Goal: Task Accomplishment & Management: Complete application form

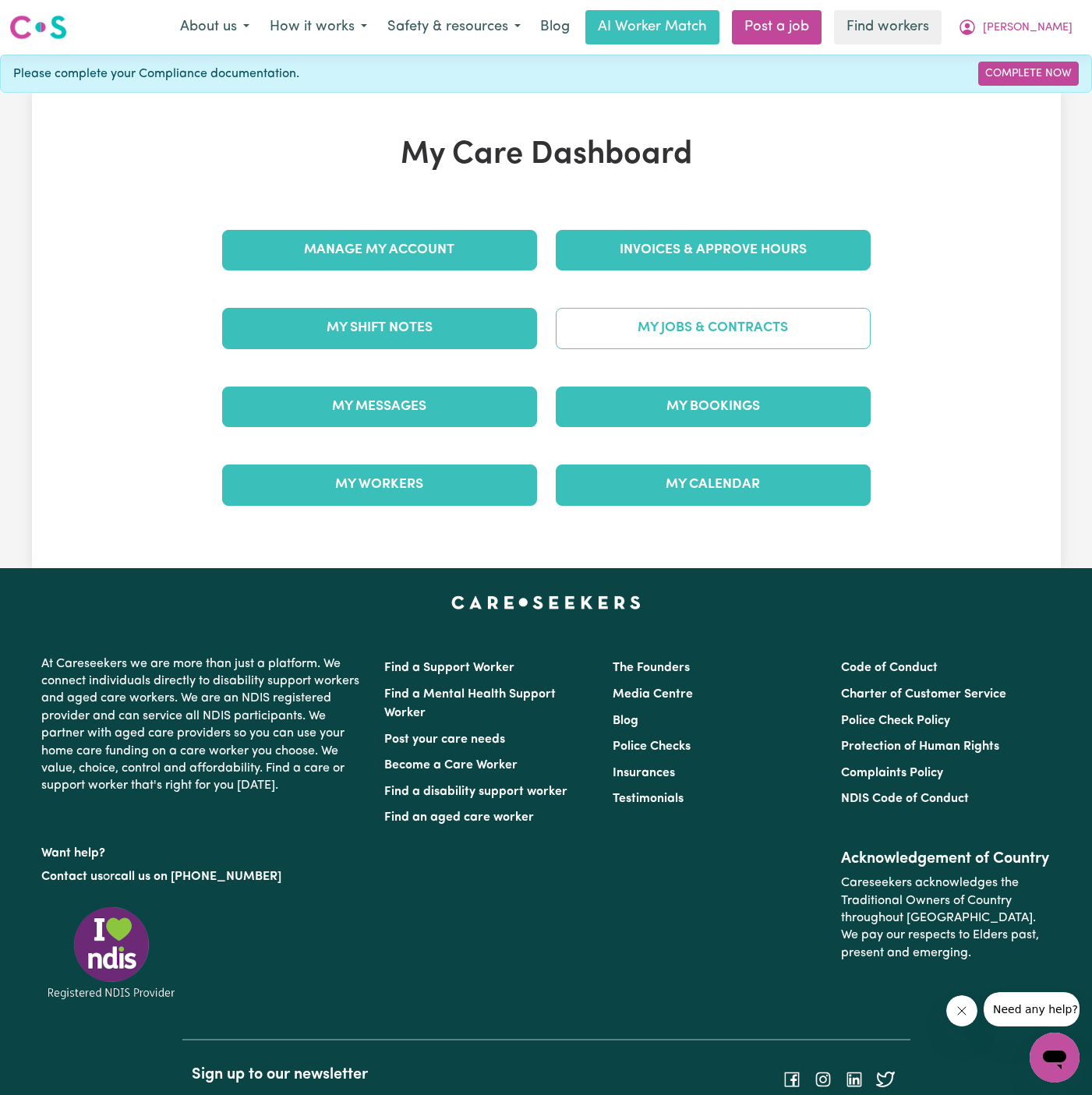
click at [708, 332] on link "My Jobs & Contracts" at bounding box center [713, 328] width 315 height 41
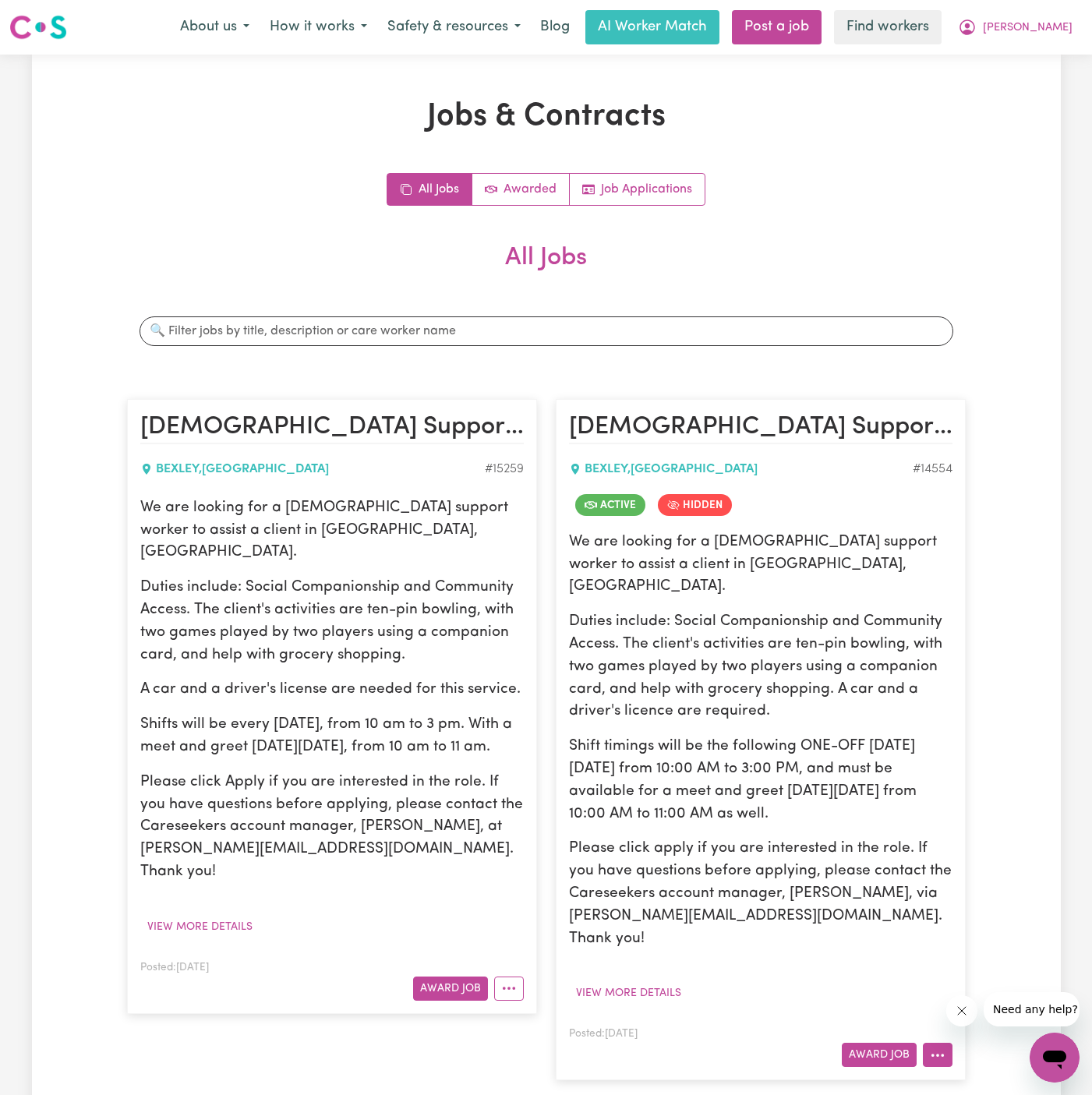
click at [938, 1043] on button "More options" at bounding box center [938, 1055] width 30 height 24
click at [991, 848] on link "View/Edit Contract" at bounding box center [999, 863] width 151 height 31
select select "WEEKDAY_DAYTIME"
select select "ASSISTANCE_SELF_CARE"
select select "ONE"
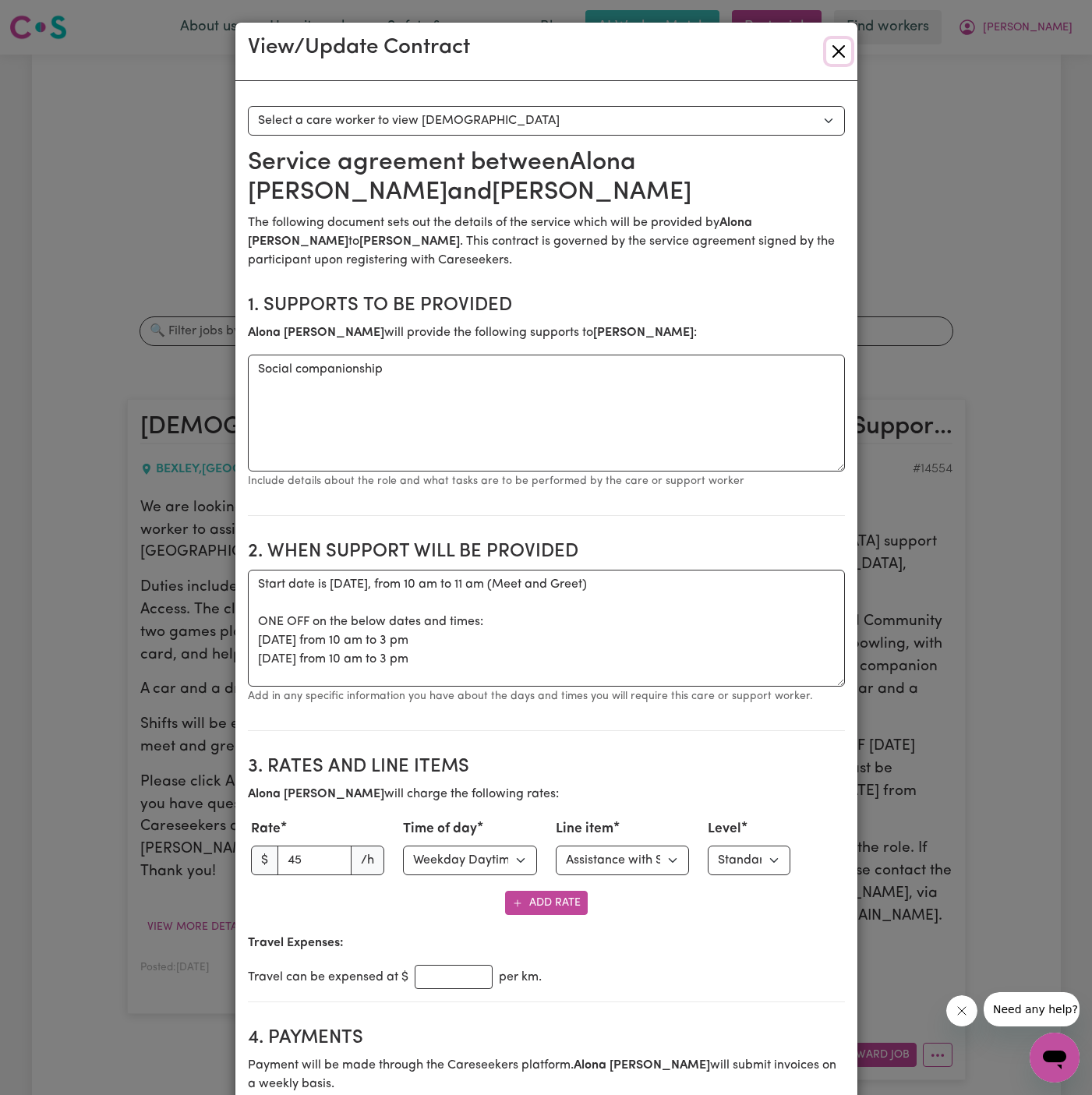
click at [836, 57] on button "Close" at bounding box center [838, 51] width 25 height 25
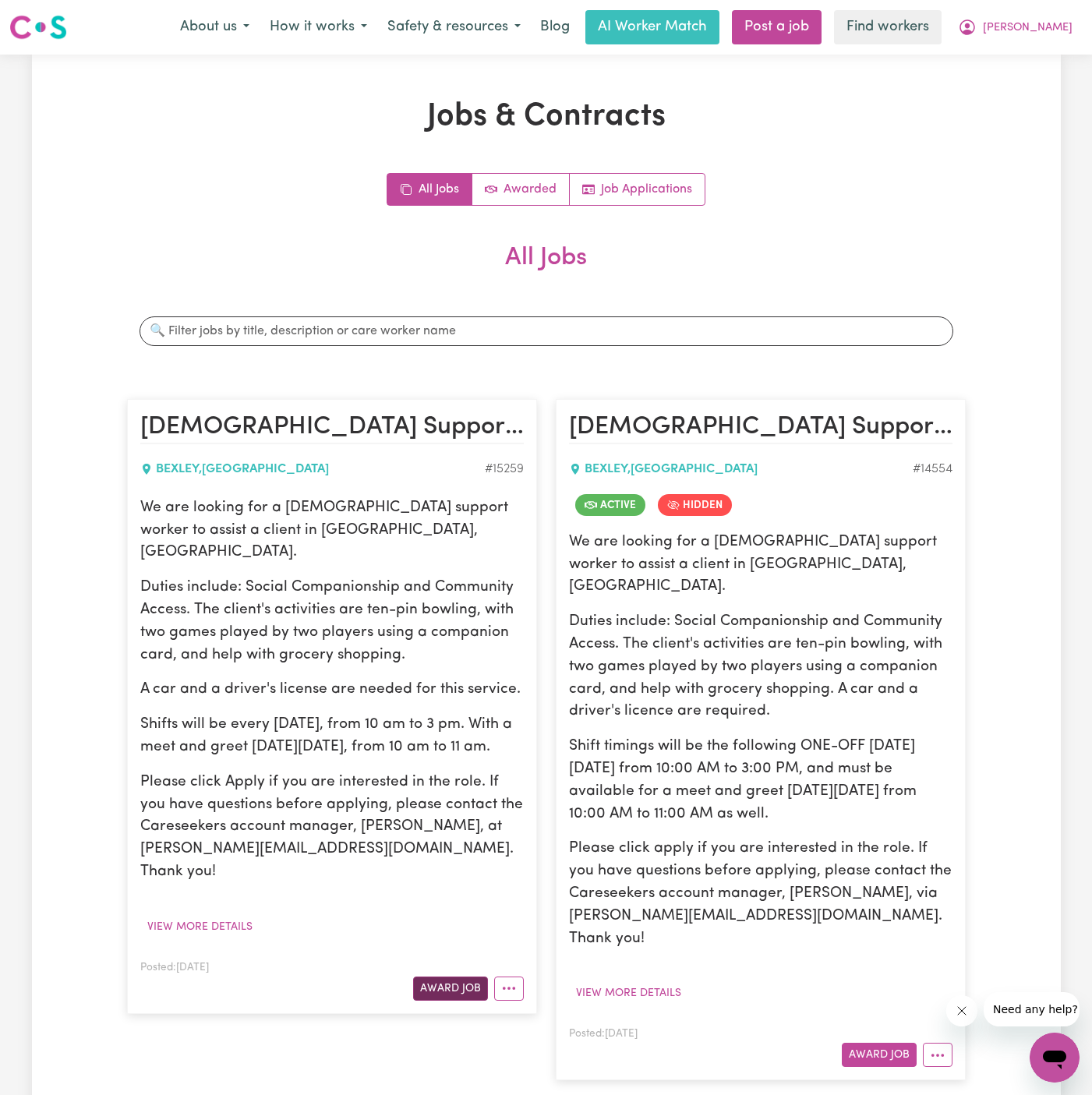
click at [443, 977] on button "Award Job" at bounding box center [450, 989] width 75 height 24
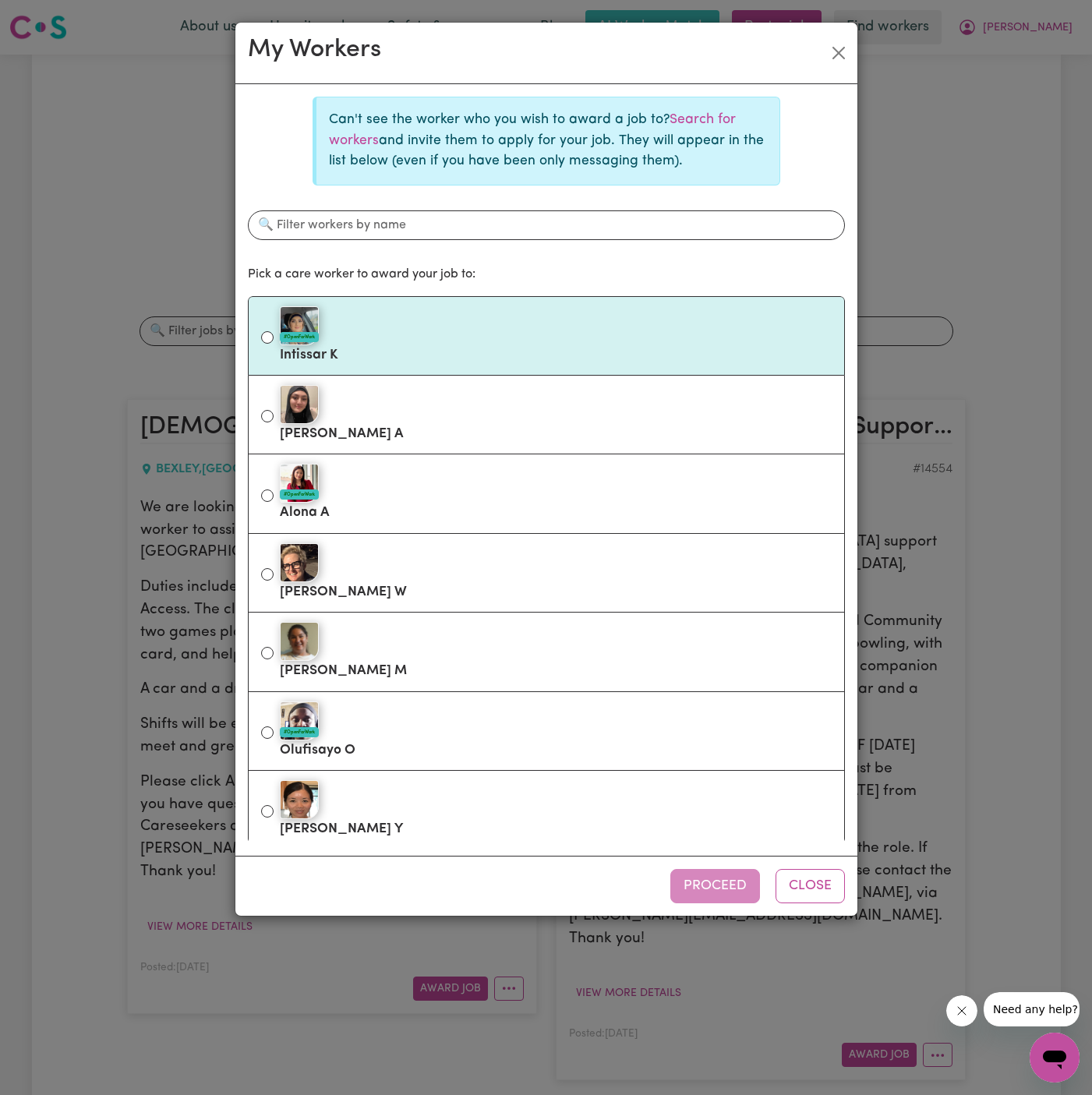
scroll to position [5, 0]
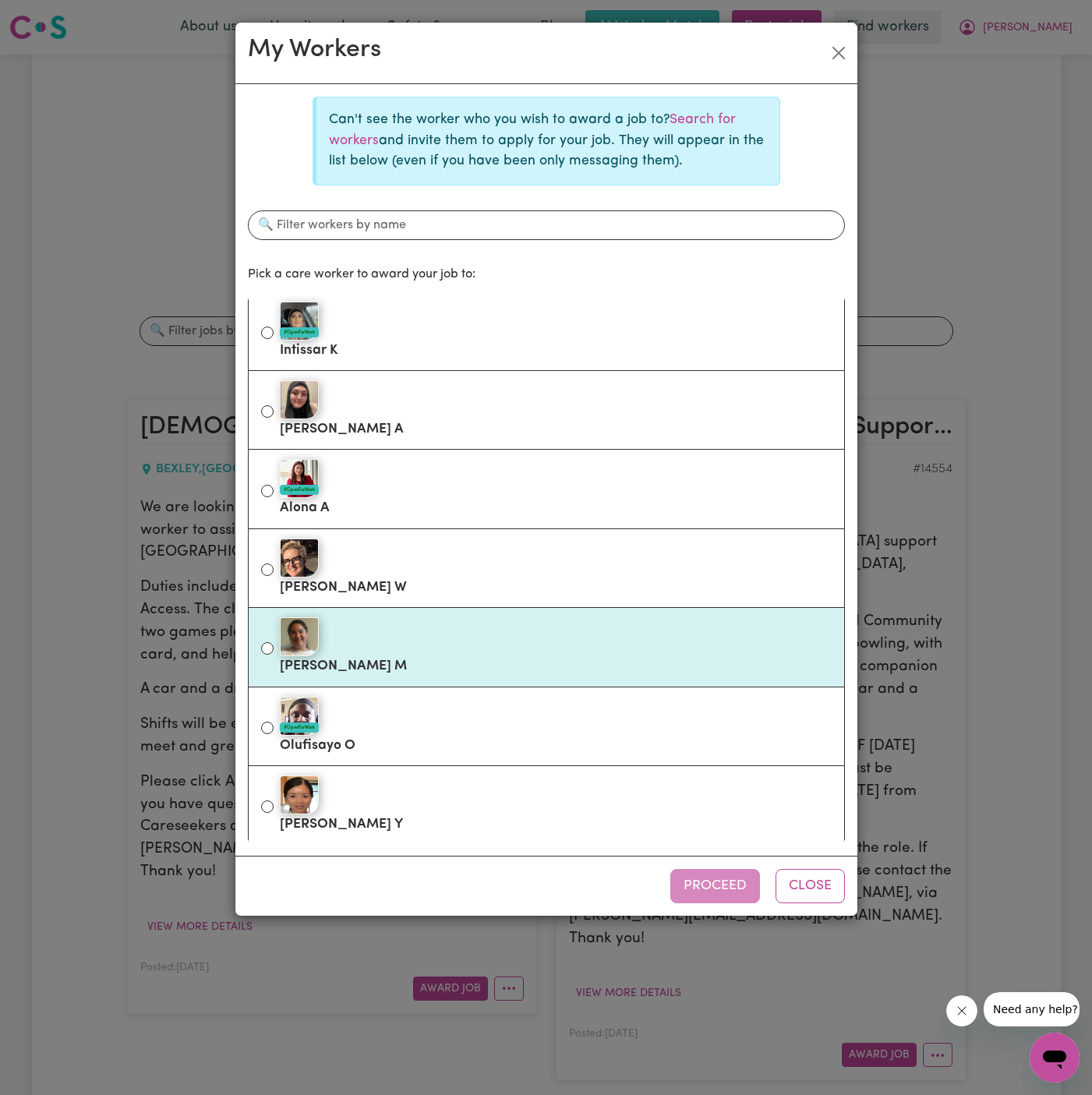
click at [420, 633] on div at bounding box center [556, 636] width 552 height 39
click at [274, 642] on input "[PERSON_NAME]" at bounding box center [267, 648] width 12 height 12
radio input "true"
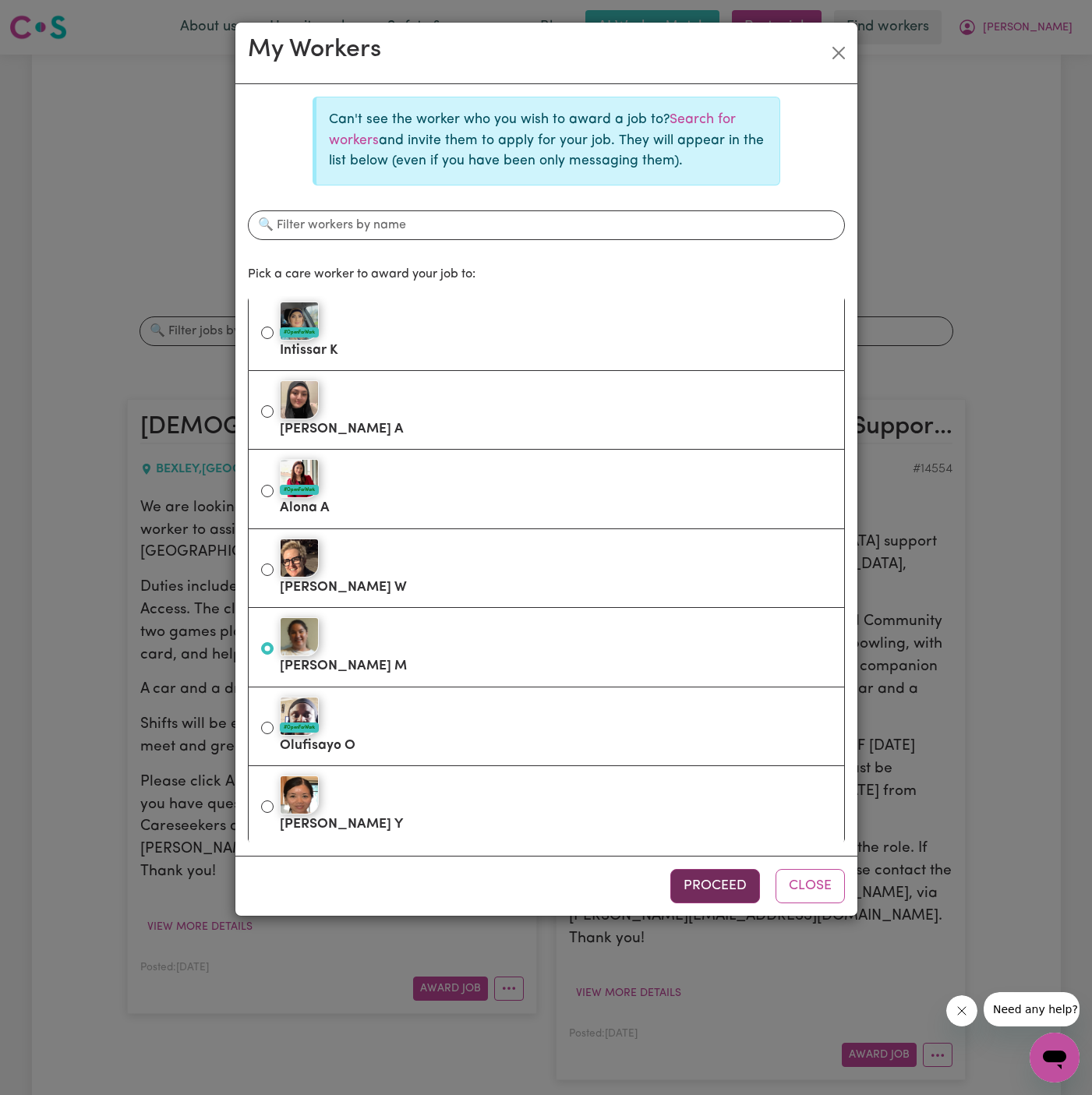
click at [724, 871] on button "Proceed" at bounding box center [715, 886] width 90 height 34
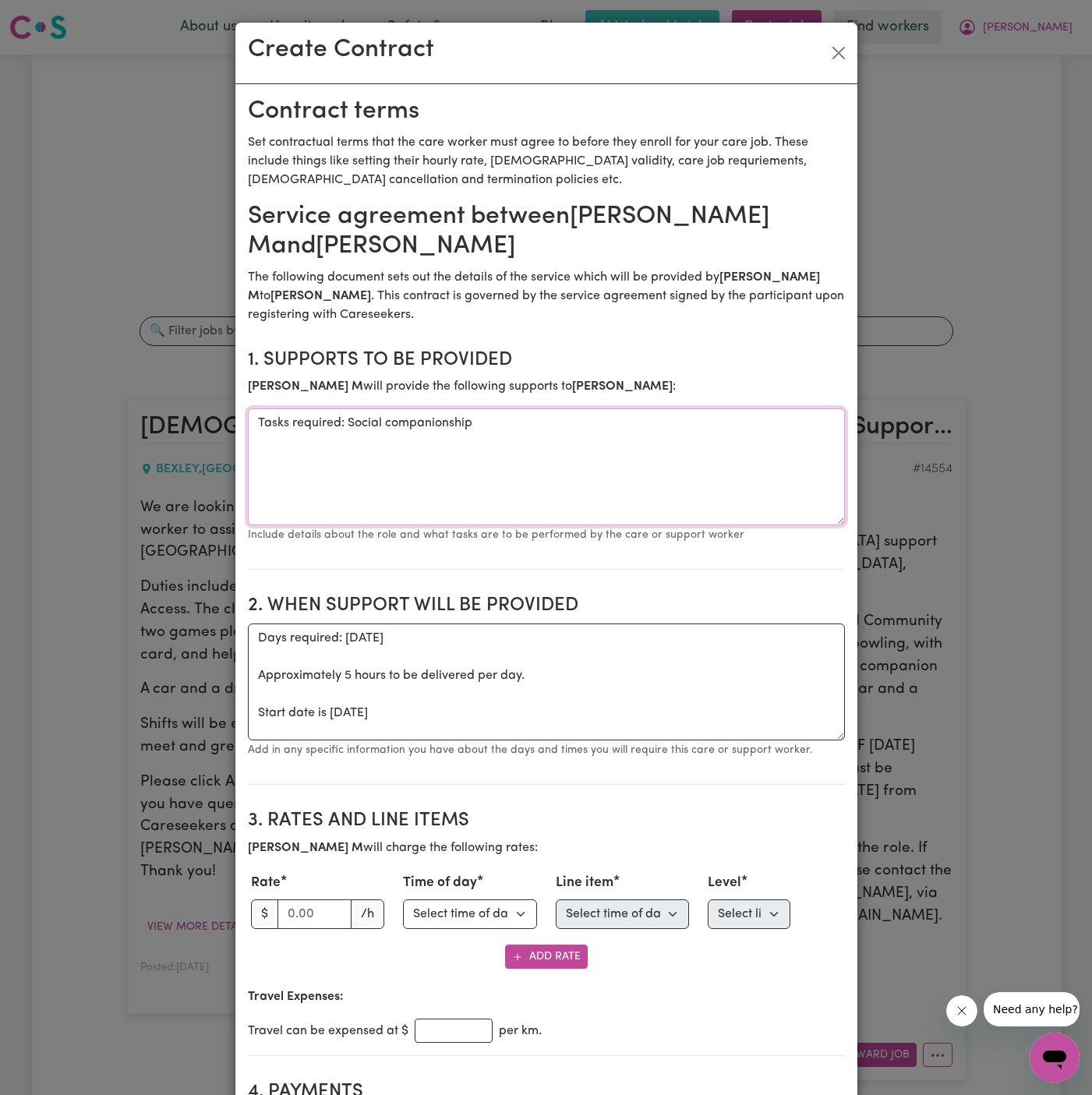
drag, startPoint x: 346, startPoint y: 424, endPoint x: 259, endPoint y: 422, distance: 87.3
click at [259, 422] on textarea "Tasks required: Social companionship" at bounding box center [546, 466] width 597 height 117
click at [426, 424] on textarea "Social companionship" at bounding box center [546, 466] width 597 height 117
paste textarea "ocial Companionship and Community Access."
drag, startPoint x: 500, startPoint y: 426, endPoint x: 446, endPoint y: 422, distance: 54.8
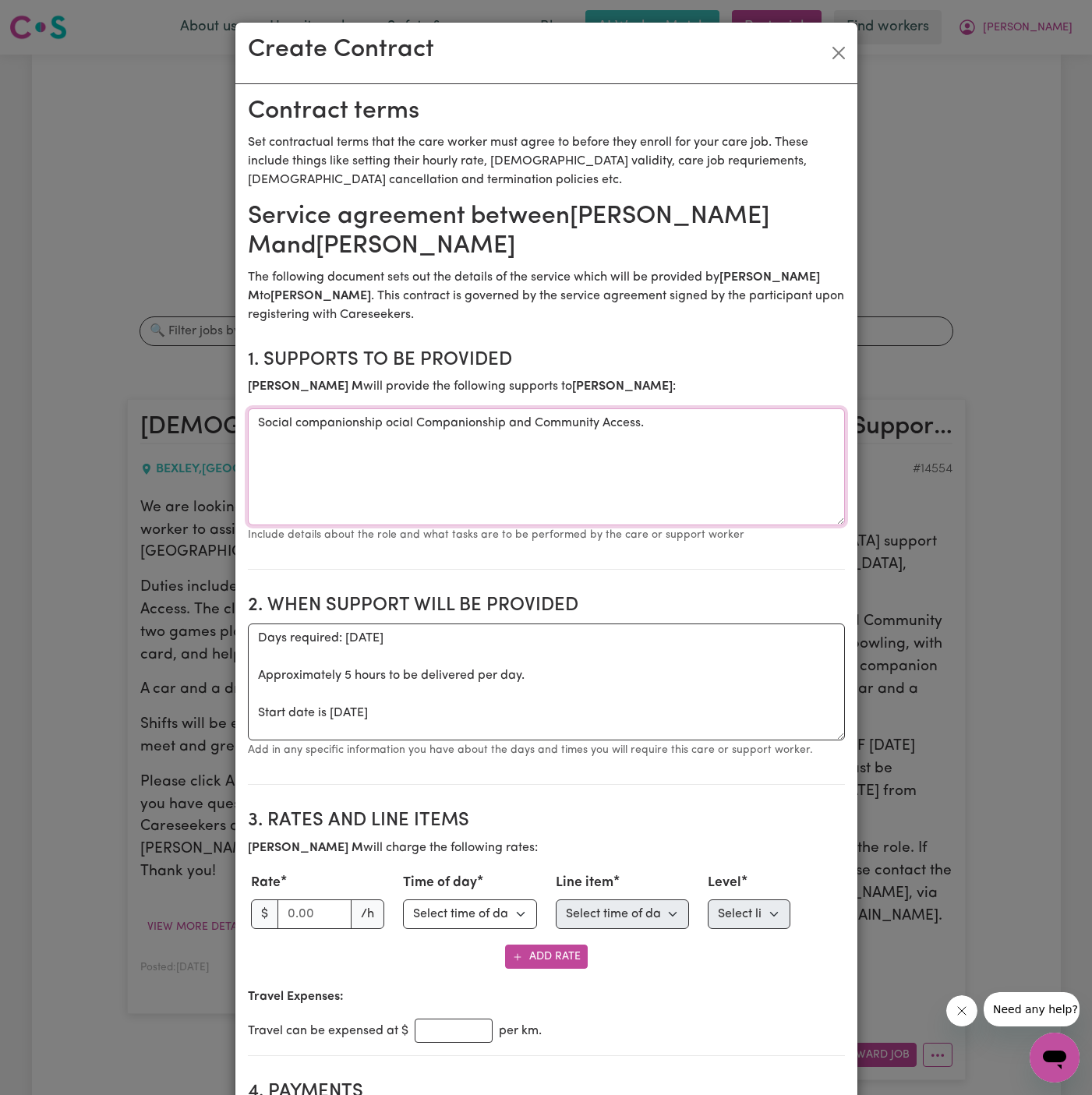
click at [446, 422] on textarea "Social companionship ocial Companionship and Community Access." at bounding box center [546, 466] width 597 height 117
type textarea "Social companionship and Community Access."
drag, startPoint x: 327, startPoint y: 715, endPoint x: 246, endPoint y: 645, distance: 107.8
click at [336, 675] on textarea "Days required: [DATE] Approximately 5 hours to be delivered per day. Start date…" at bounding box center [546, 682] width 597 height 117
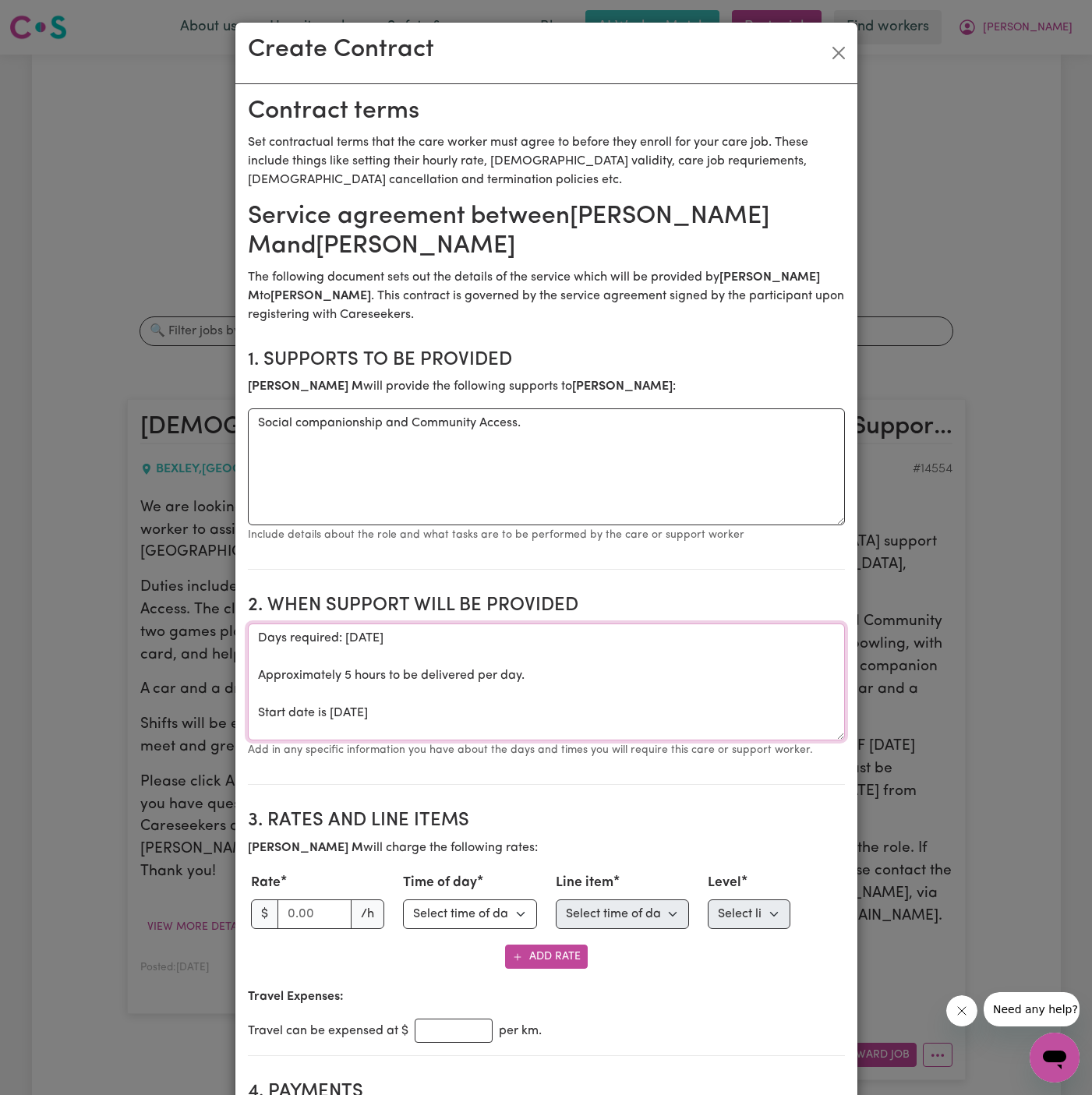
drag, startPoint x: 253, startPoint y: 715, endPoint x: 247, endPoint y: 640, distance: 75.1
click at [248, 640] on textarea "Days required: [DATE] Approximately 5 hours to be delivered per day. Start date…" at bounding box center [546, 682] width 597 height 117
click at [638, 653] on textarea "Start date is [DATE]" at bounding box center [546, 682] width 597 height 117
click at [392, 639] on textarea "Start date is [DATE]" at bounding box center [546, 682] width 597 height 117
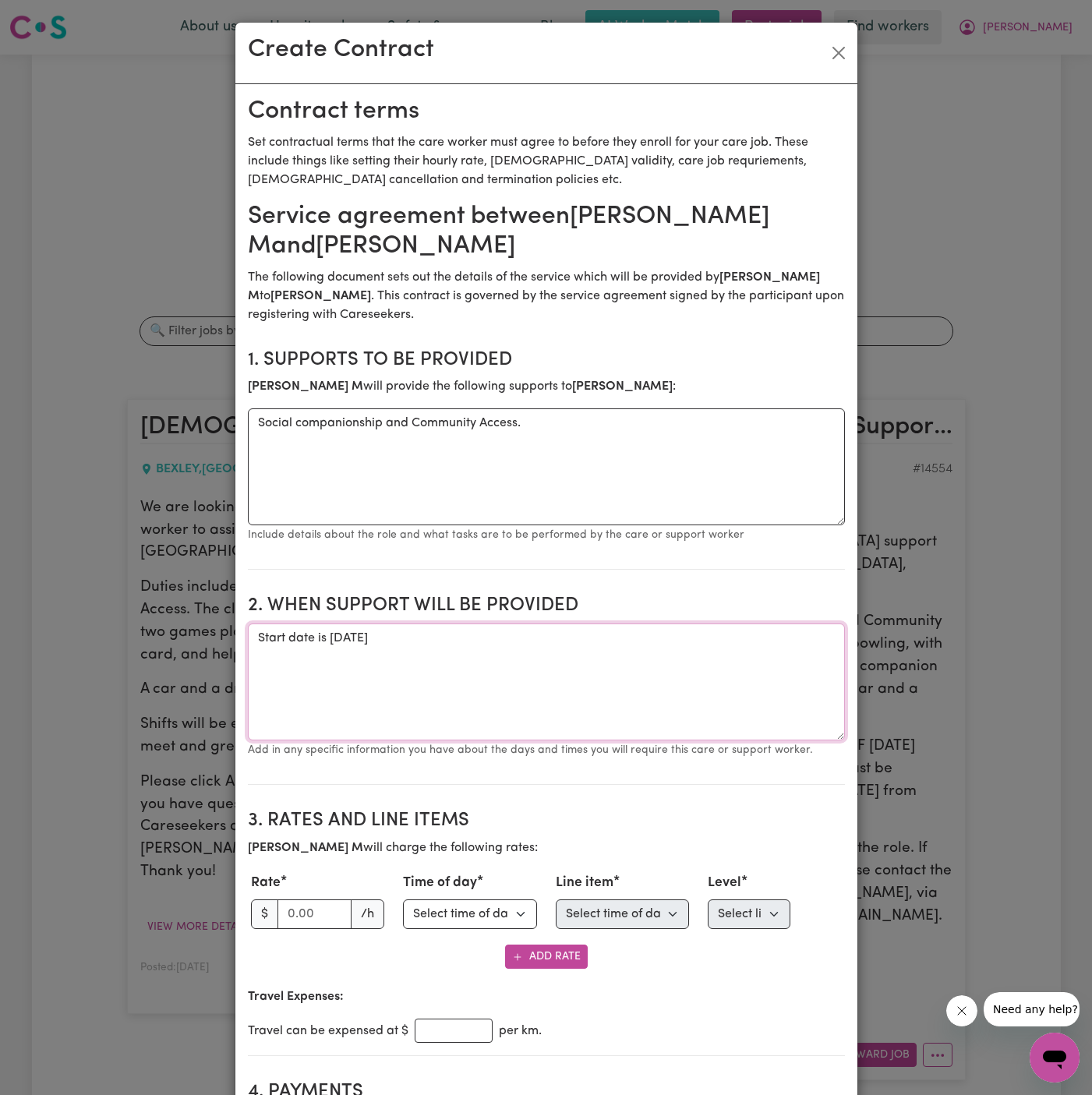
click at [559, 656] on textarea "Start date is [DATE]" at bounding box center [546, 682] width 597 height 117
click at [499, 633] on textarea "Start date is [DATE] from" at bounding box center [546, 682] width 597 height 117
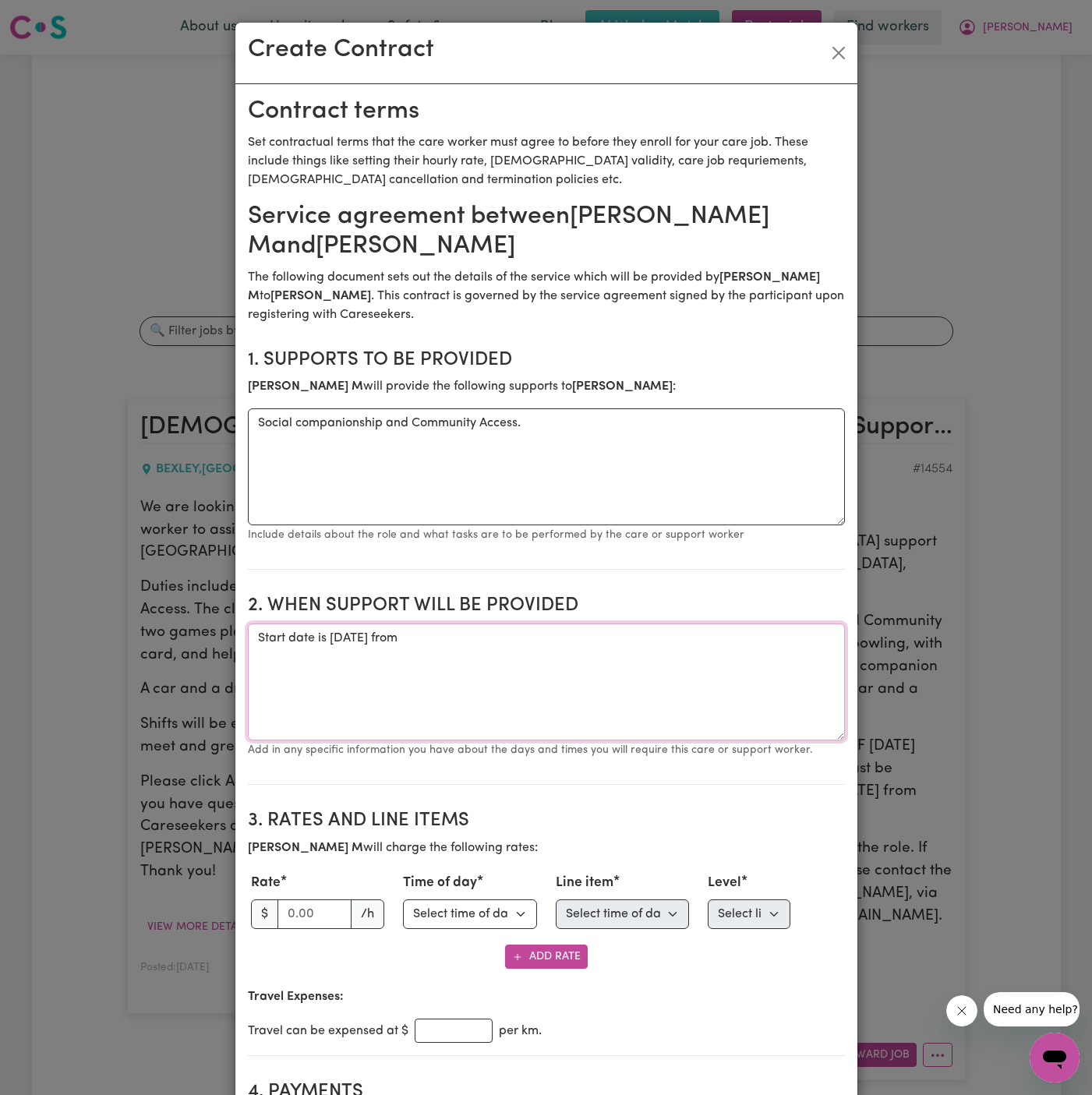
paste textarea "from 9:45 am to 11 am (Meet and Greet)."
click at [589, 662] on textarea "Start date is [DATE] from 9:45 am to 11 am (Meet and Greet)." at bounding box center [546, 682] width 597 height 117
click at [726, 659] on textarea "Start date is [DATE] from 9:45 am to 11 am (Meet and Greet)." at bounding box center [546, 682] width 597 height 117
click at [729, 648] on textarea "Start date is [DATE] from 9:45 am to 11 am (Meet and Greet)." at bounding box center [546, 682] width 597 height 117
click at [627, 639] on textarea "Start date is [DATE] from 9:45 am to 11 am (Meet and Greet)." at bounding box center [546, 682] width 597 height 117
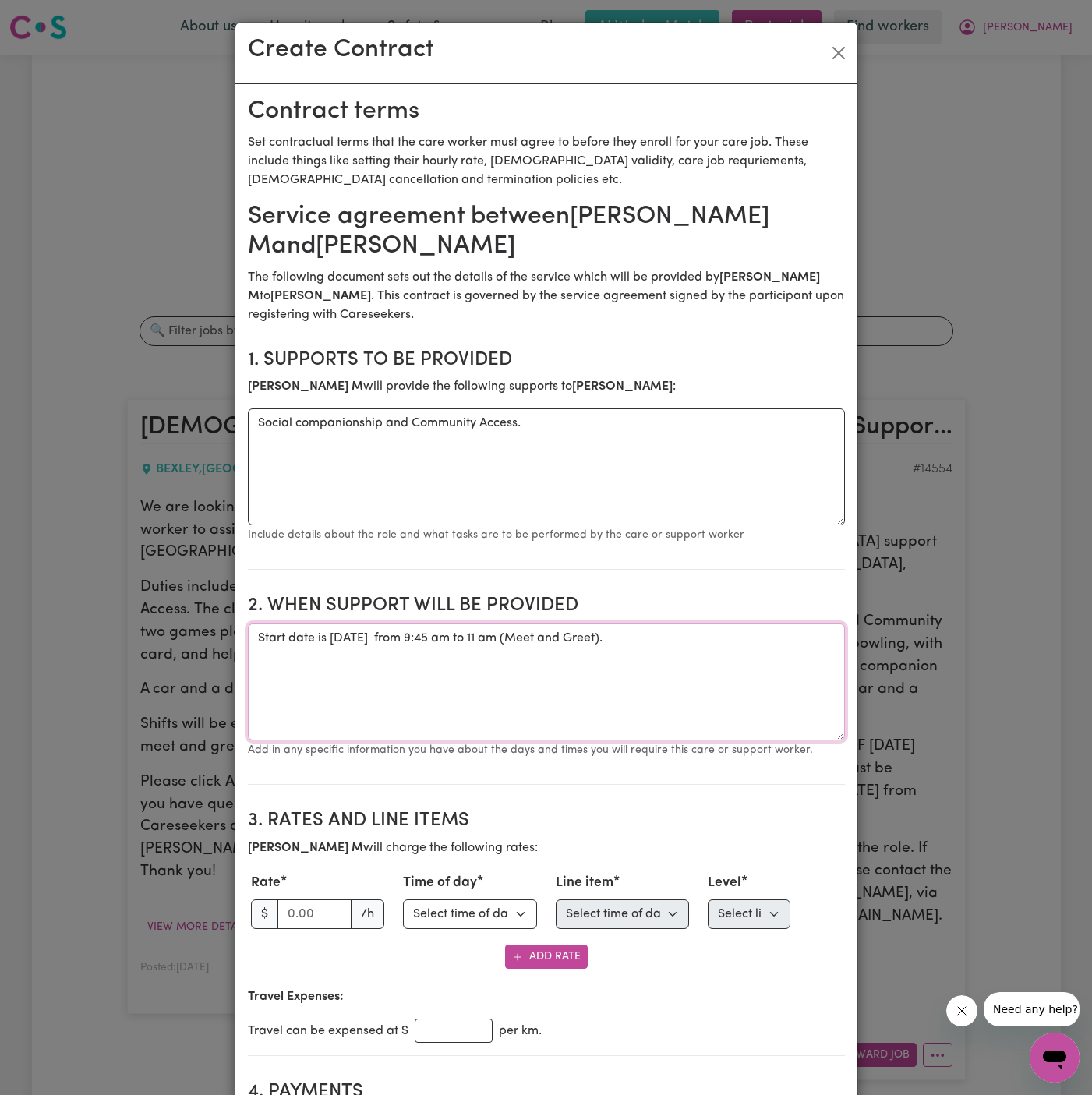
click at [779, 628] on textarea "Start date is [DATE] from 9:45 am to 11 am (Meet and Greet)." at bounding box center [546, 682] width 597 height 117
click at [464, 636] on textarea "Start date is [DATE] from 9:45 am to 11 am (Meet and Greet)" at bounding box center [546, 682] width 597 height 117
click at [446, 694] on textarea "Start date is [DATE], from 9:45 am to 11 am (Meet and Greet)" at bounding box center [546, 682] width 597 height 117
click at [345, 641] on textarea "Start date is [DATE], from 9:45 am to 11 am (Meet and Greet)" at bounding box center [546, 682] width 597 height 117
click at [445, 682] on textarea "Start date is [DATE], from 9:45 am to 11 am (Meet and Greet)" at bounding box center [546, 682] width 597 height 117
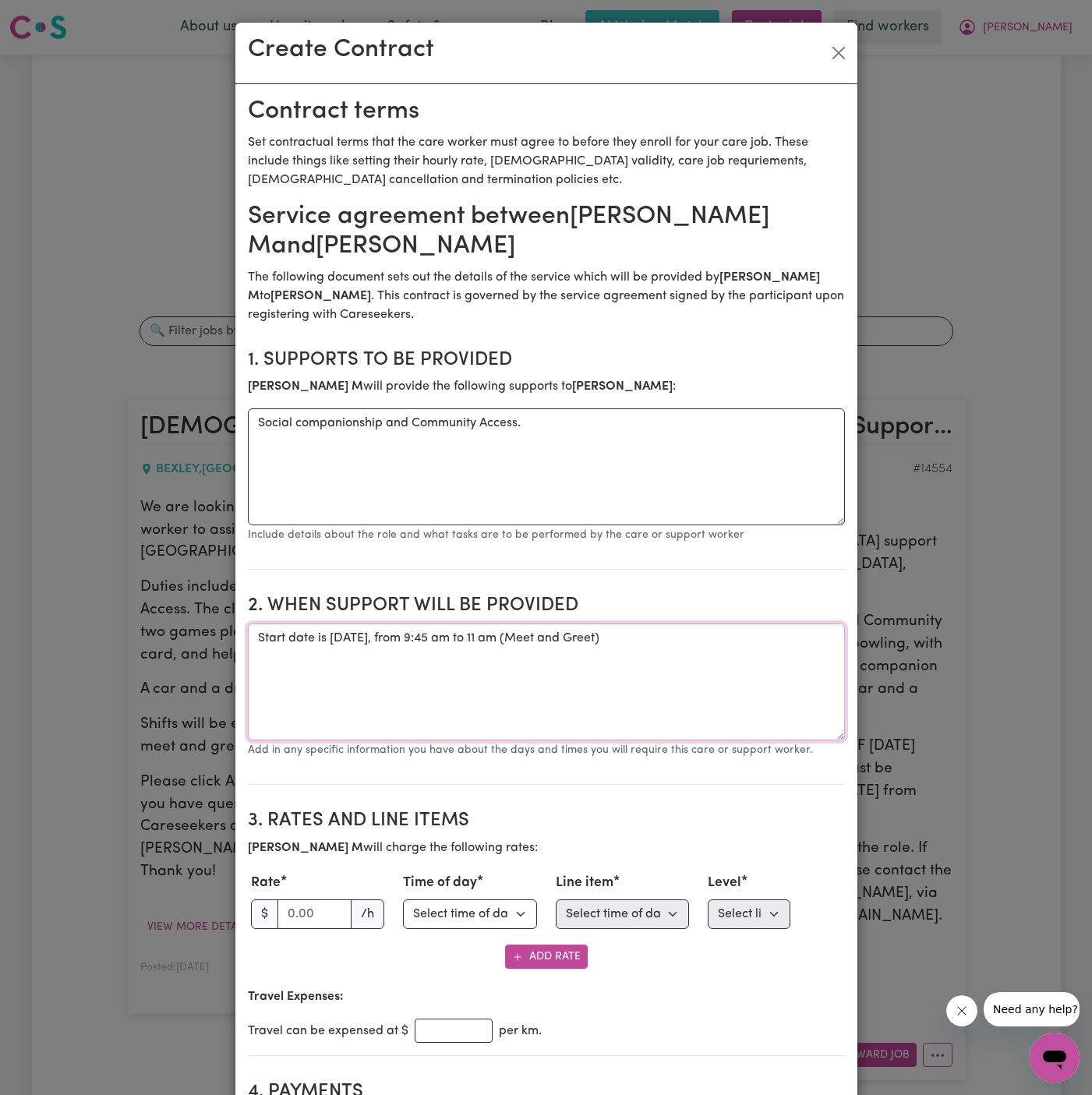
type textarea "Start date is [DATE], from 9:45 am to 11 am (Meet and Greet)"
click at [295, 919] on input "number" at bounding box center [314, 914] width 75 height 30
type input "45"
click at [477, 910] on select "Select time of day Weekday Daytime Weekday Evening [DATE] [DATE] Public Holiday…" at bounding box center [470, 914] width 134 height 30
select select "WEEKDAY_DAYTIME"
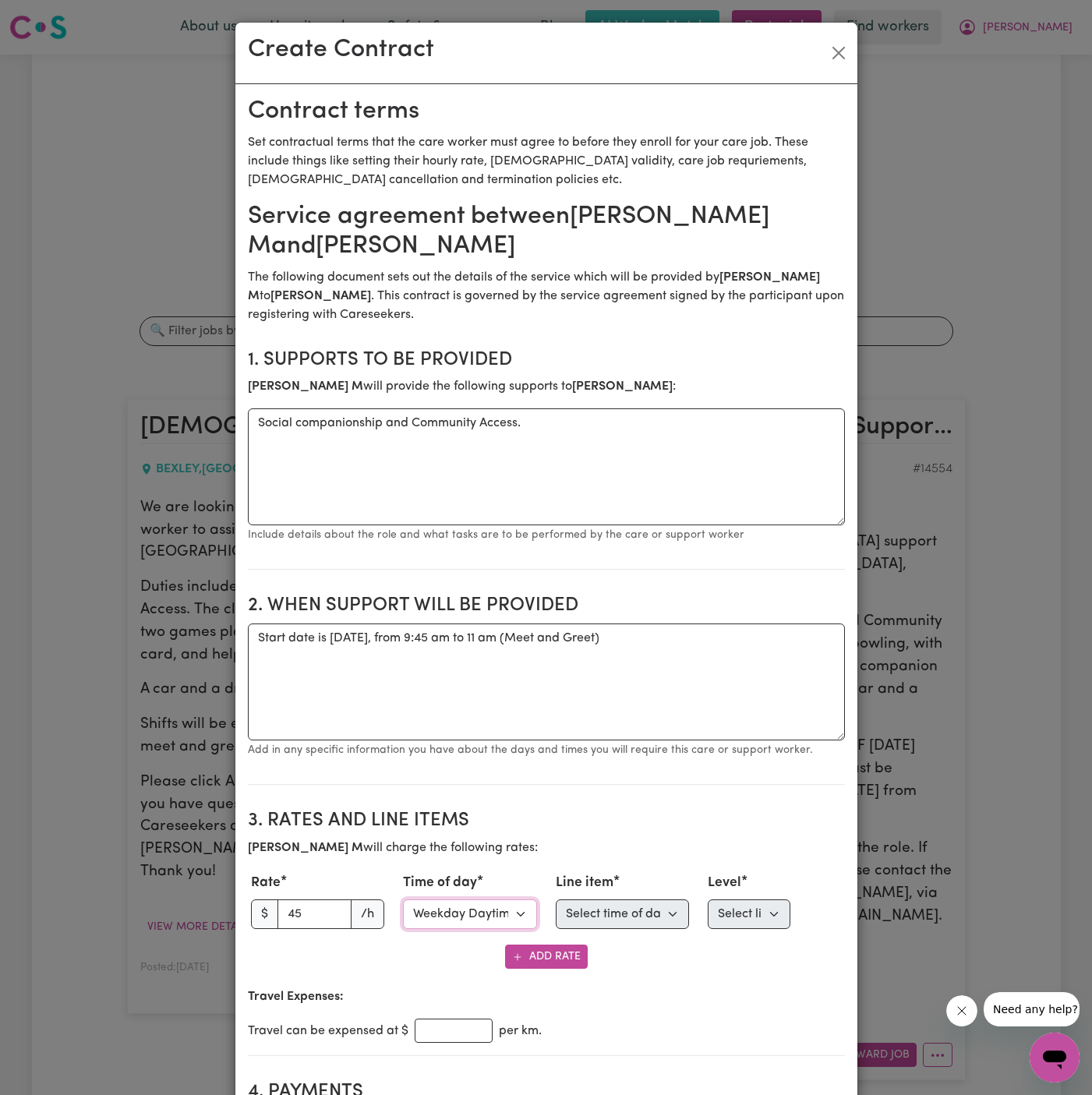
click at [403, 899] on select "Select time of day Weekday Daytime Weekday Evening [DATE] [DATE] Public Holiday…" at bounding box center [470, 914] width 134 height 30
click at [620, 907] on select "Select time of day first Assistance with Self Care Activities Assistance with p…" at bounding box center [623, 914] width 134 height 30
select select "PERSONAL_DOMESTIC_ACTIVITIES"
click at [556, 899] on select "Select line item Assistance with Self Care Activities Assistance with personal …" at bounding box center [623, 914] width 134 height 30
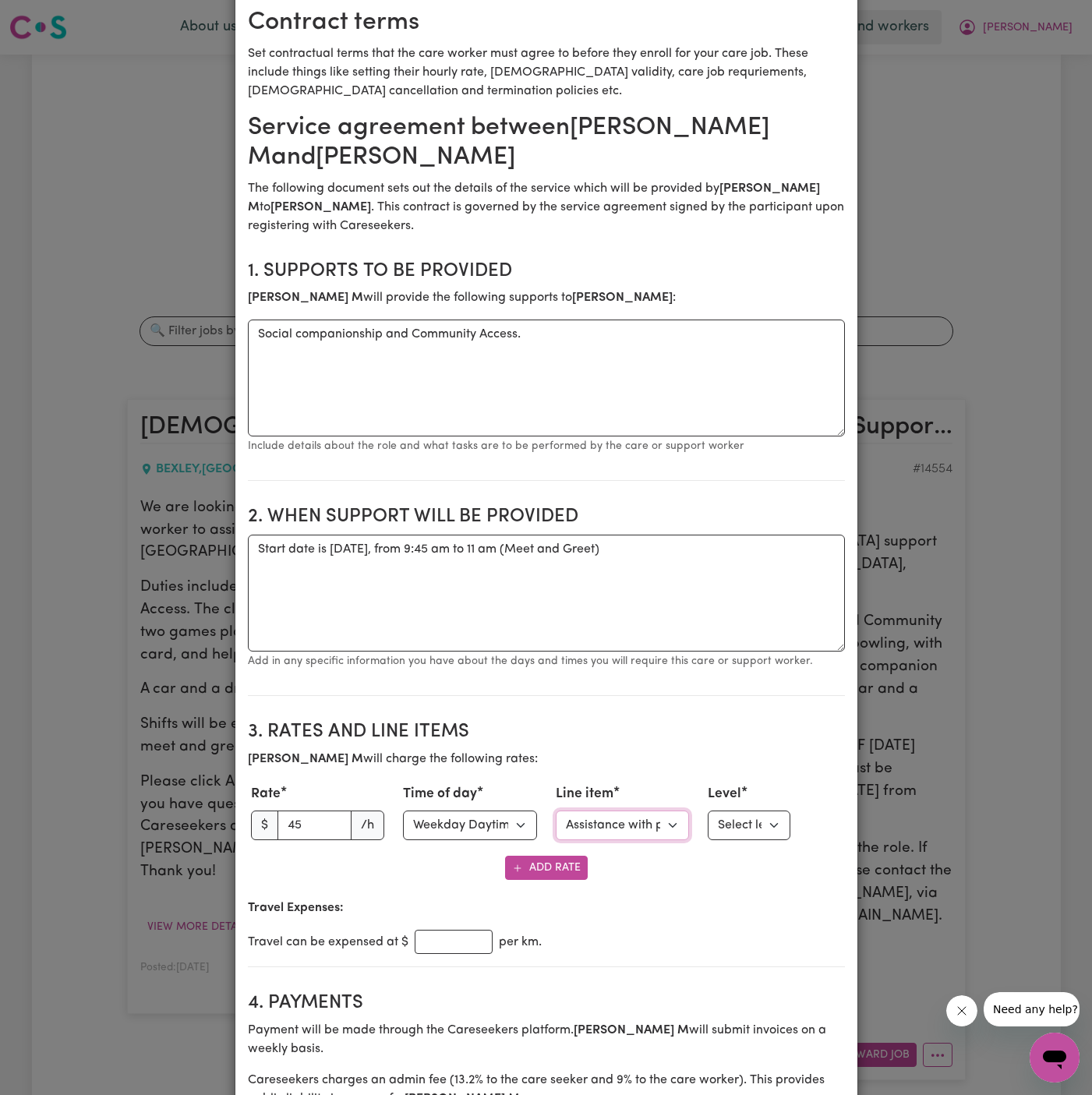
scroll to position [129, 0]
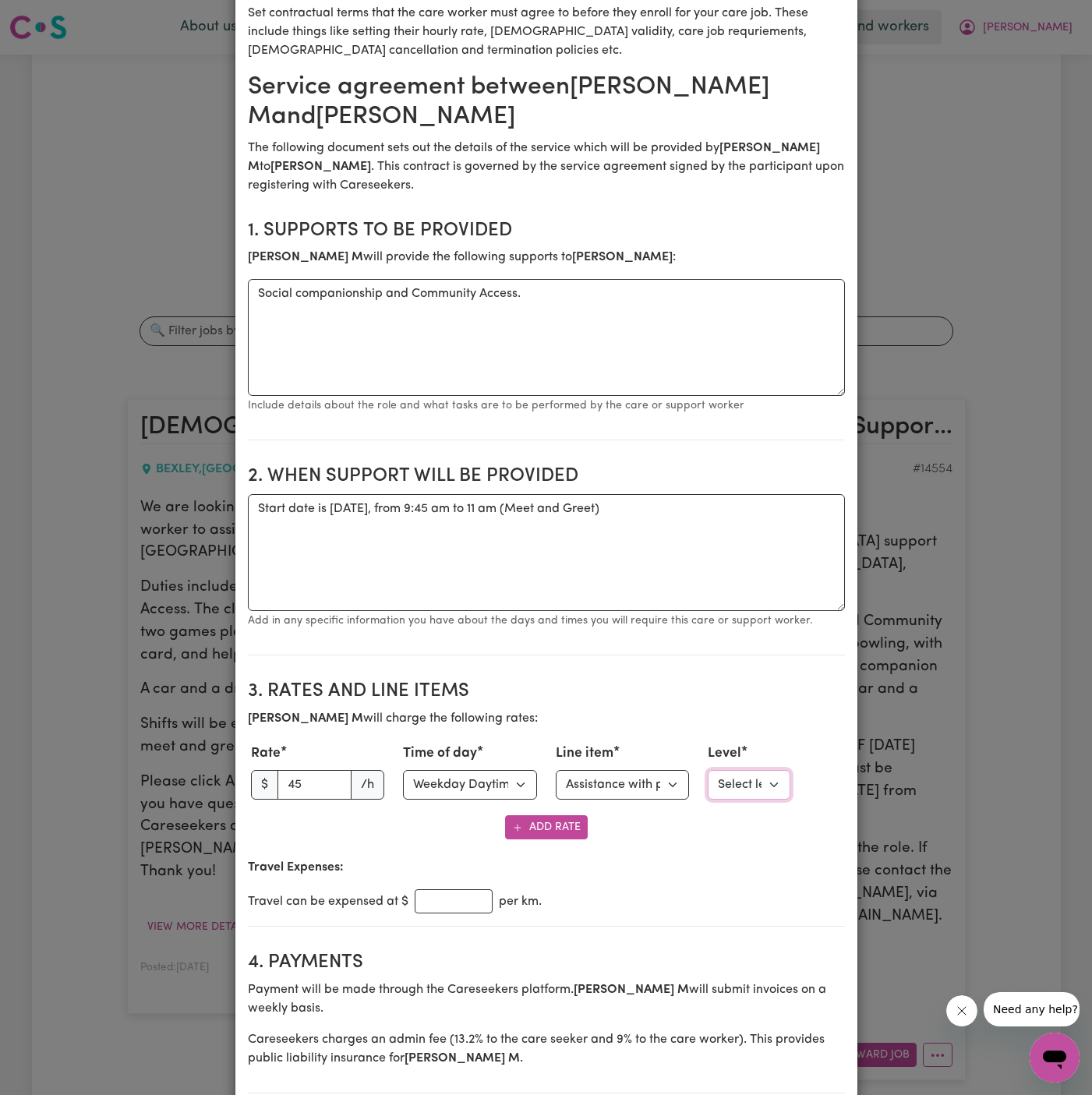
click at [732, 785] on select "Select level Standard Level 1" at bounding box center [749, 785] width 83 height 30
select select "ONE"
click at [708, 770] on select "Select level Standard Level 1" at bounding box center [749, 785] width 83 height 30
click at [611, 770] on select "Select line item Assistance with Self Care Activities Assistance with personal …" at bounding box center [623, 785] width 134 height 30
select select "COMMUNITY_ACCESS"
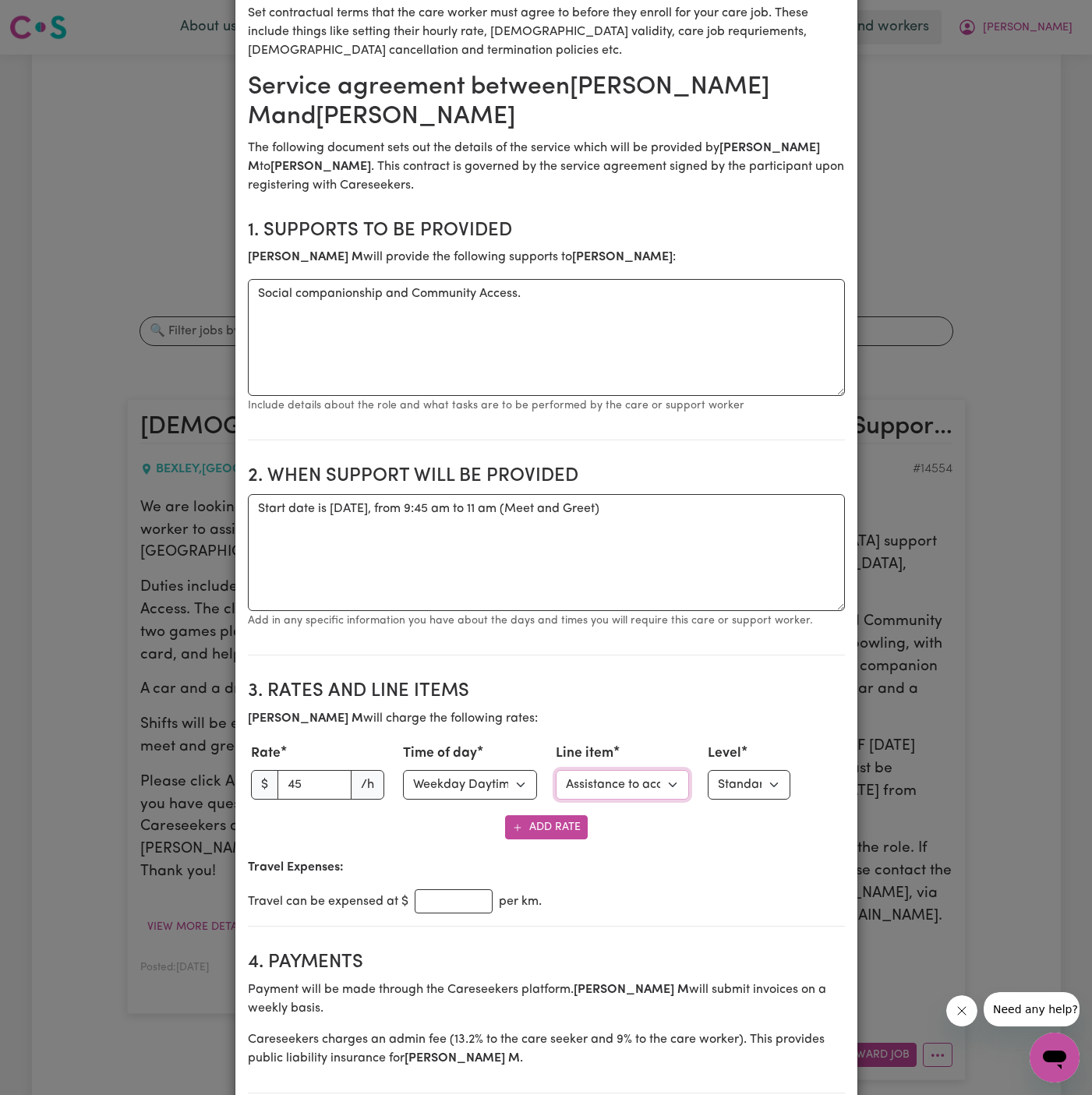
click at [556, 770] on select "Select line item Assistance with Self Care Activities Assistance with personal …" at bounding box center [623, 785] width 134 height 30
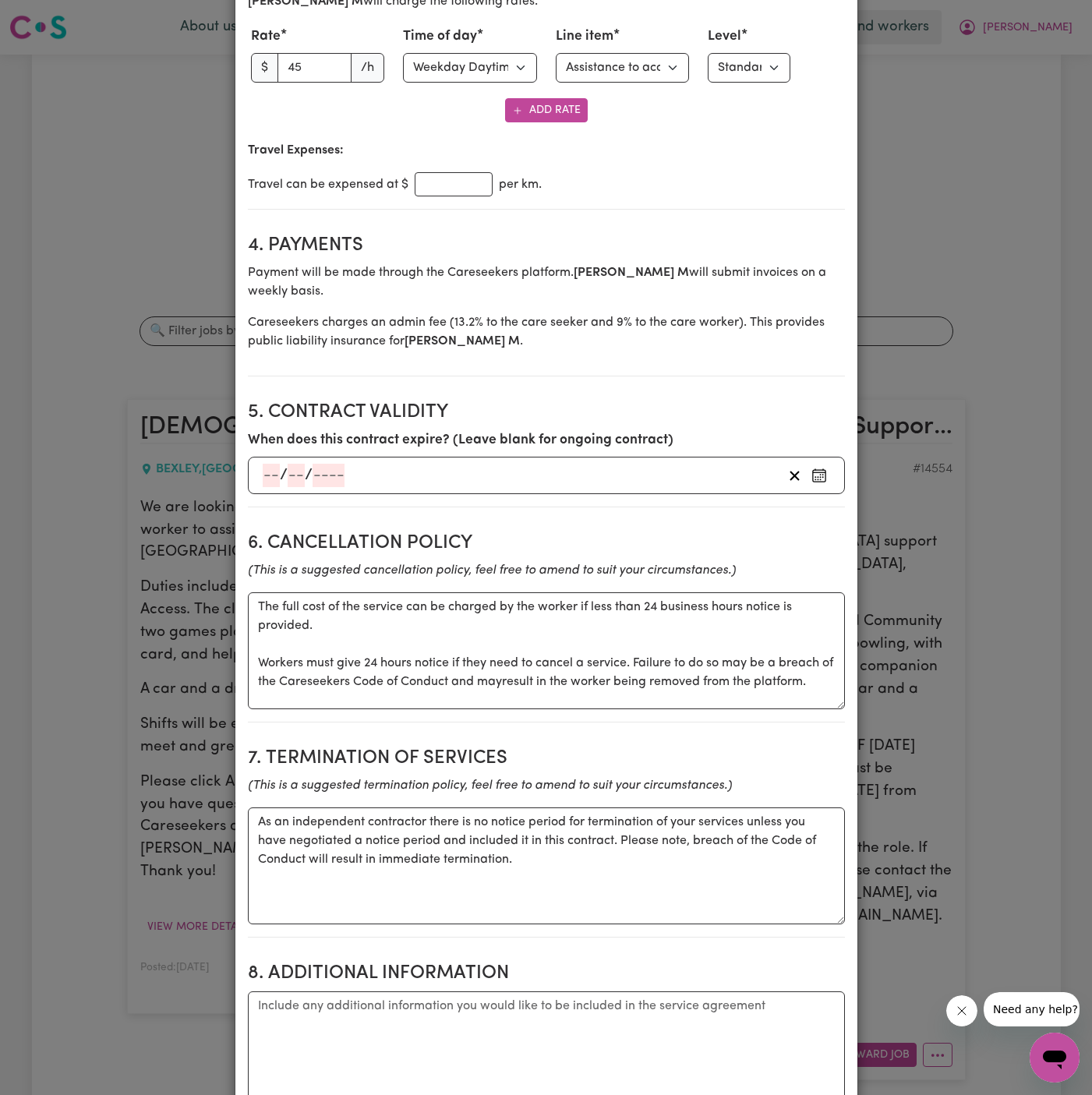
scroll to position [1158, 0]
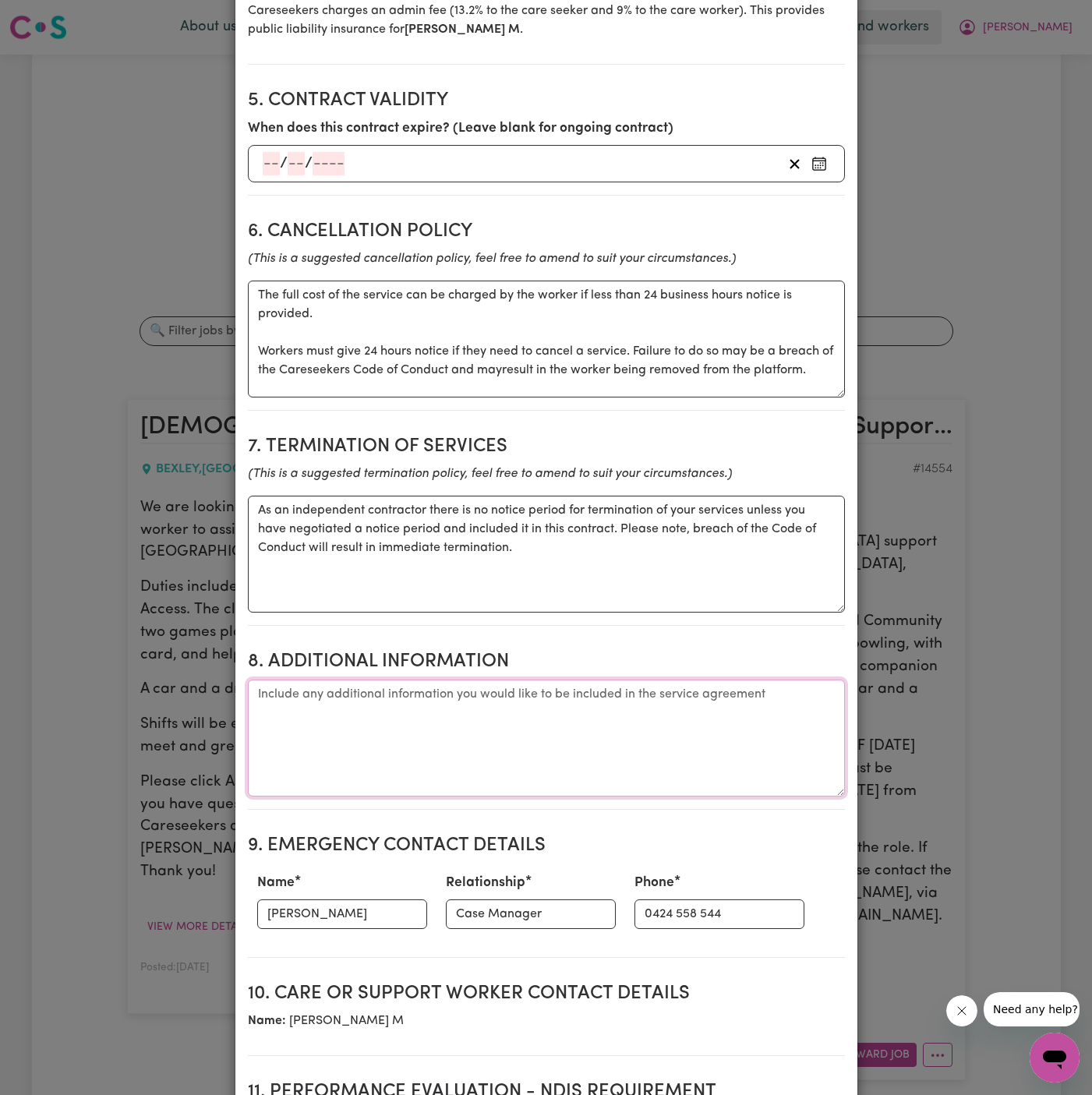
click at [386, 729] on textarea "Additional information" at bounding box center [546, 738] width 597 height 117
paste textarea "[STREET_ADDRESS],"
click at [479, 694] on textarea "Client Address: [STREET_ADDRESS]" at bounding box center [546, 738] width 597 height 117
type textarea "Client Address: [STREET_ADDRESS]"
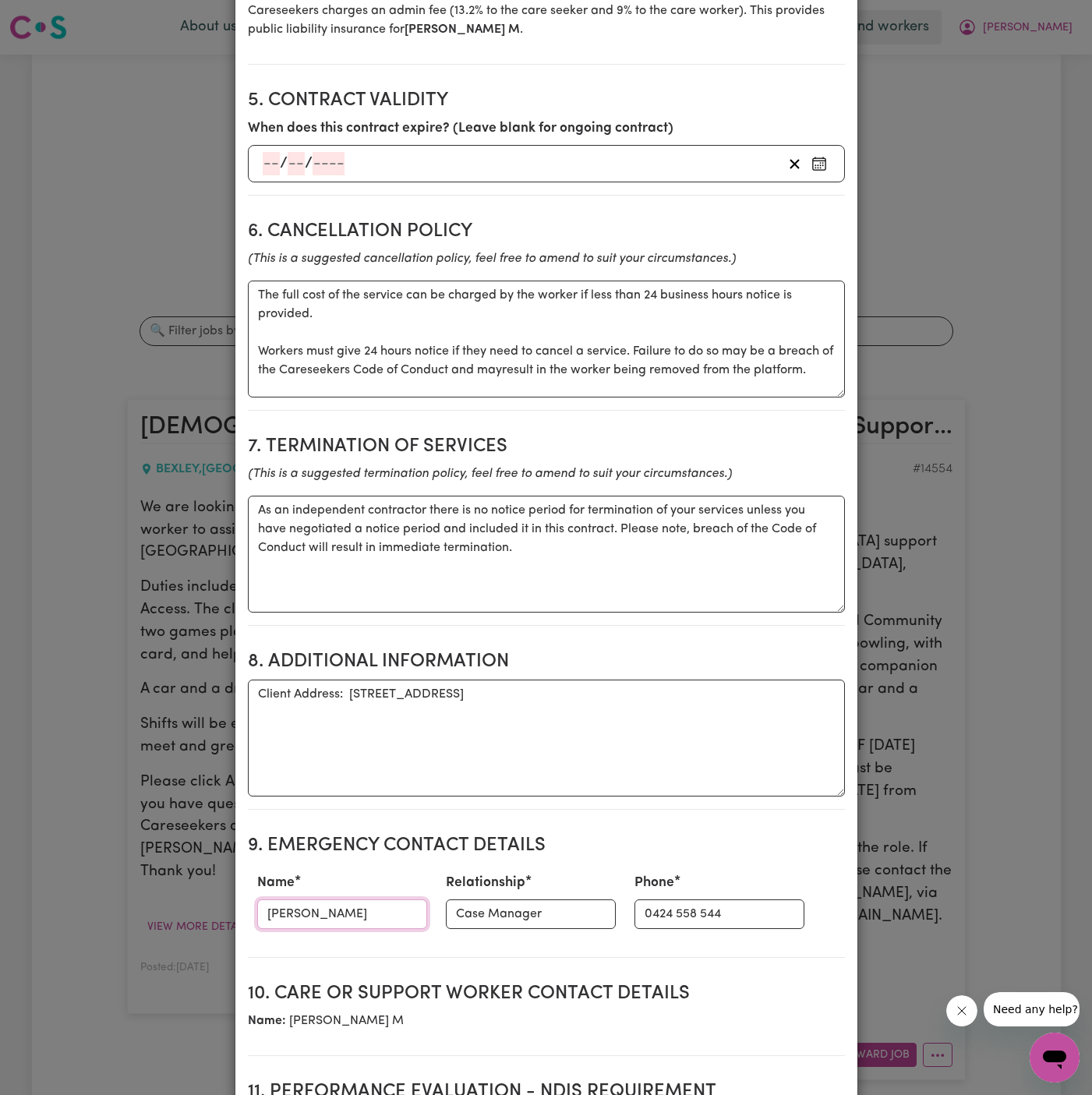
click at [313, 914] on input "[PERSON_NAME]" at bounding box center [342, 914] width 170 height 30
paste input "[PERSON_NAME] - We R Family || 0425 263 531"
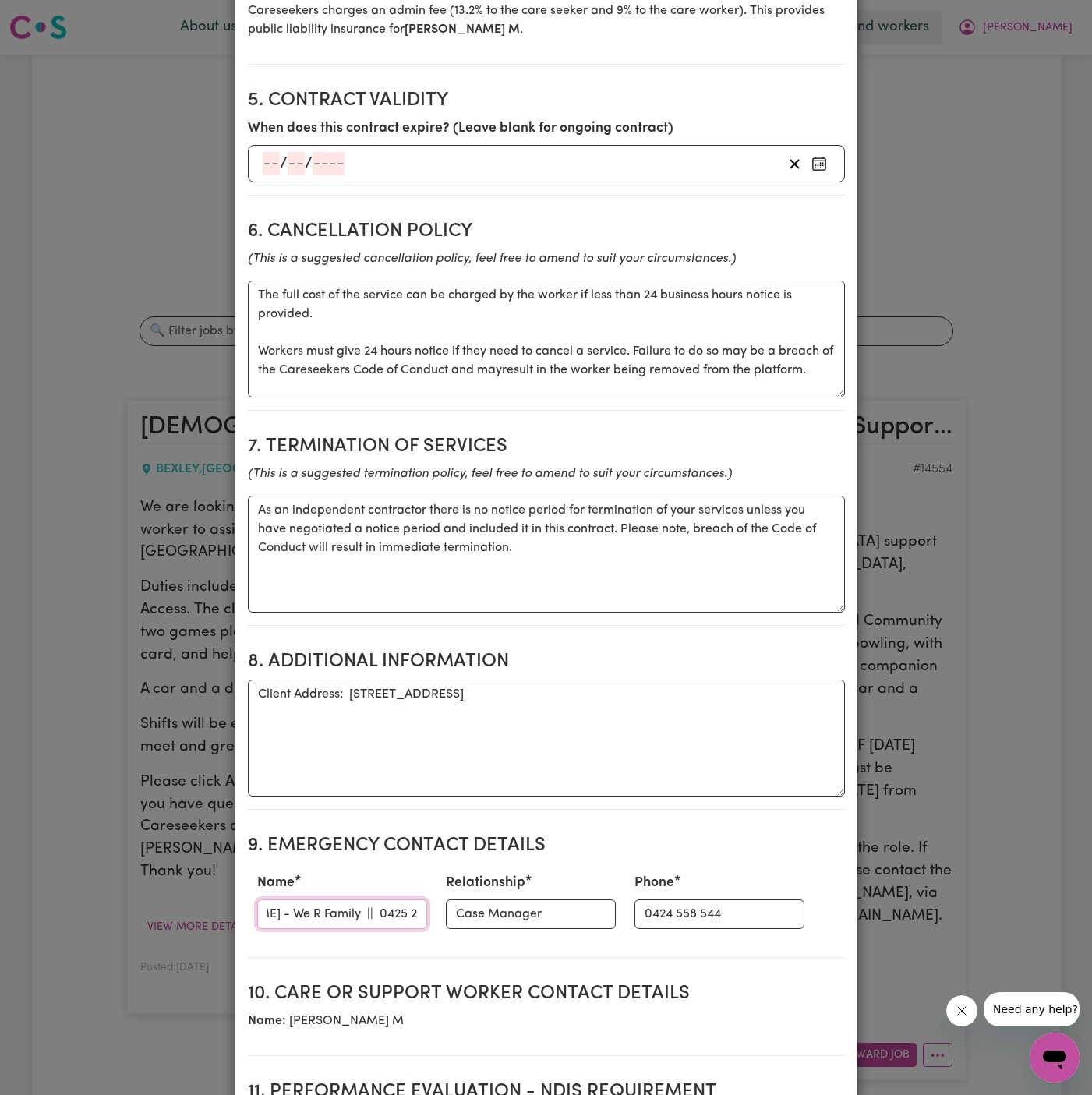
drag, startPoint x: 325, startPoint y: 910, endPoint x: 465, endPoint y: 905, distance: 139.6
click at [465, 905] on div "Name [PERSON_NAME] - We R Family || 0425 263 531 Relationship Case Manager Phon…" at bounding box center [546, 901] width 597 height 69
type input "[PERSON_NAME] - We R Family ||"
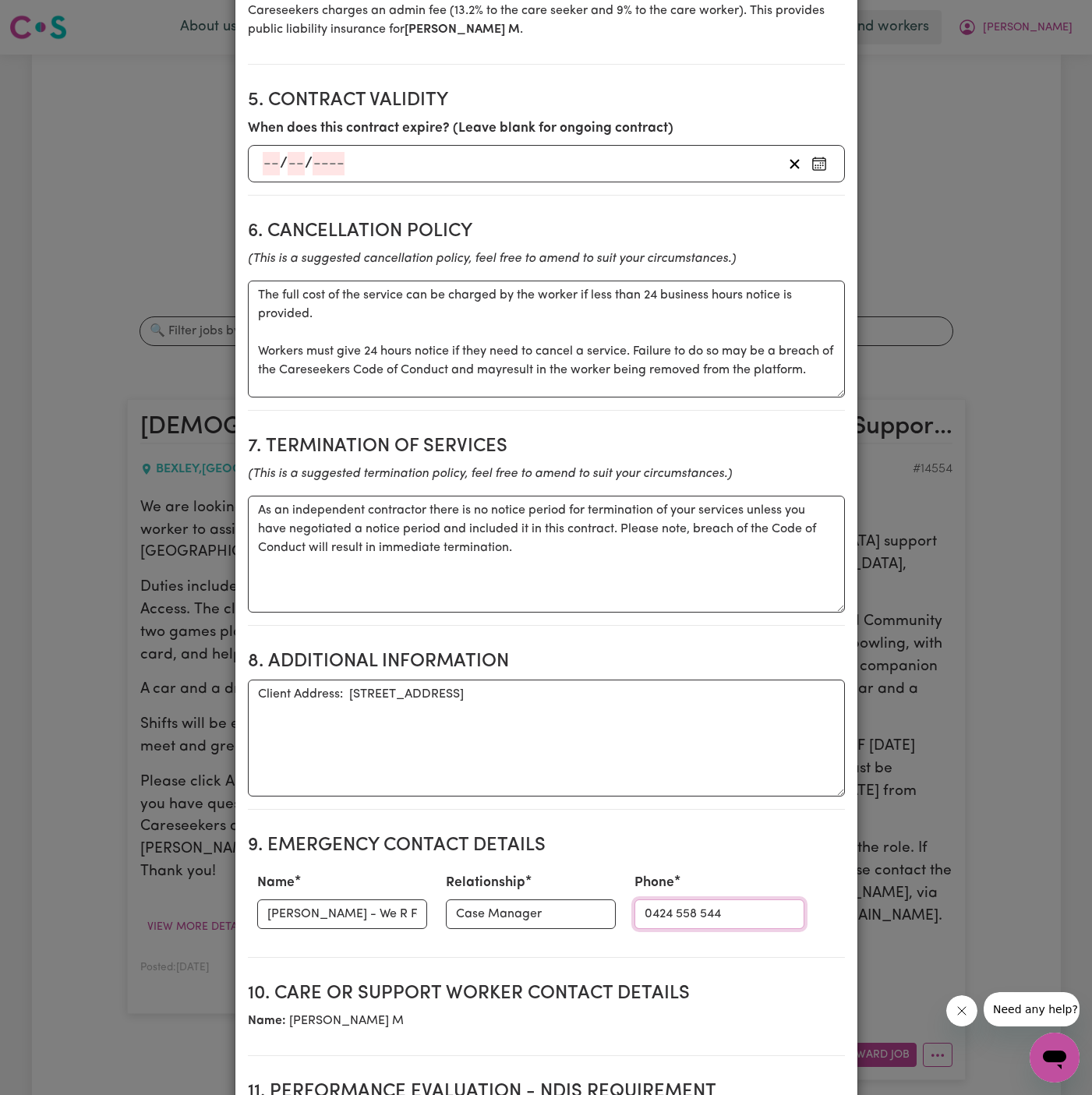
click at [661, 906] on input "0424 558 544" at bounding box center [719, 914] width 170 height 30
paste input "0425 263 531"
type input "0425 263 531"
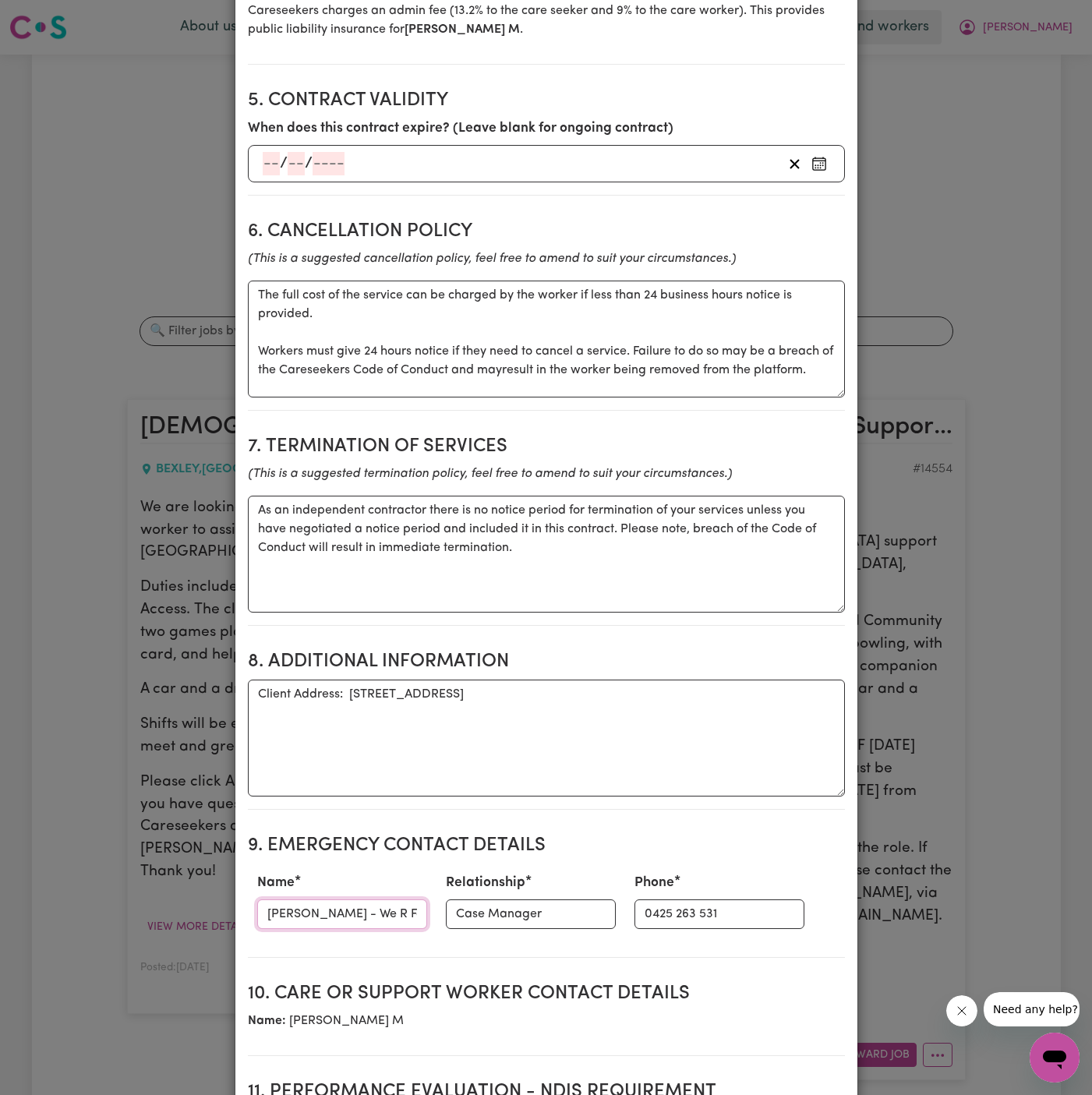
scroll to position [0, 13]
drag, startPoint x: 320, startPoint y: 911, endPoint x: 490, endPoint y: 910, distance: 170.7
click at [490, 910] on div "Name [PERSON_NAME] - We R Family || Relationship Case Manager Phone [PHONE_NUMB…" at bounding box center [546, 901] width 597 height 69
type input "[PERSON_NAME] -"
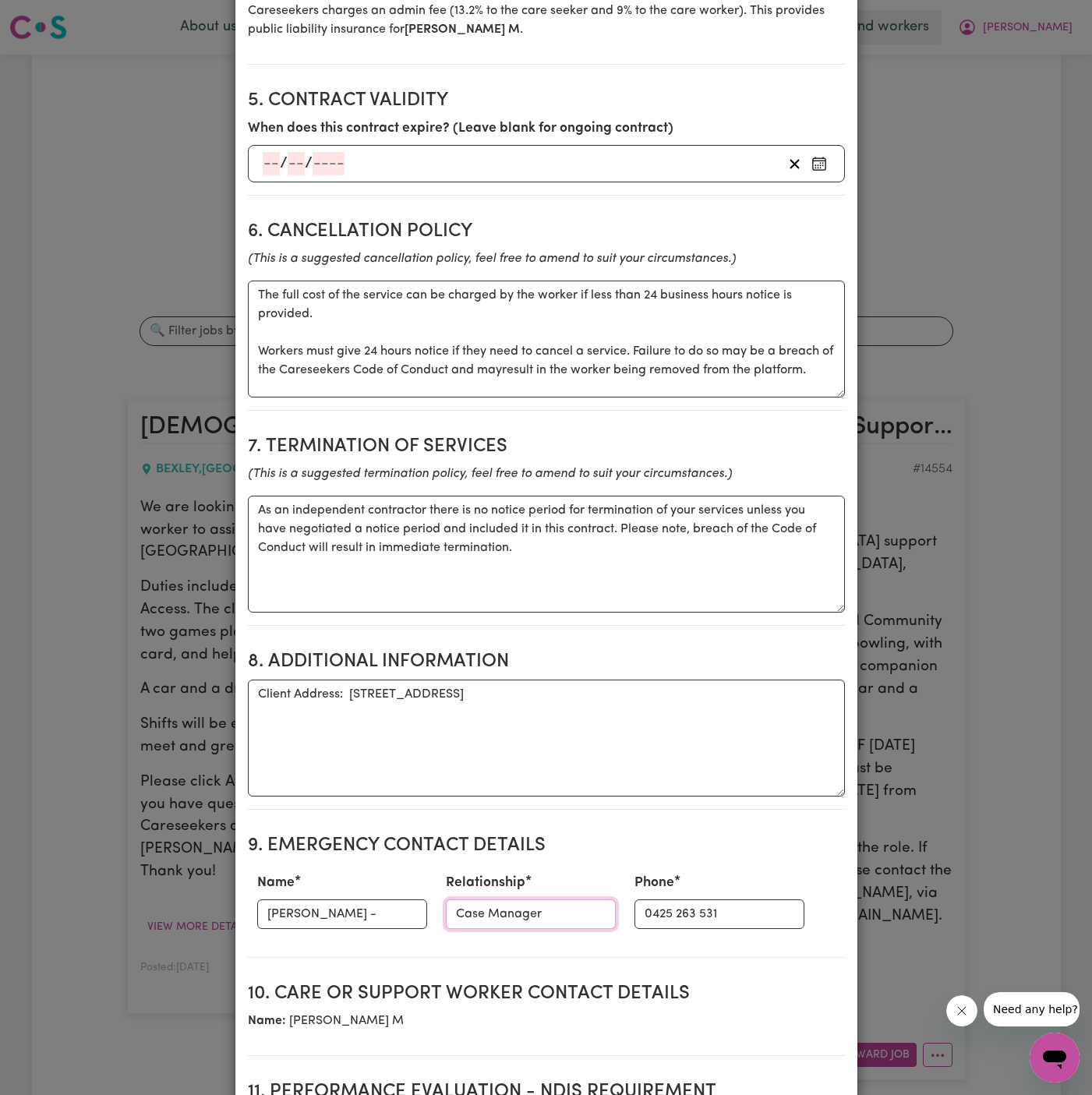
click at [526, 916] on input "Case Manager" at bounding box center [531, 914] width 170 height 30
paste input "We R Family ||"
type input "We R Family"
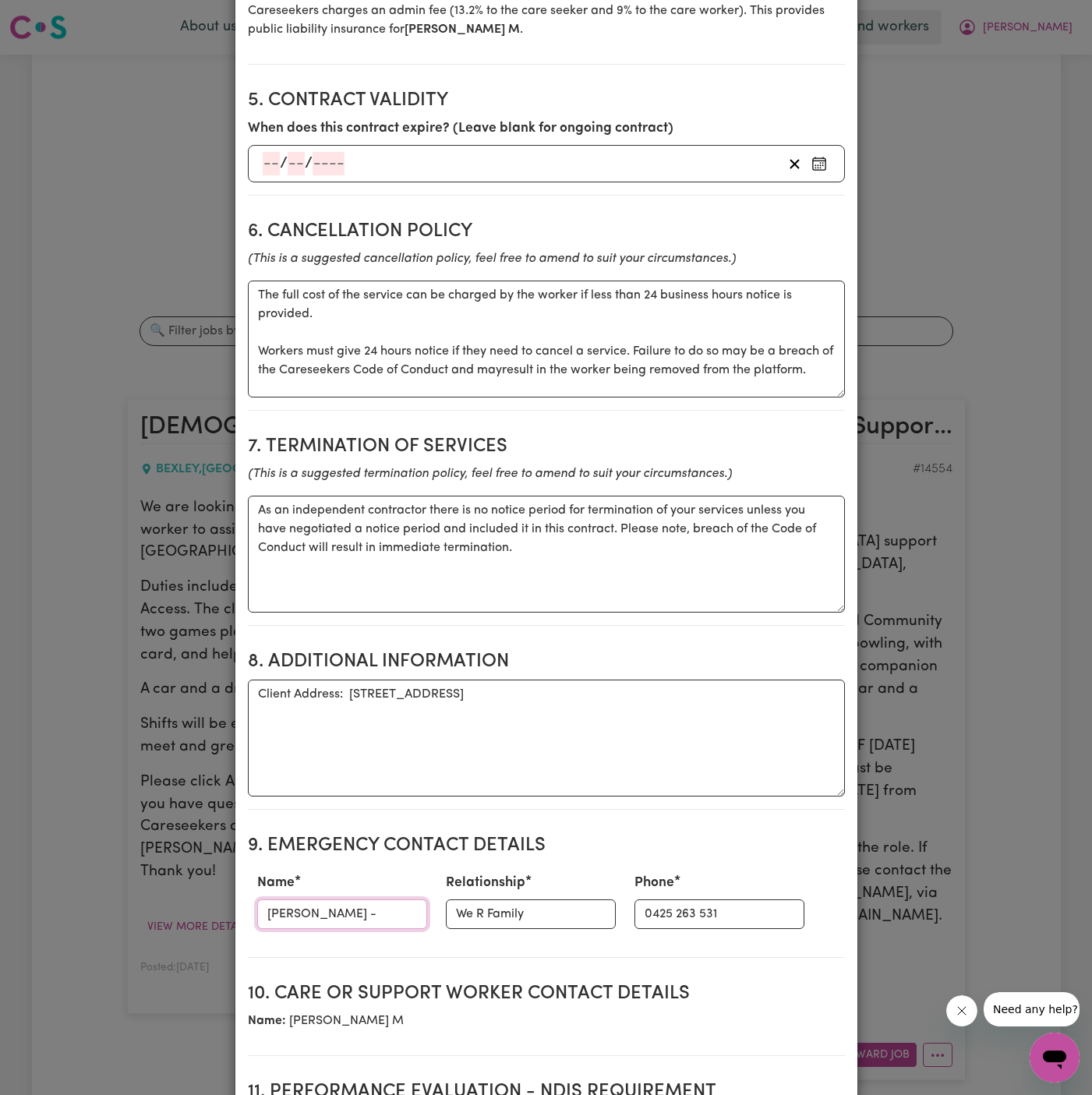
click at [364, 912] on input "[PERSON_NAME] -" at bounding box center [342, 914] width 170 height 30
drag, startPoint x: 364, startPoint y: 912, endPoint x: 488, endPoint y: 902, distance: 124.3
click at [371, 912] on input "[PERSON_NAME]" at bounding box center [342, 914] width 170 height 30
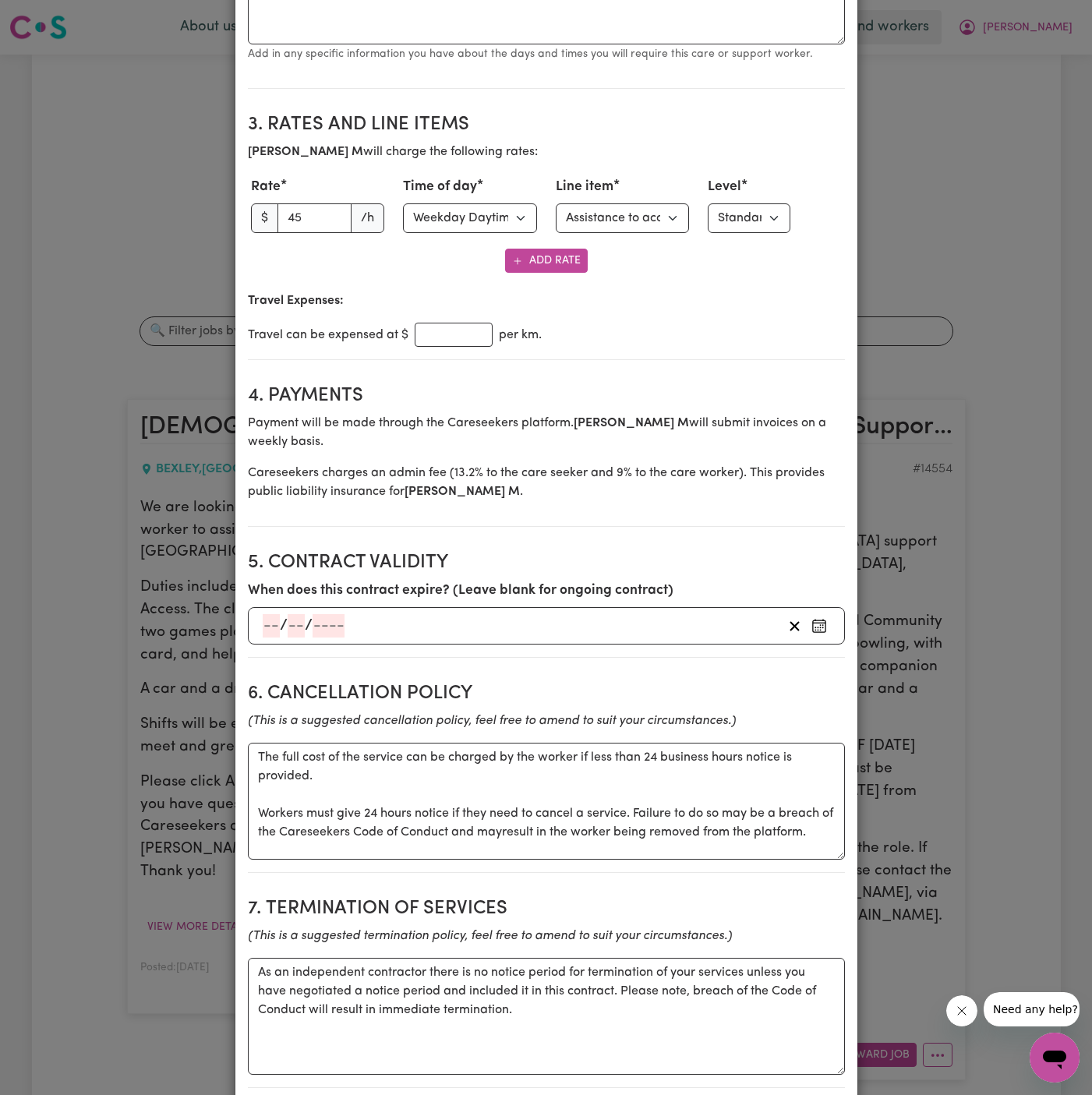
scroll to position [1669, 0]
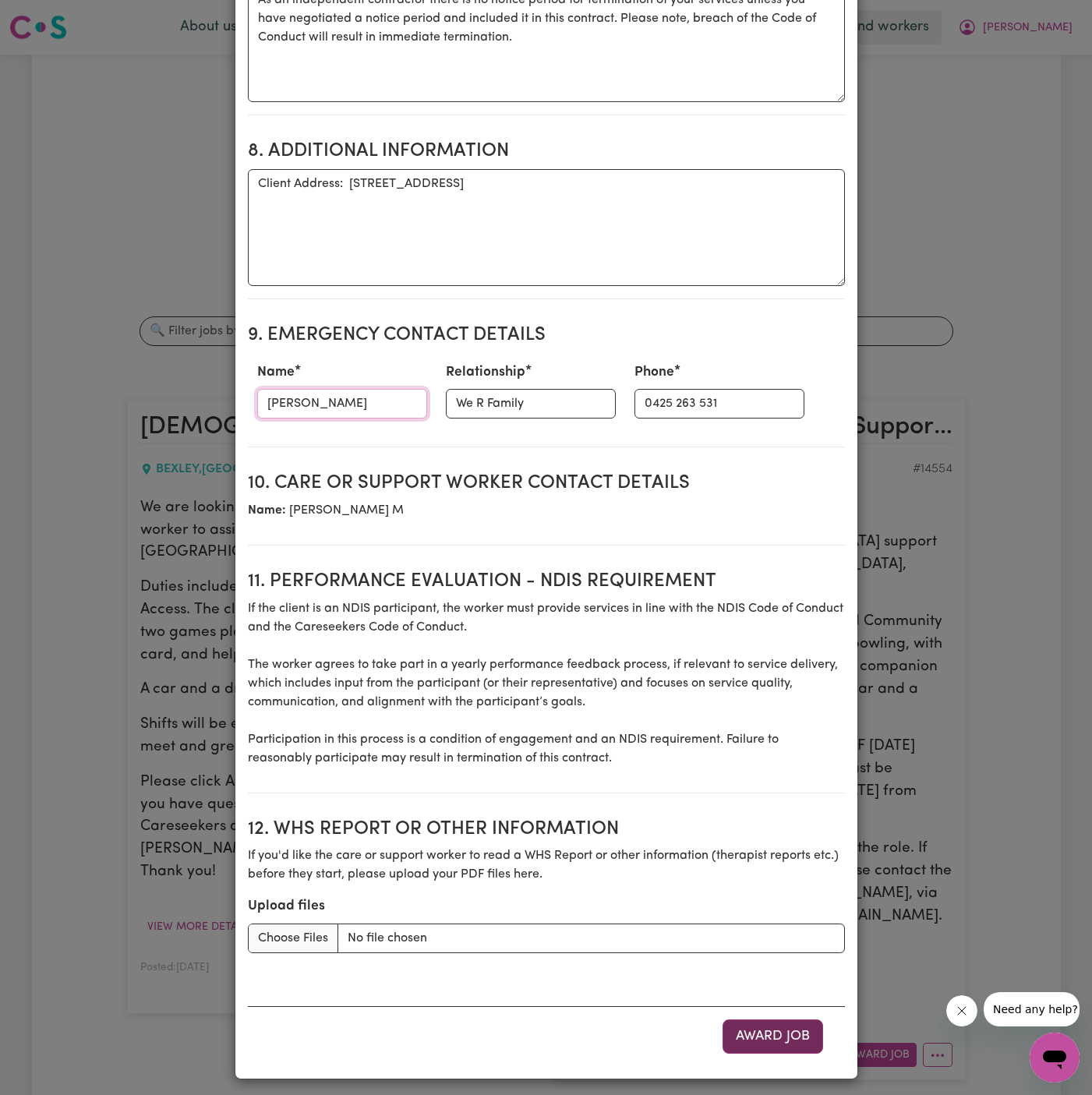
type input "[PERSON_NAME]"
click at [776, 1041] on button "Award Job" at bounding box center [773, 1037] width 101 height 34
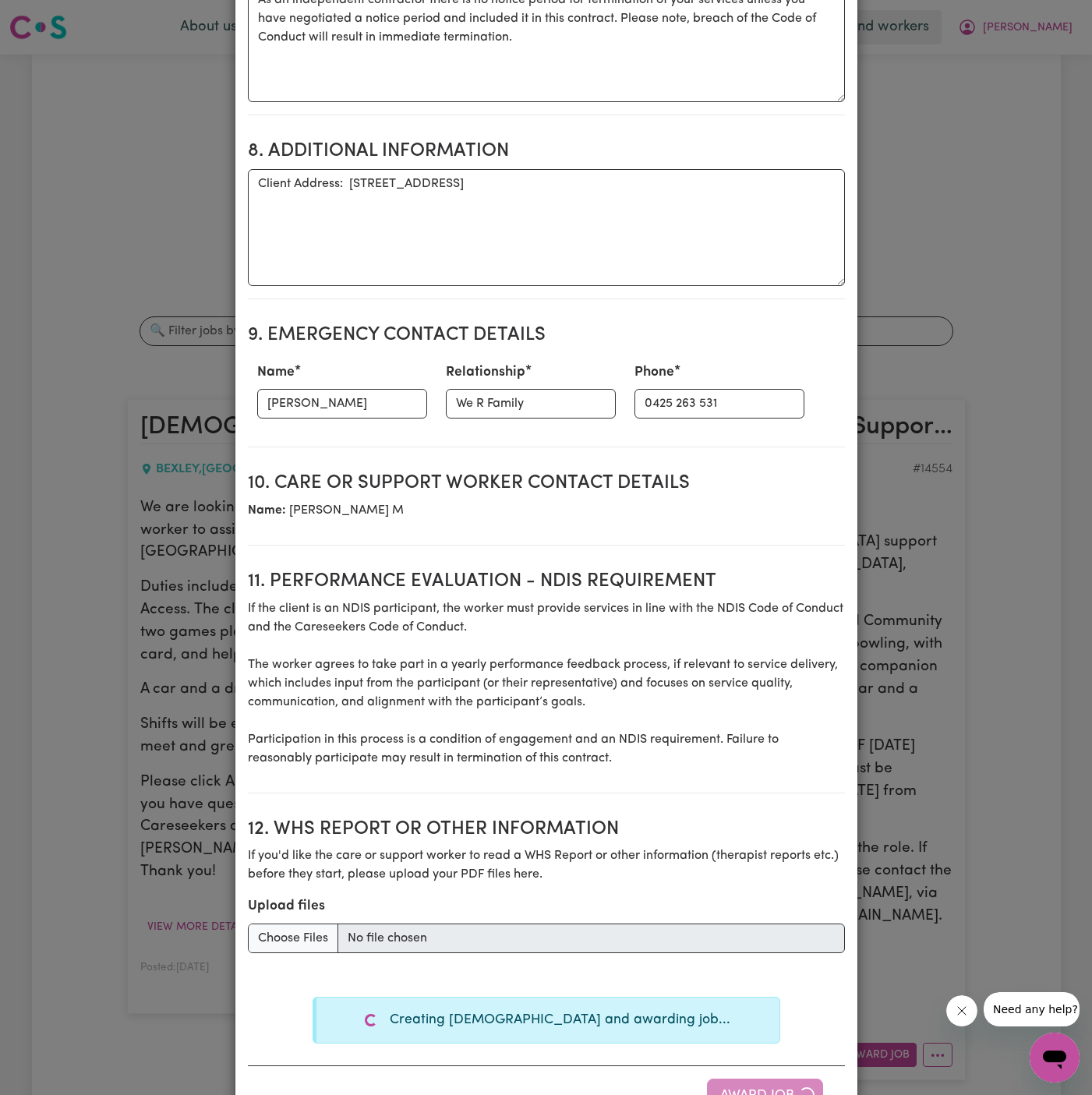
type textarea "Tasks required: Social companionship"
type textarea "Days required: [DATE] Approximately 5 hours to be delivered per day. Start date…"
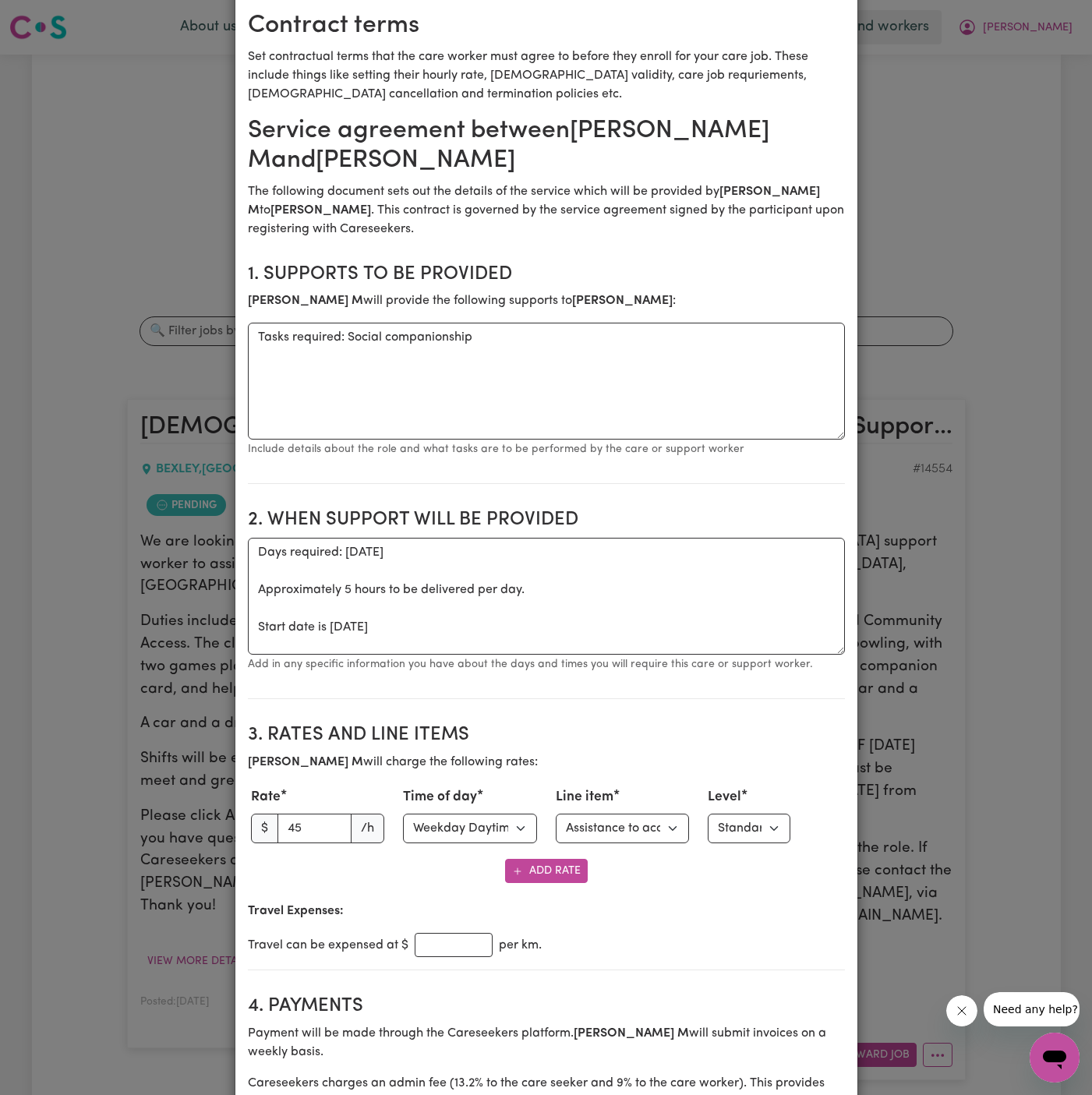
scroll to position [0, 0]
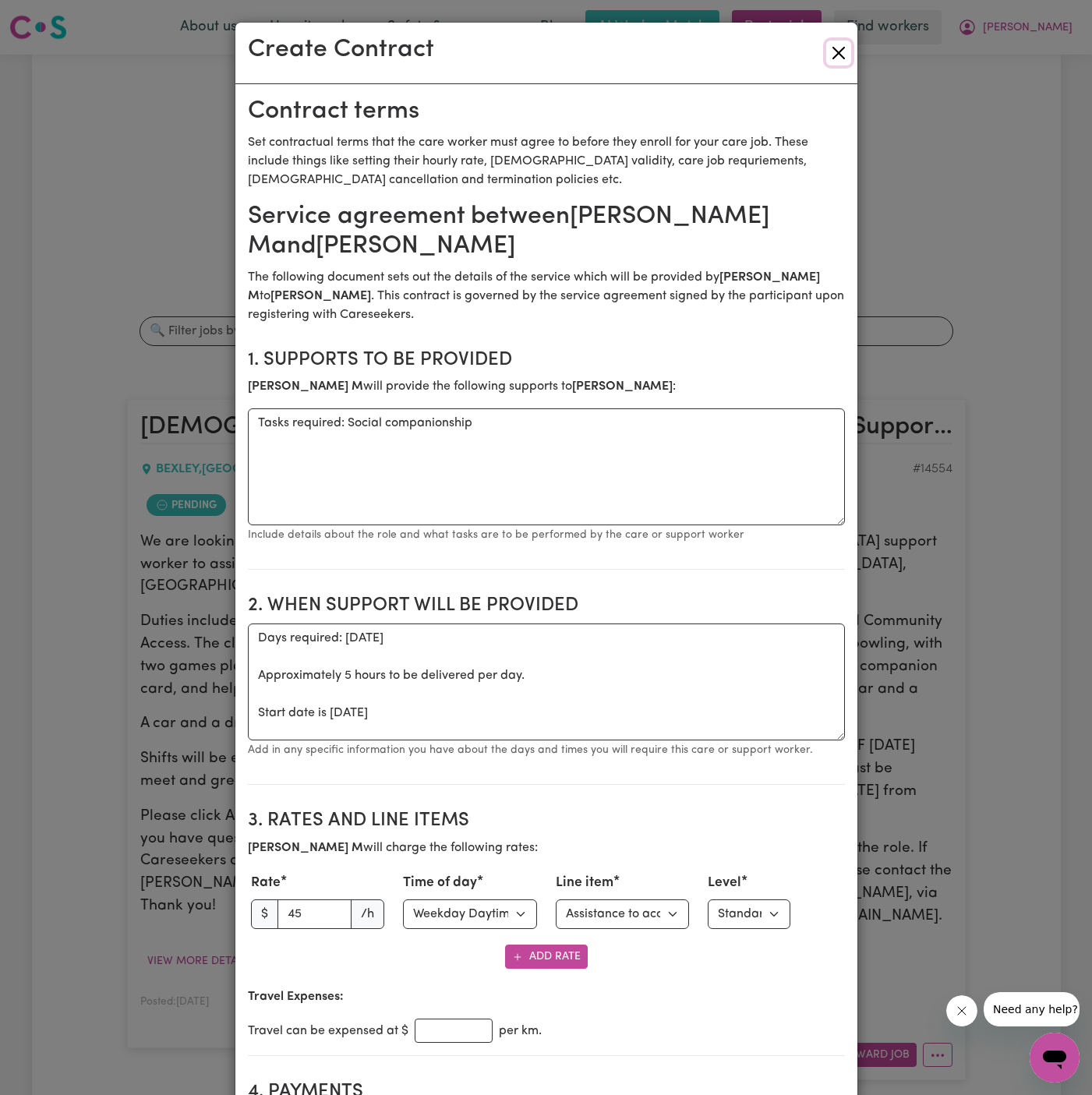
click at [843, 58] on button "Close" at bounding box center [838, 53] width 25 height 25
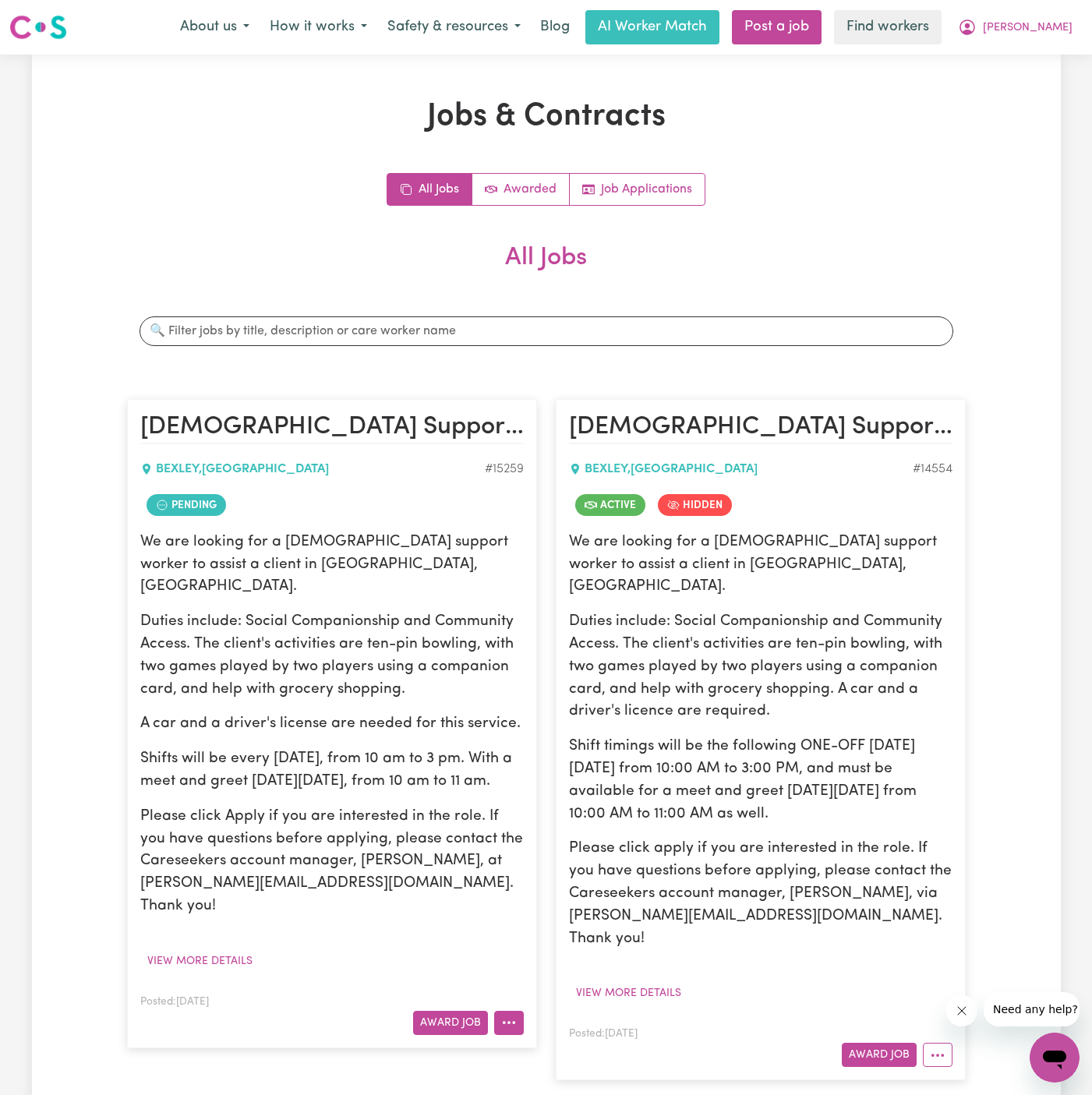
click at [512, 1015] on icon "More options" at bounding box center [509, 1023] width 16 height 16
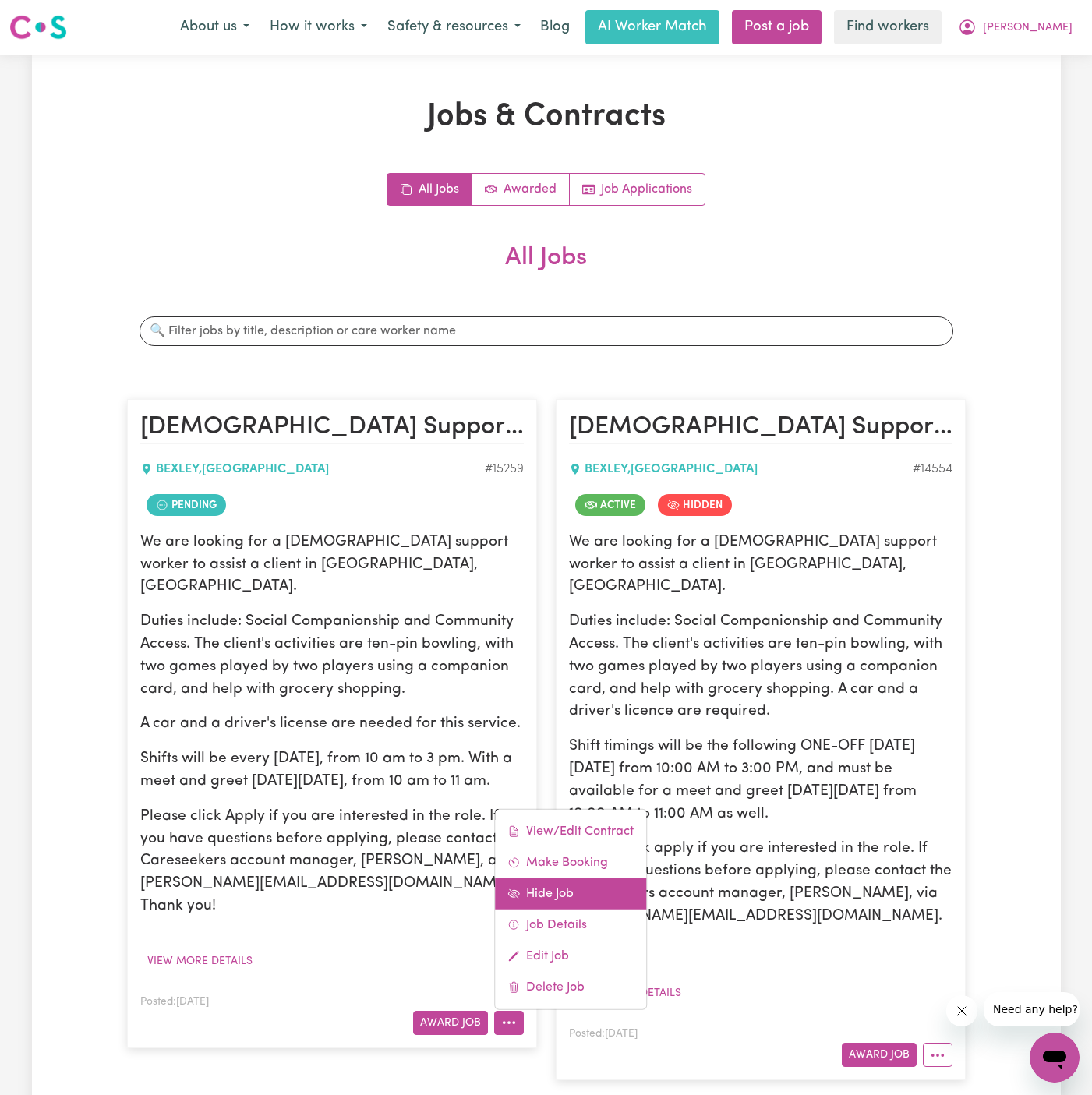
click at [578, 878] on link "Hide Job" at bounding box center [570, 893] width 151 height 31
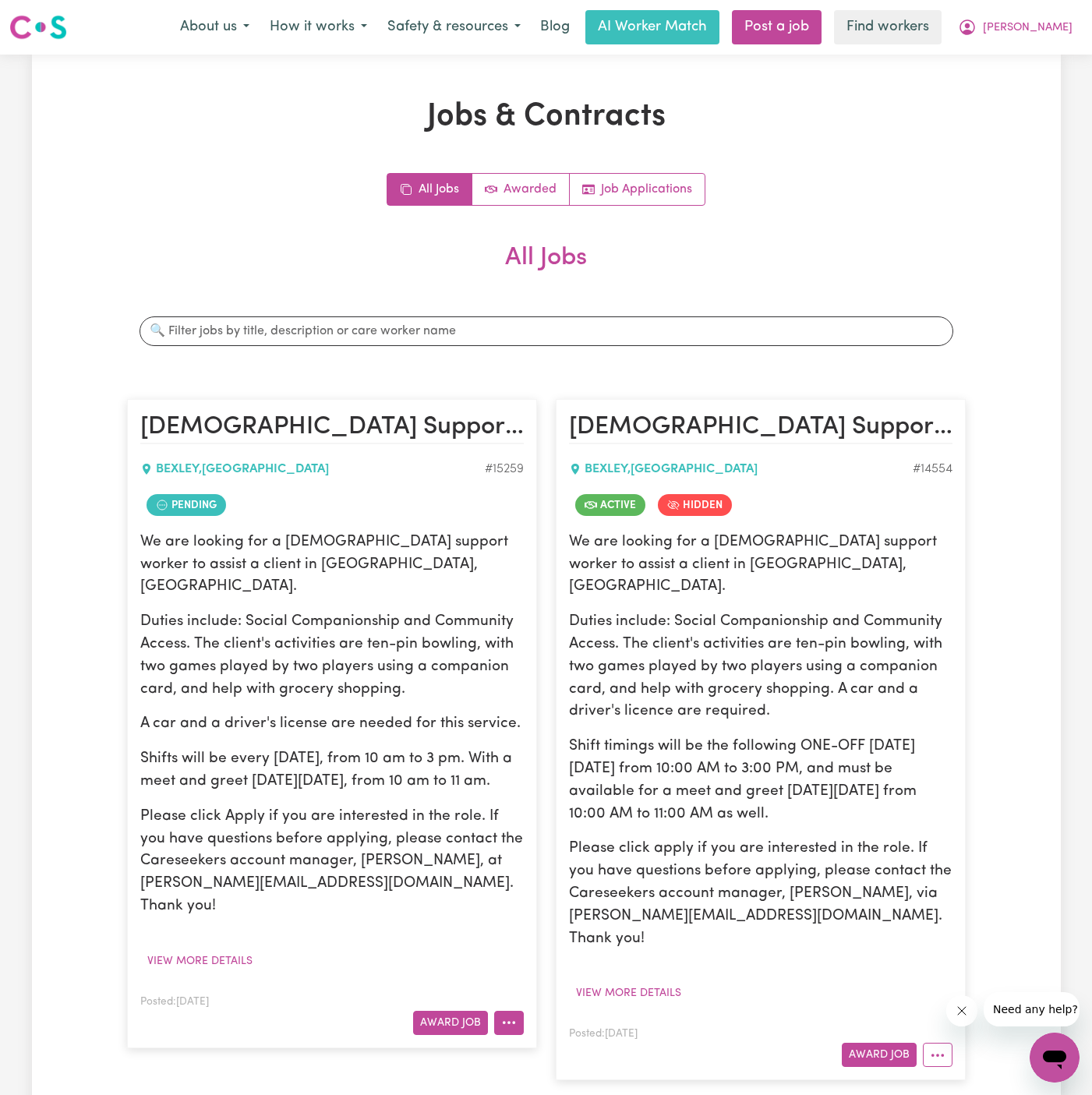
click at [508, 1015] on icon "More options" at bounding box center [509, 1023] width 16 height 16
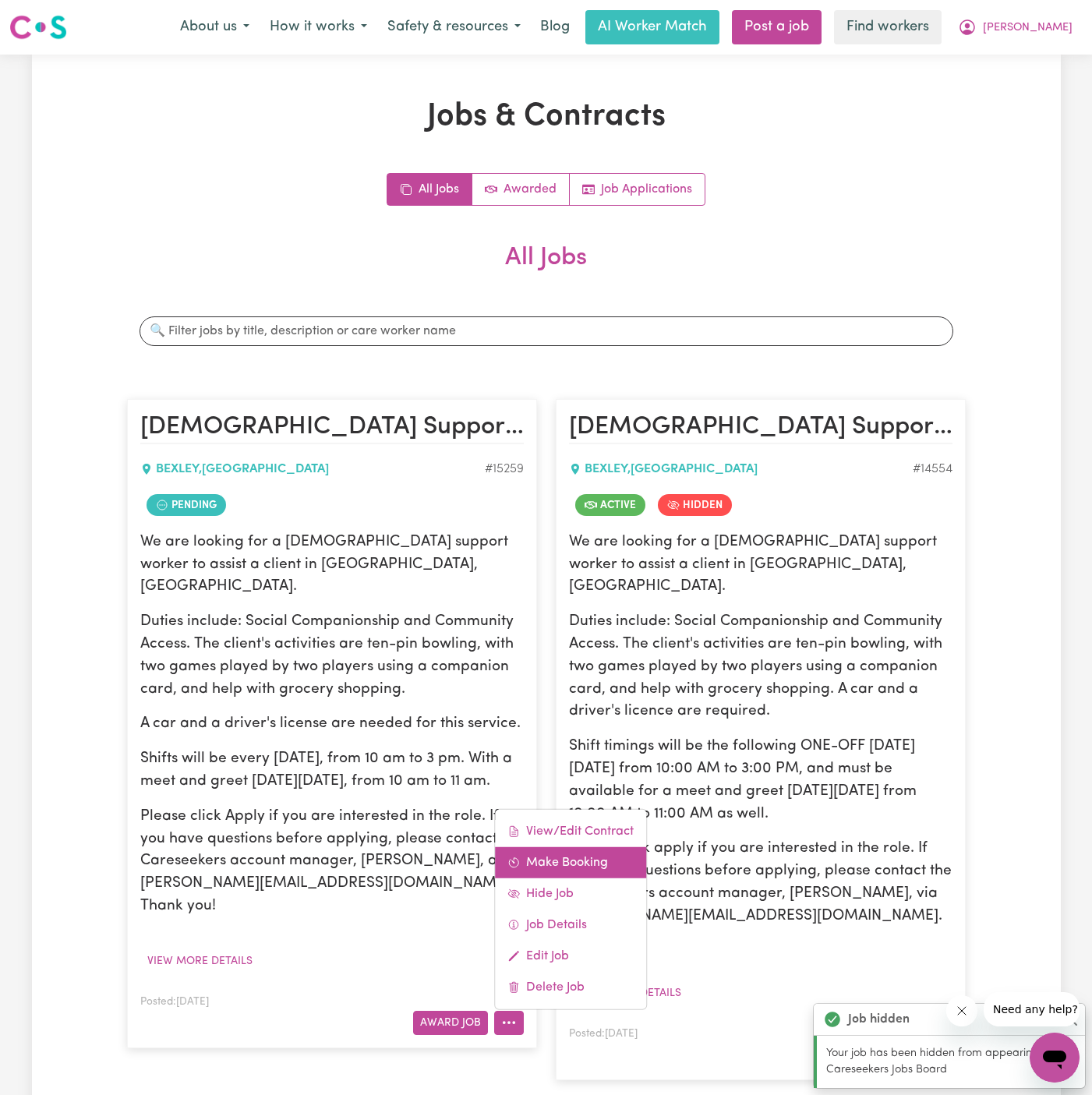
click at [562, 846] on link "Make Booking" at bounding box center [570, 861] width 151 height 31
select select "pm"
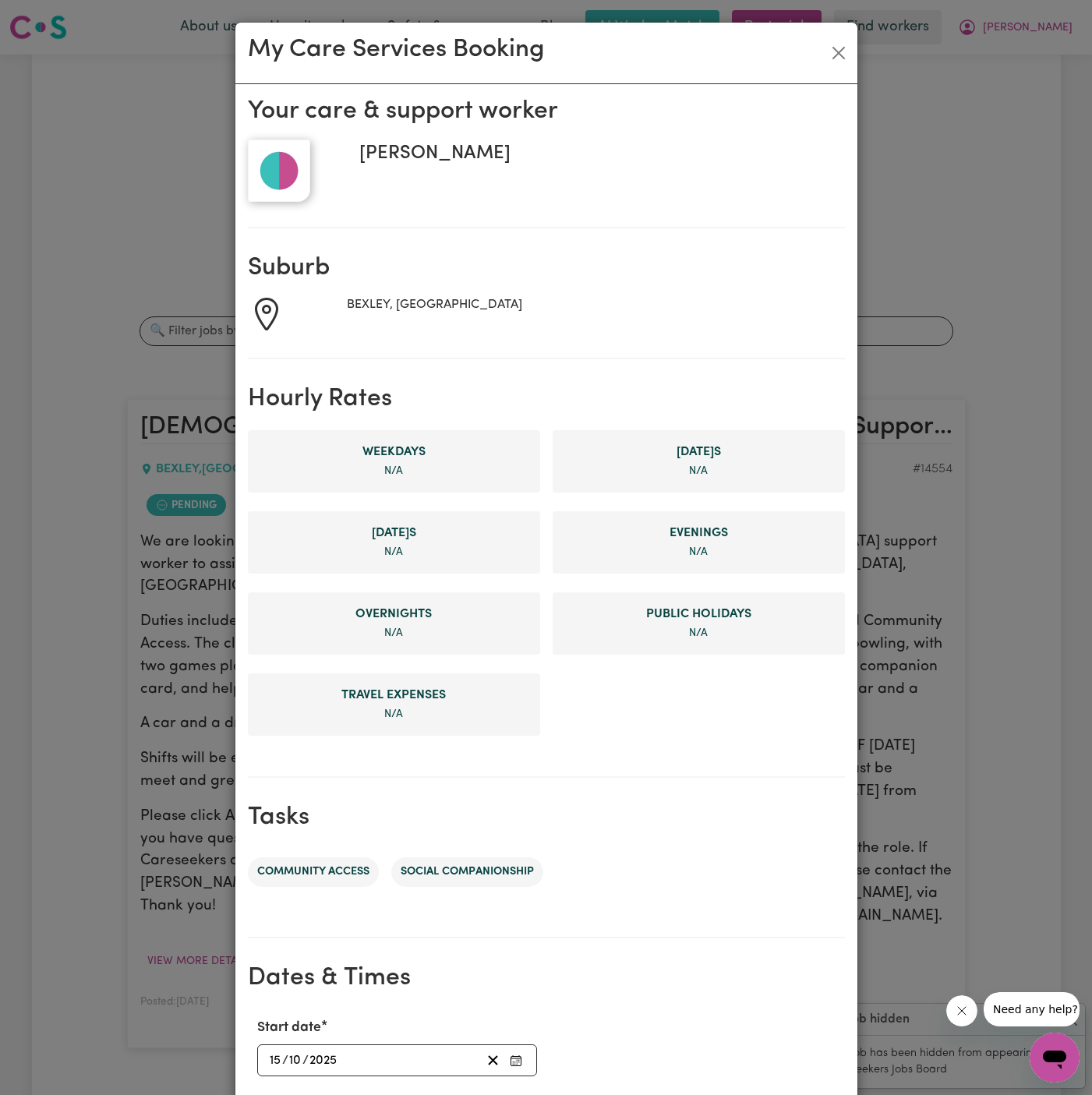
scroll to position [295, 0]
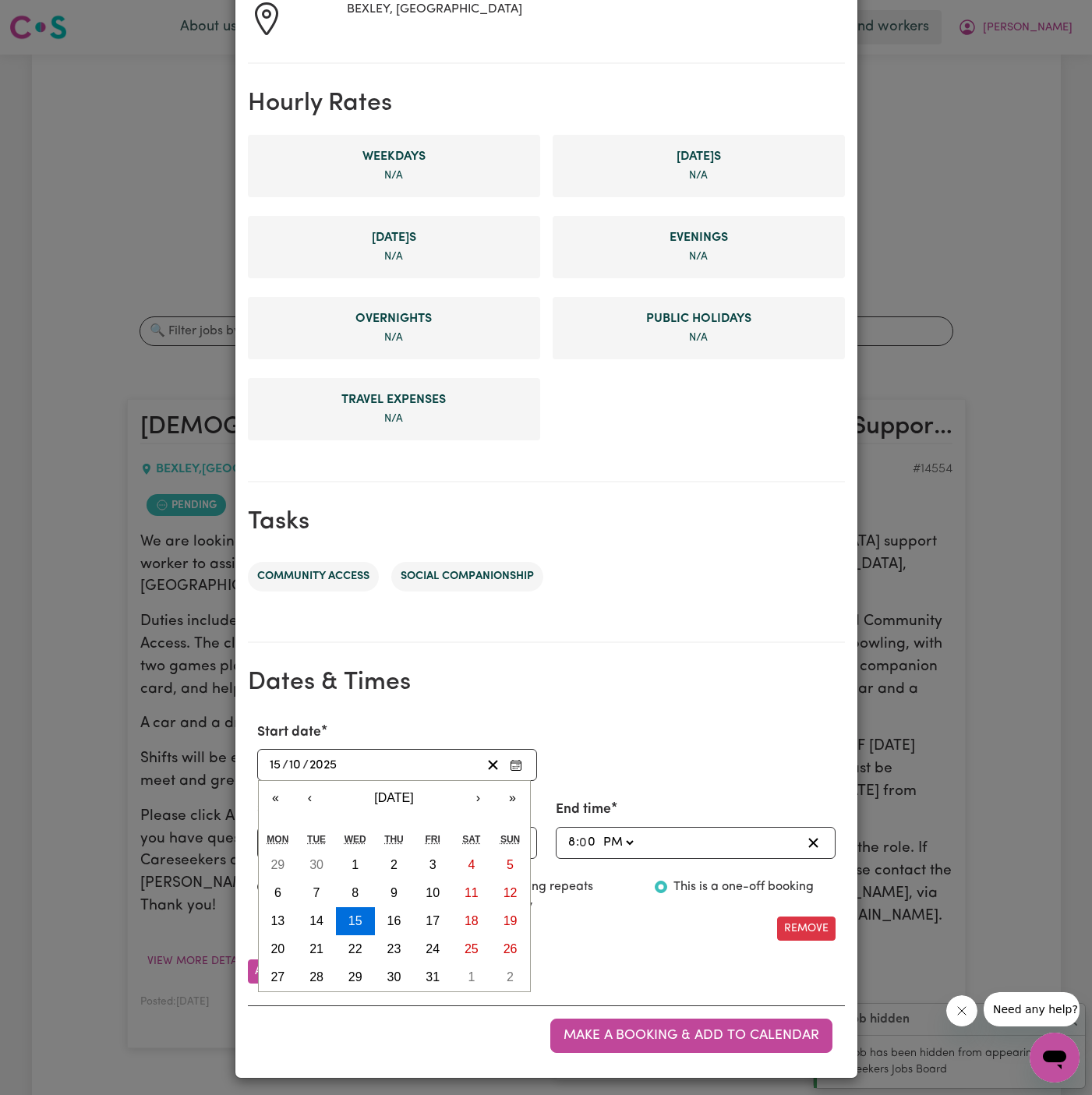
click at [272, 767] on input "15" at bounding box center [275, 764] width 13 height 21
click at [394, 915] on abbr "16" at bounding box center [394, 920] width 14 height 13
type input "[DATE]"
type input "16"
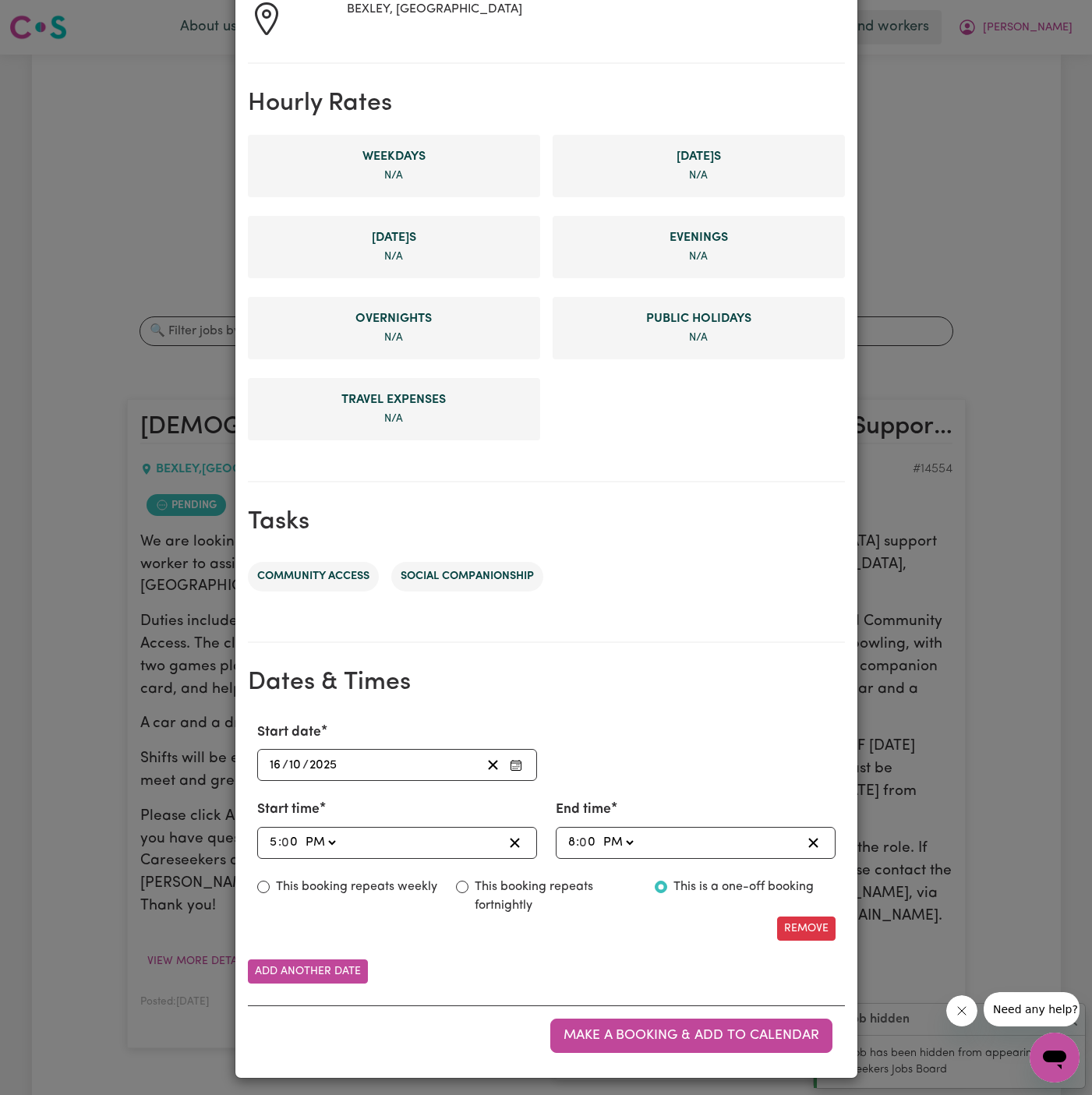
click at [277, 842] on input "5" at bounding box center [273, 842] width 9 height 21
type input "21:00"
type input "9"
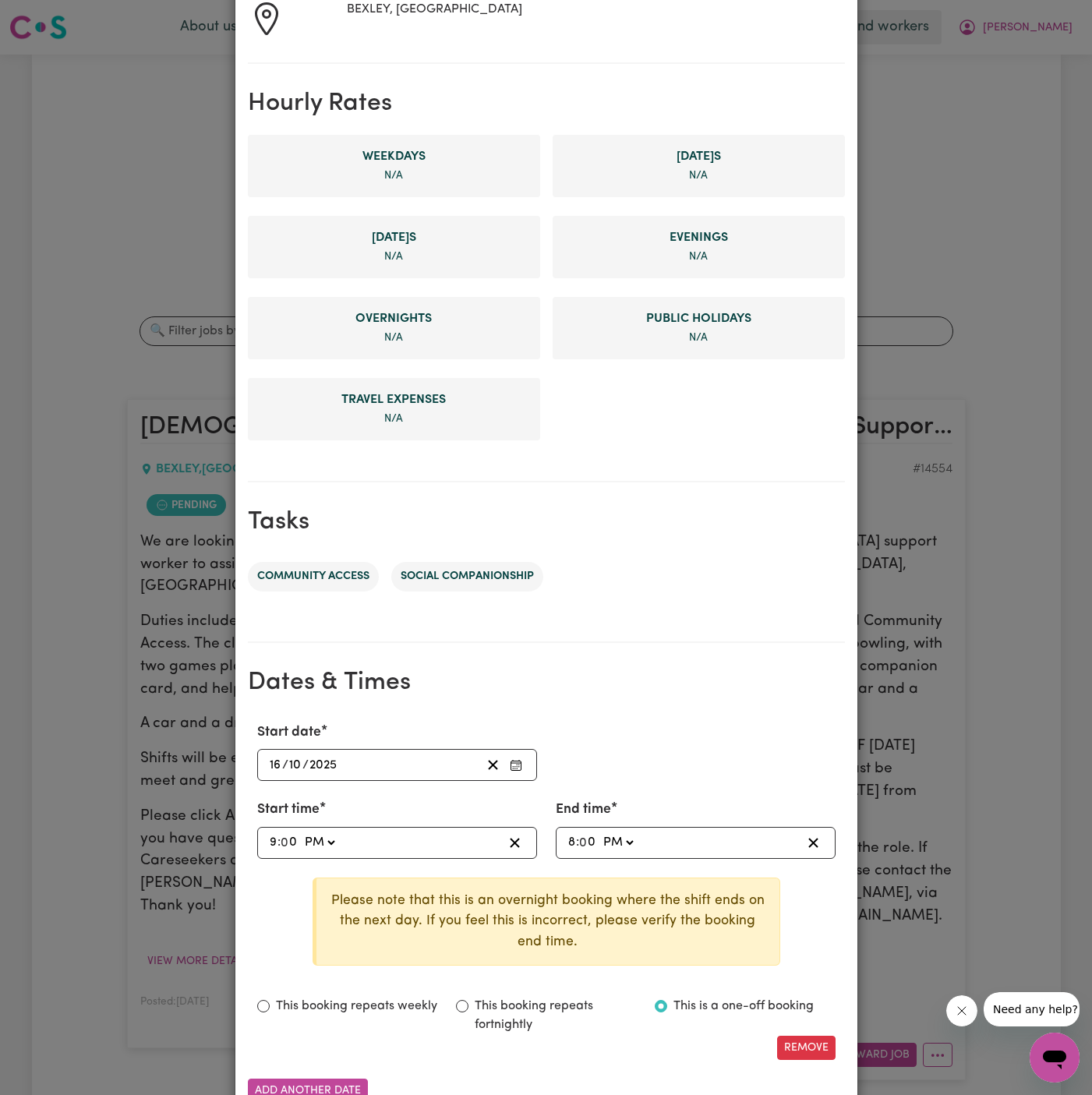
type input "21:04"
type input "4"
type input "21:45"
type input "45"
click at [322, 835] on select "AM PM" at bounding box center [318, 842] width 37 height 21
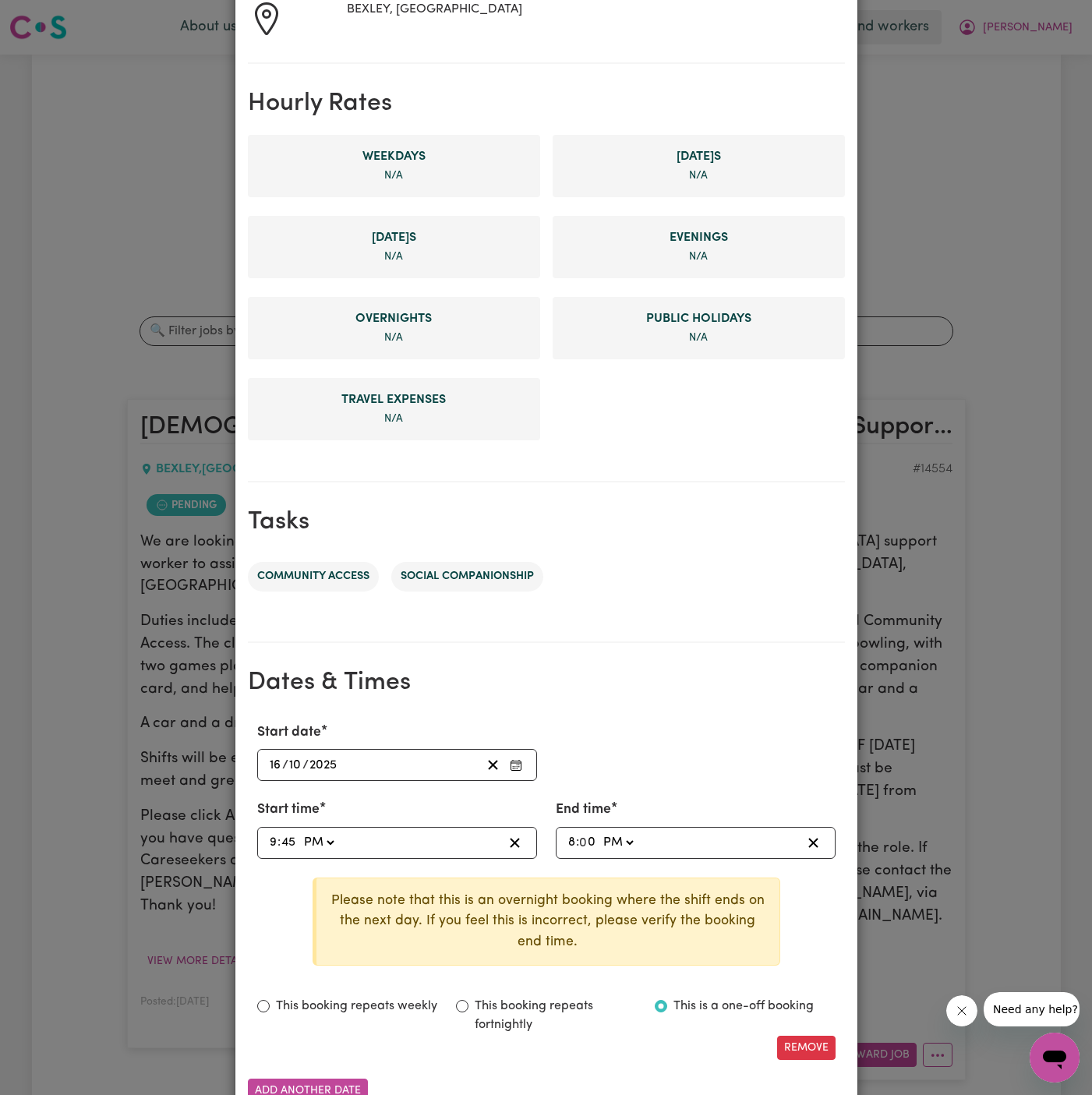
select select "am"
click at [300, 832] on select "AM PM" at bounding box center [318, 842] width 37 height 21
type input "09:45"
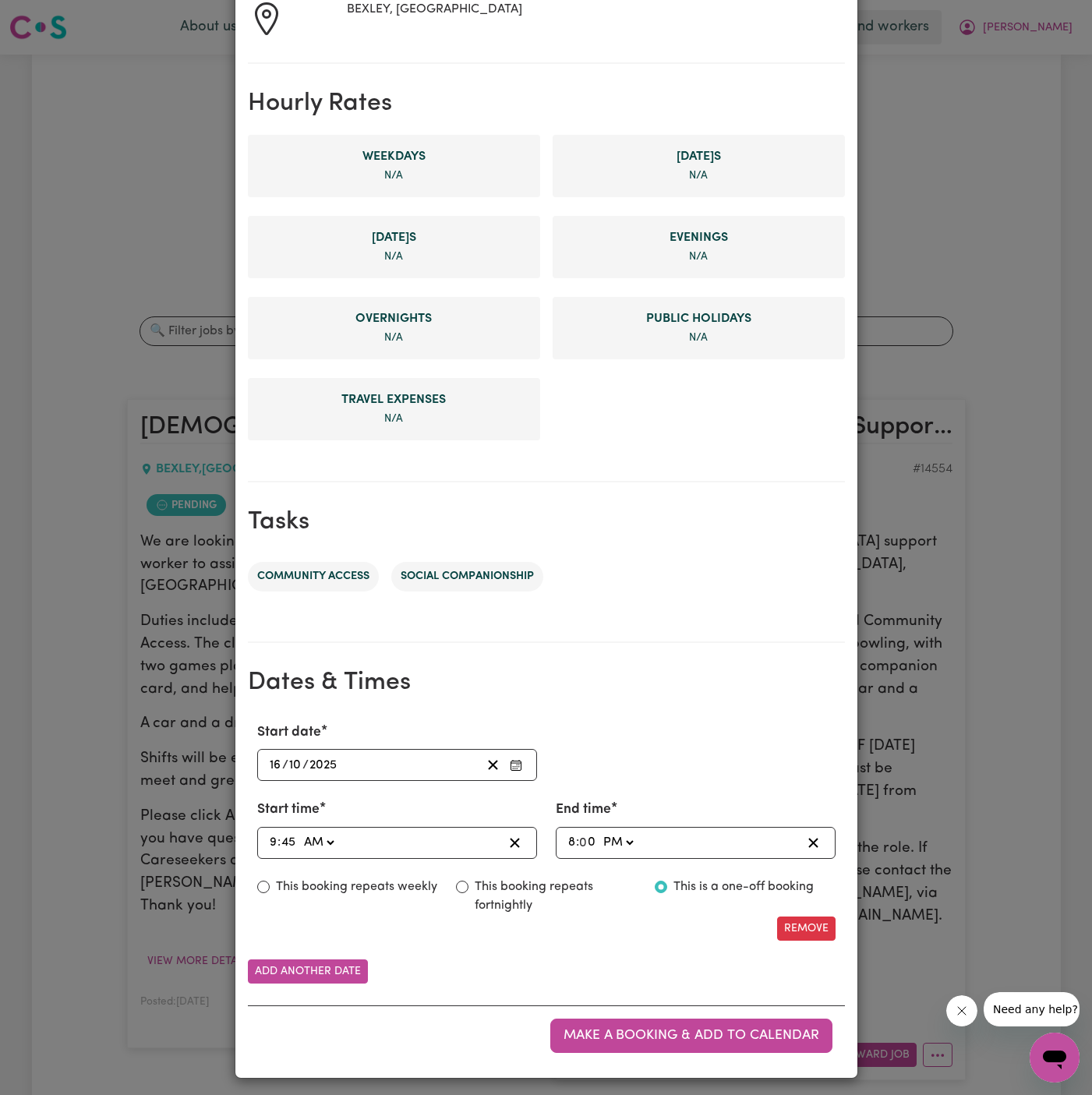
click at [569, 837] on input "8" at bounding box center [571, 842] width 9 height 21
type input "18:00"
type input "6"
type input "18:01"
type input "1"
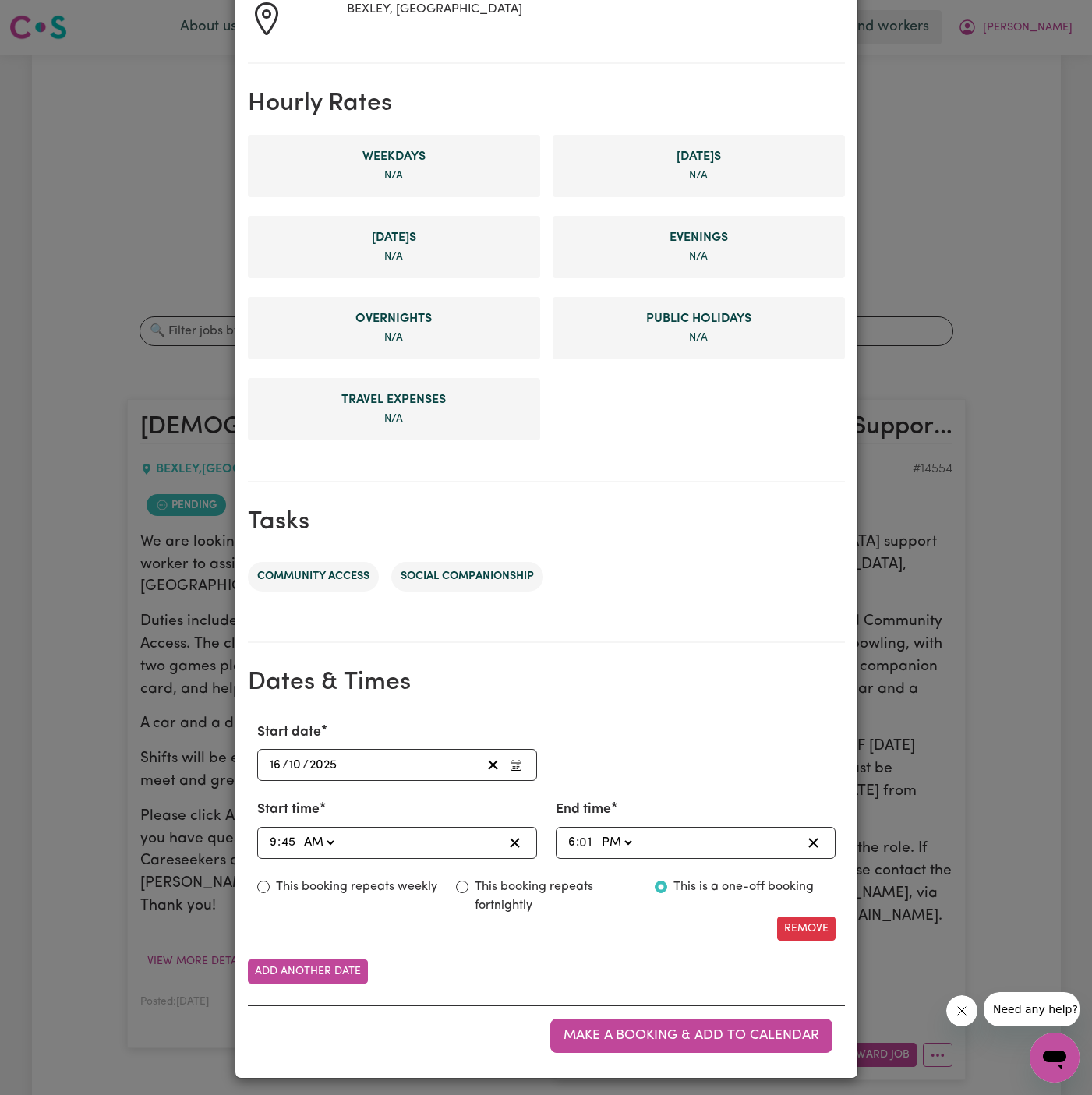
click at [570, 837] on input "6" at bounding box center [571, 842] width 9 height 21
type input "16:01"
type input "4"
click at [571, 839] on input "4" at bounding box center [571, 842] width 9 height 21
type input "13:01"
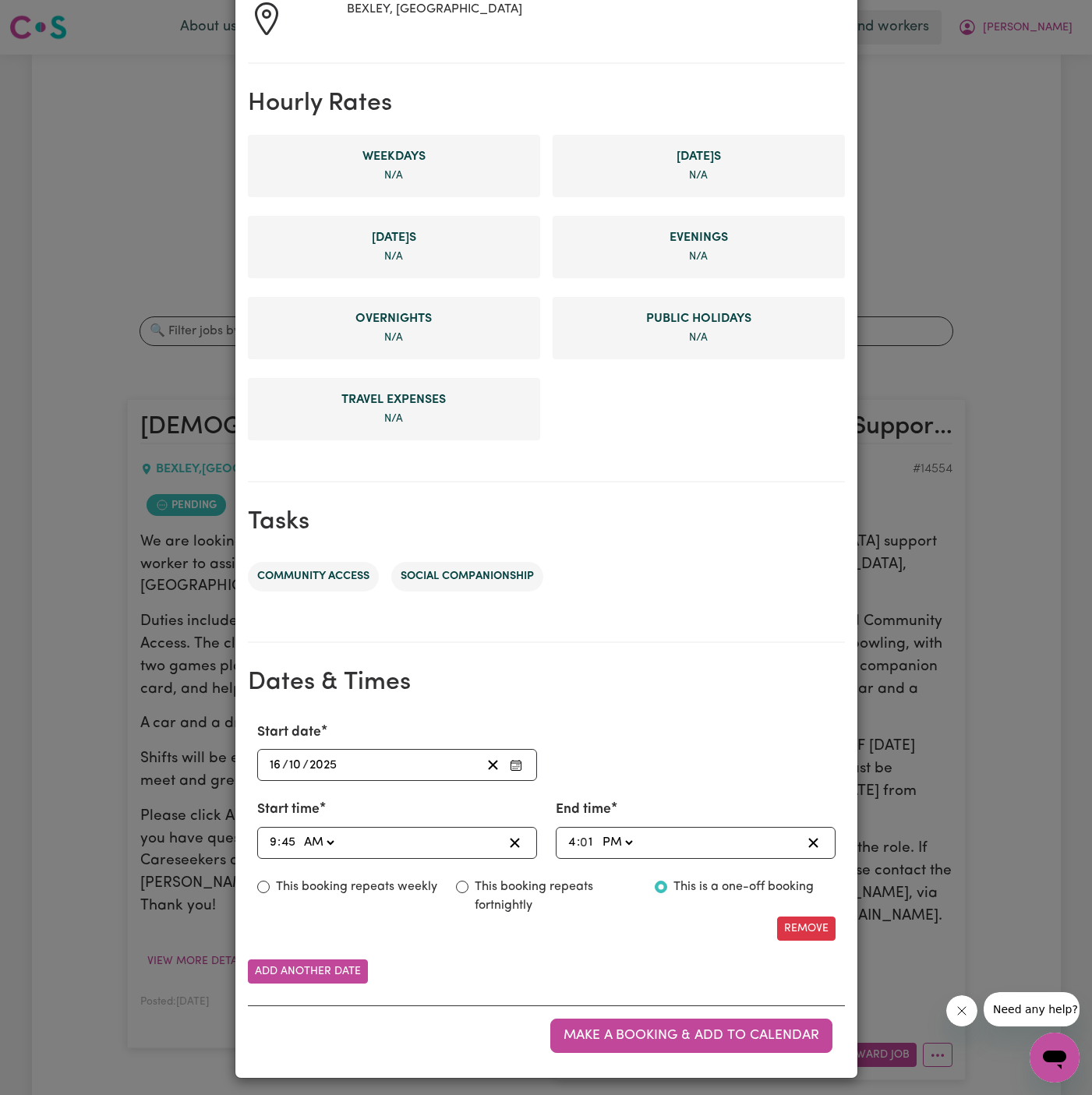
type input "1"
type input "23:01"
type input "11"
type input "23:00"
type input "00"
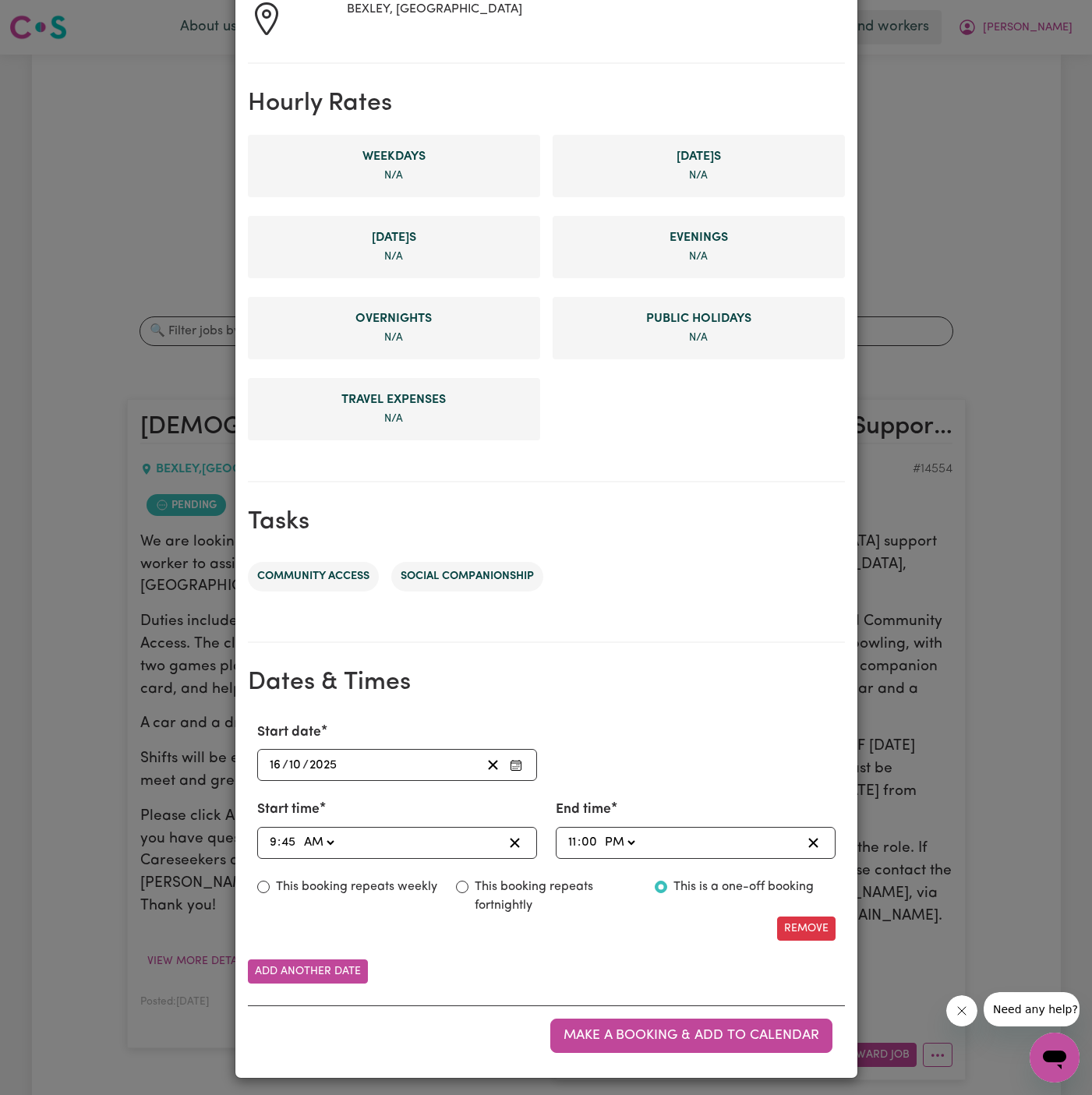
click at [608, 840] on select "AM PM" at bounding box center [619, 842] width 37 height 21
select select "am"
click at [601, 832] on select "AM PM" at bounding box center [619, 842] width 37 height 21
type input "11:00"
type input "0"
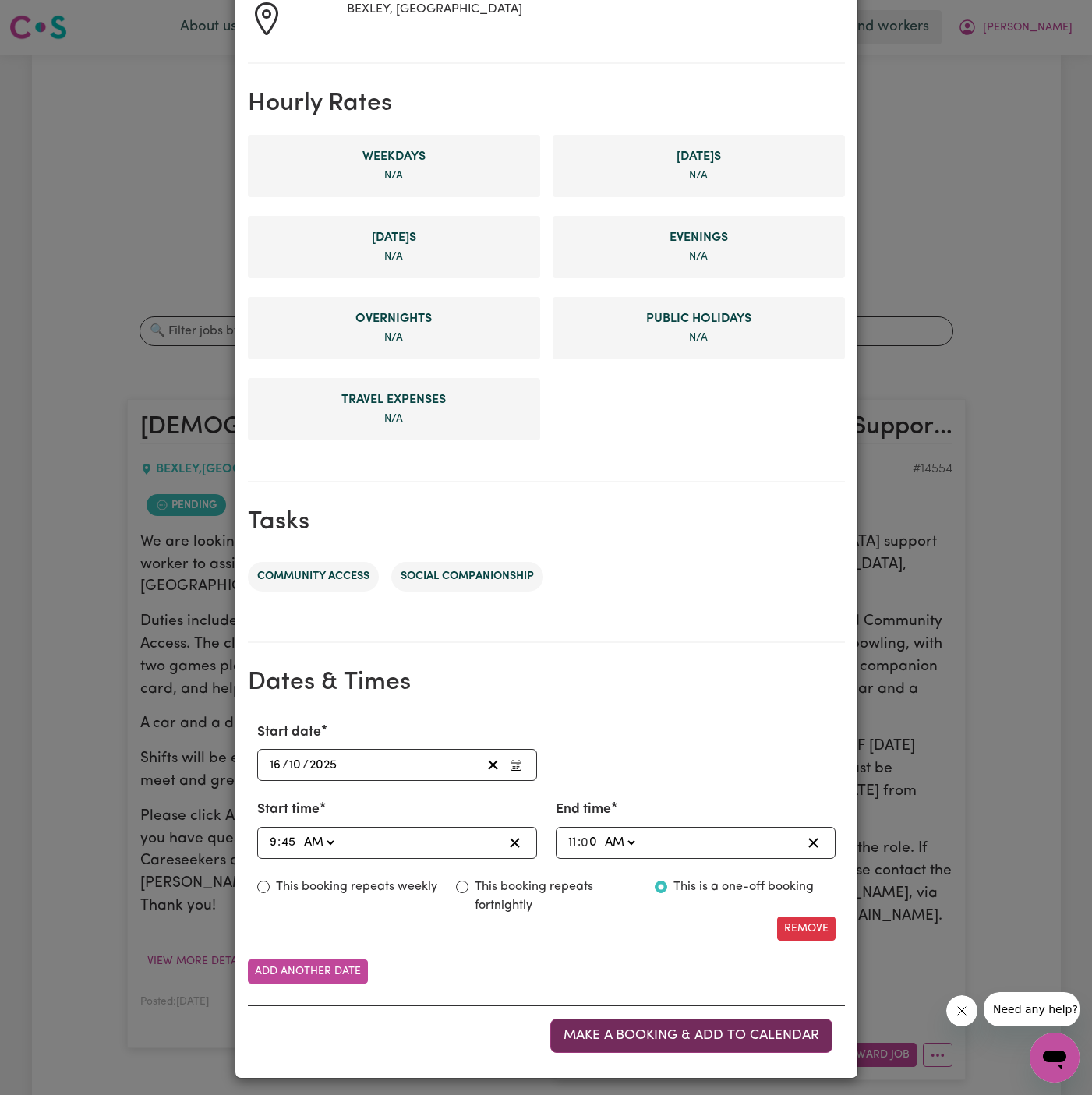
click at [773, 1036] on span "Make a booking & add to calendar" at bounding box center [692, 1035] width 256 height 13
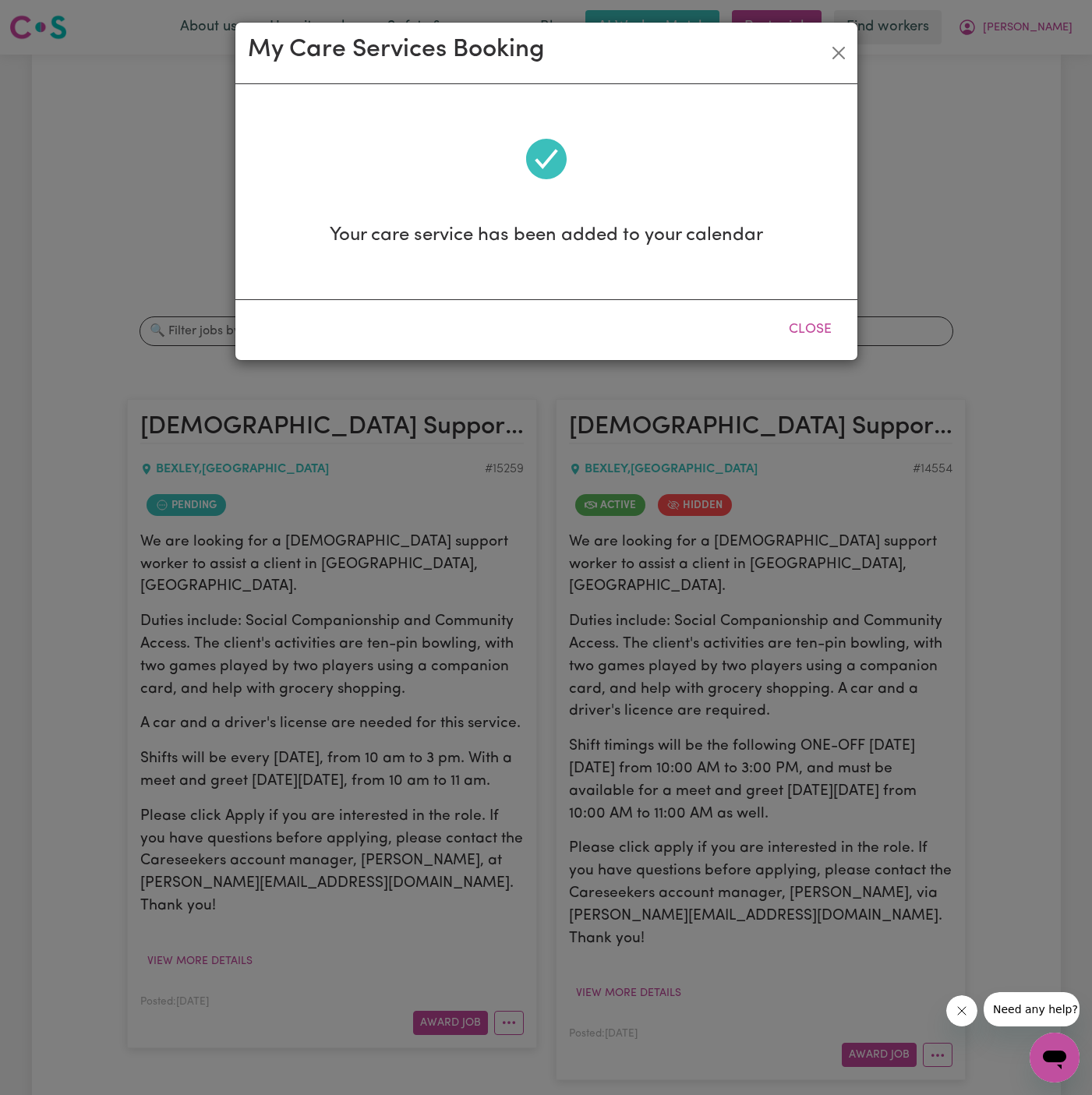
scroll to position [0, 0]
click at [816, 332] on button "Close" at bounding box center [810, 330] width 69 height 34
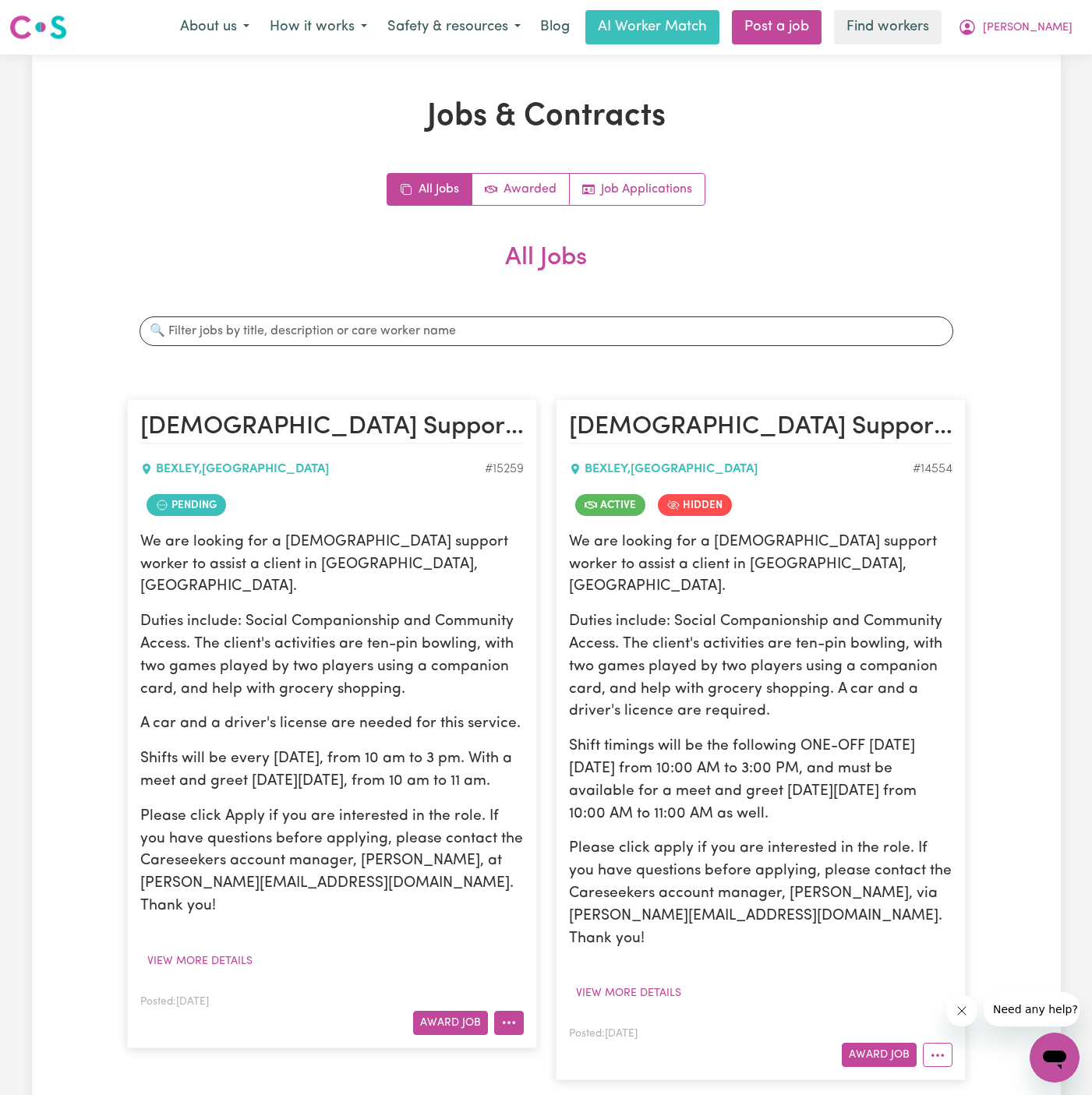
click at [512, 1015] on icon "More options" at bounding box center [509, 1023] width 16 height 16
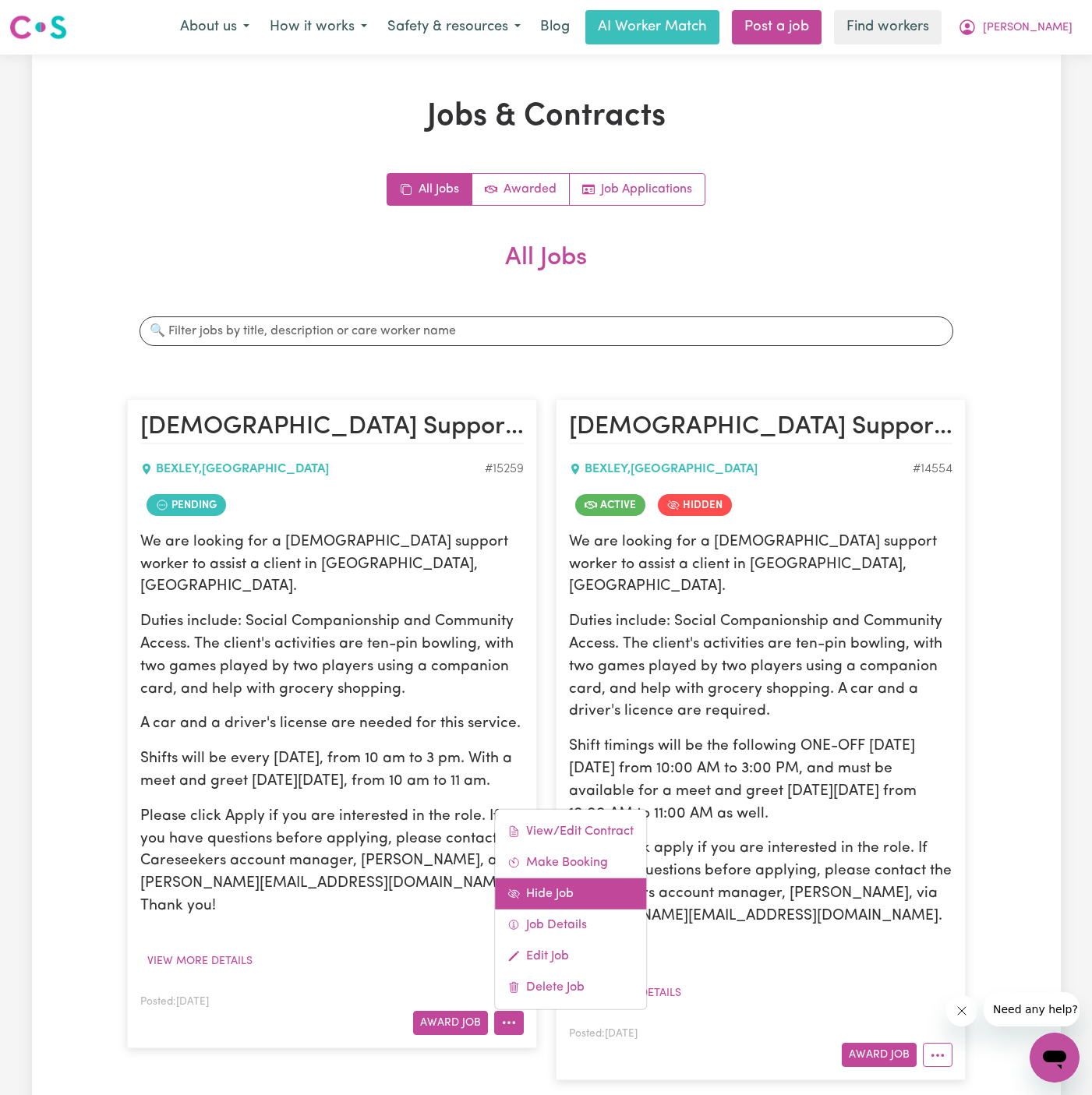
click at [574, 878] on link "Hide Job" at bounding box center [570, 893] width 151 height 31
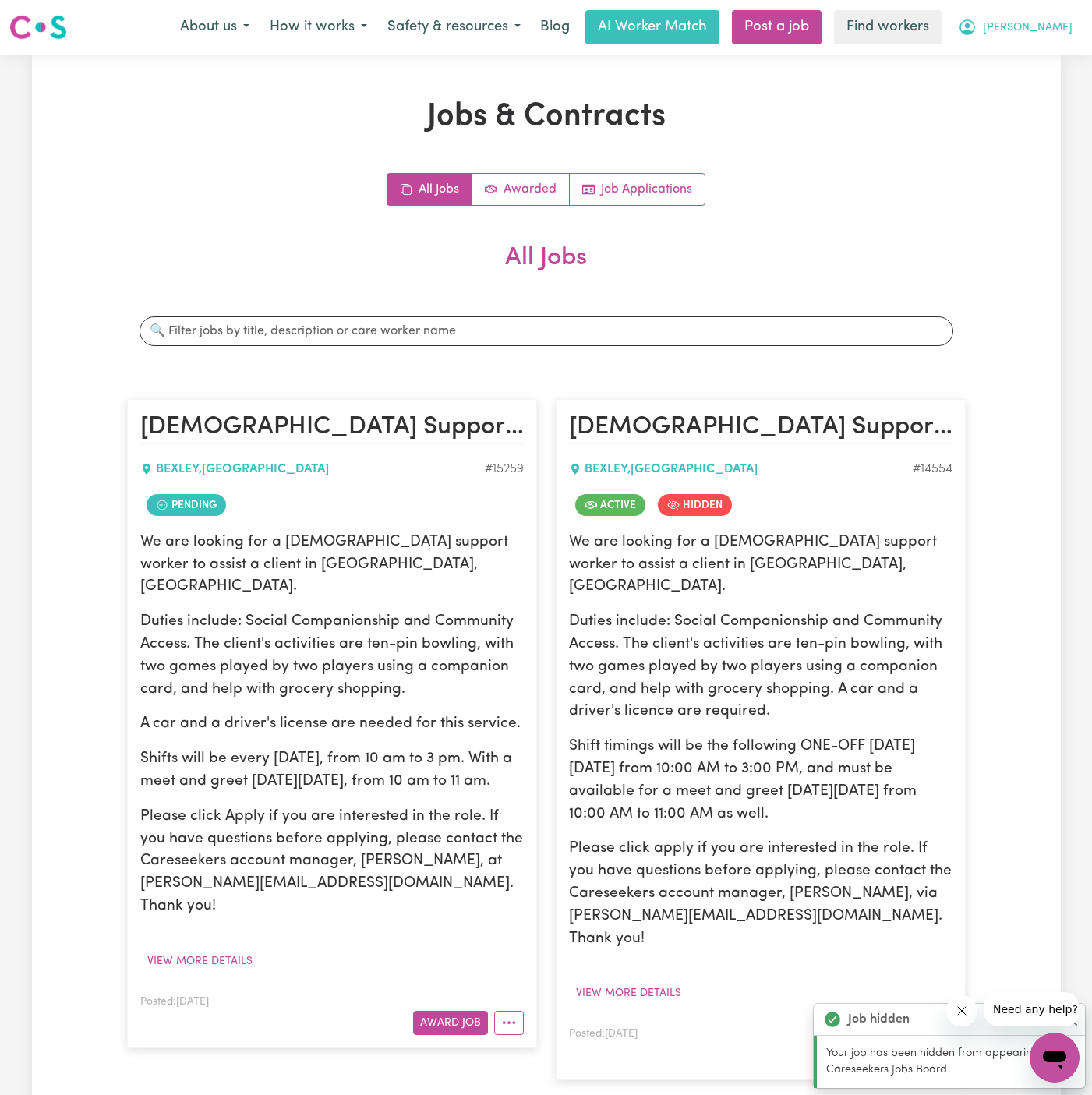
click at [1048, 15] on button "[PERSON_NAME]" at bounding box center [1015, 27] width 135 height 33
click at [1048, 80] on link "Logout" at bounding box center [1020, 90] width 123 height 30
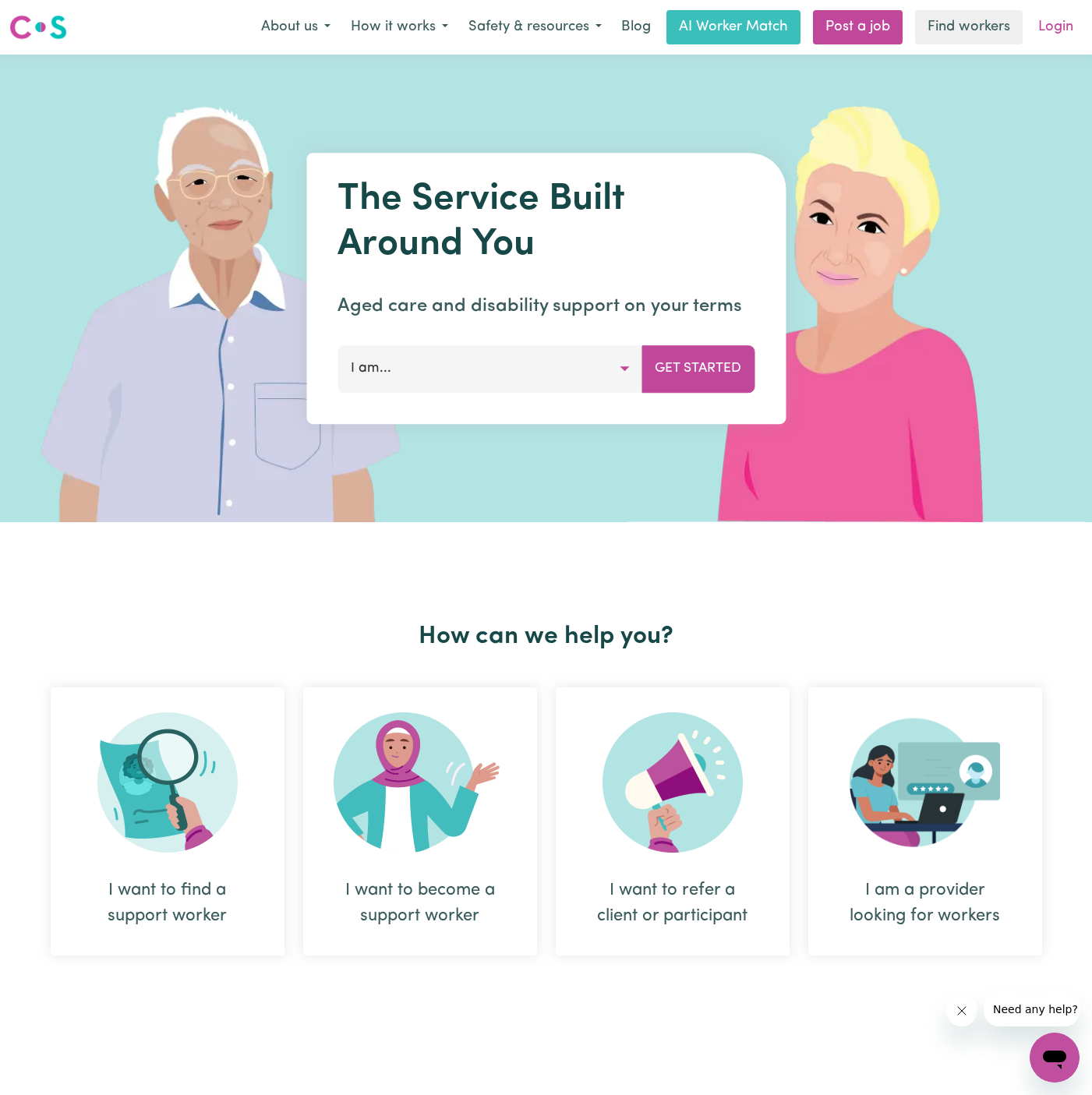
click at [1065, 33] on link "Login" at bounding box center [1056, 27] width 54 height 34
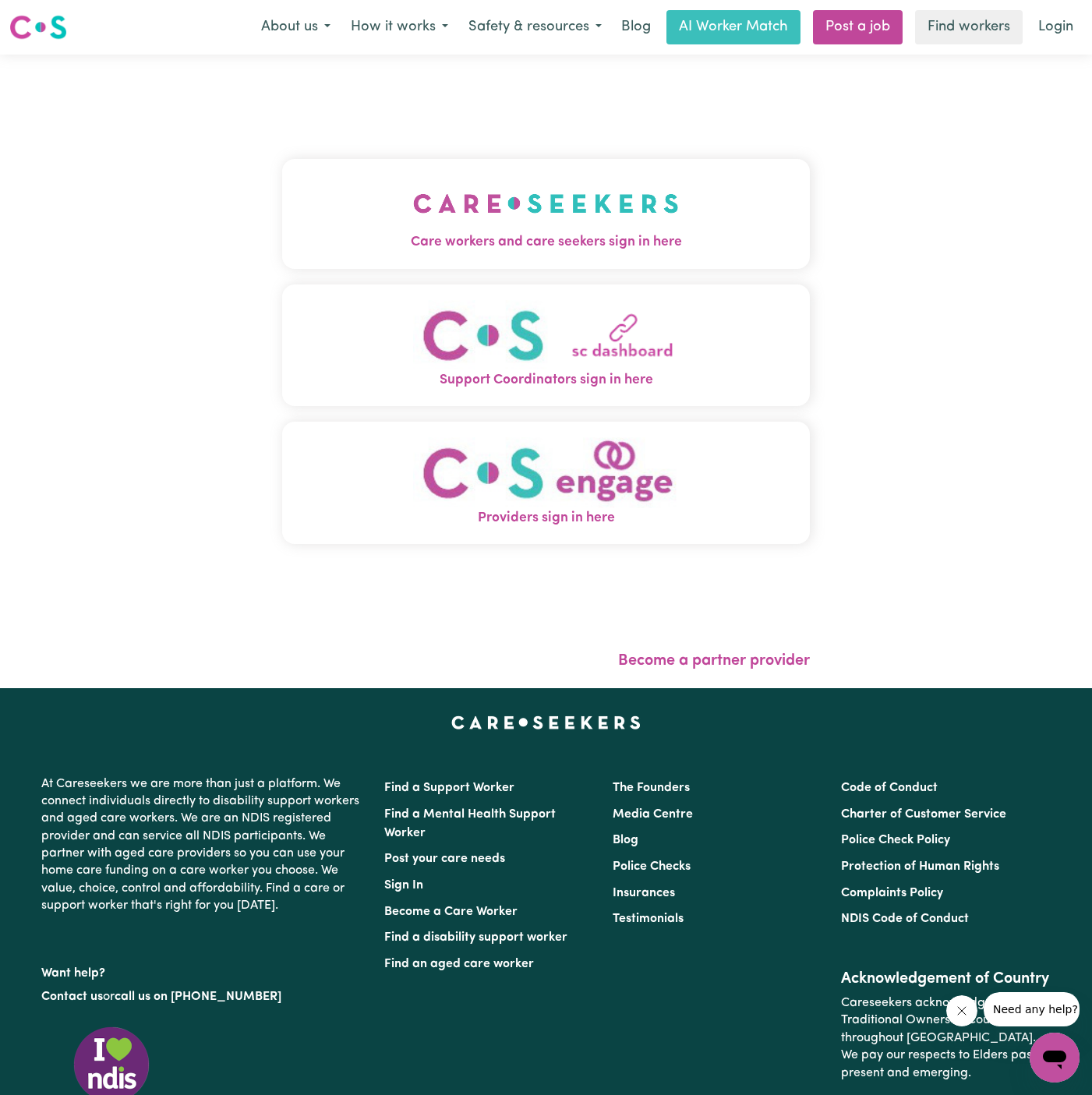
click at [517, 199] on img "Care workers and care seekers sign in here" at bounding box center [546, 204] width 266 height 58
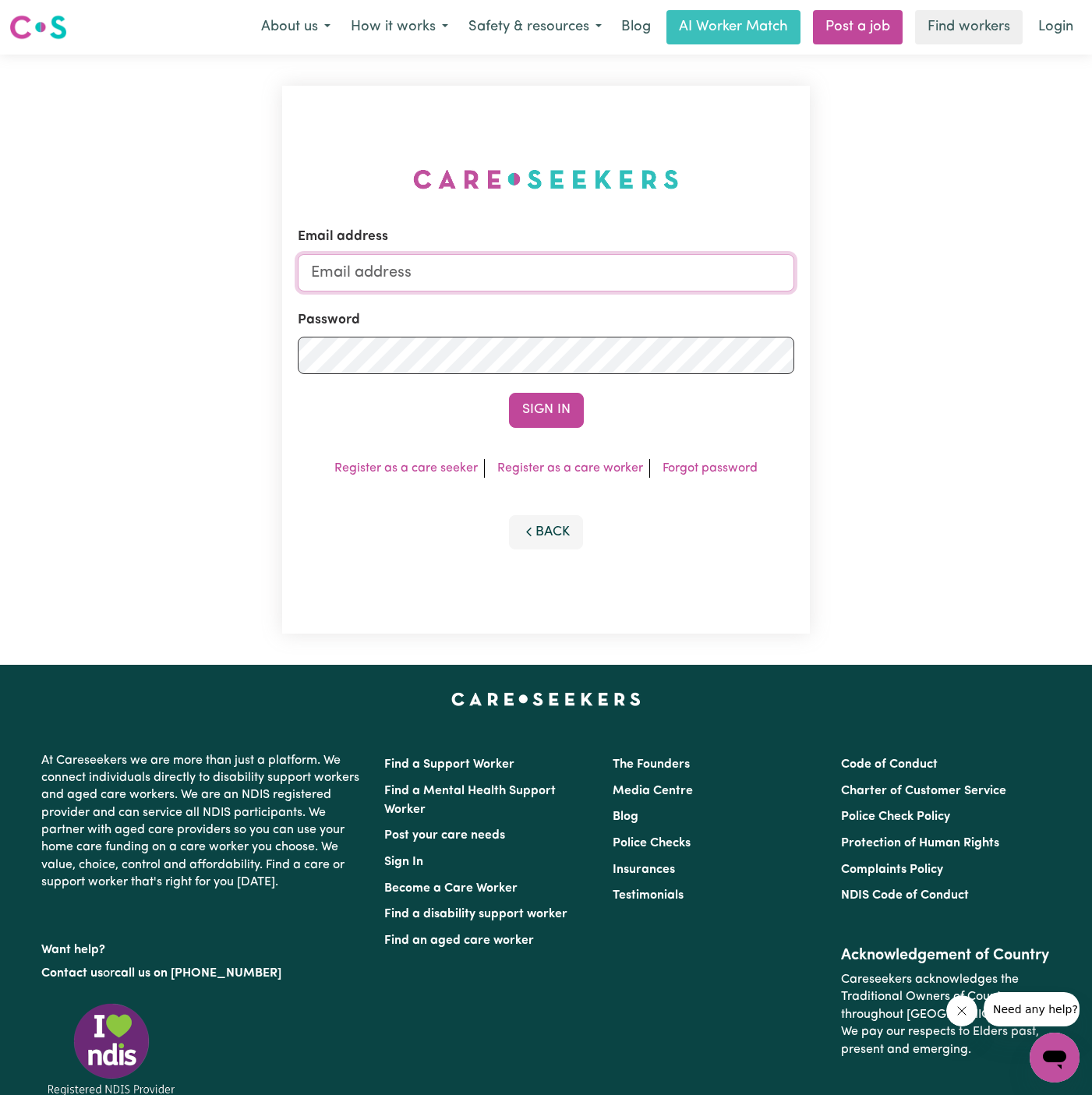
type input "[PERSON_NAME][EMAIL_ADDRESS][DOMAIN_NAME]"
click at [841, 19] on link "Post a job" at bounding box center [858, 27] width 90 height 34
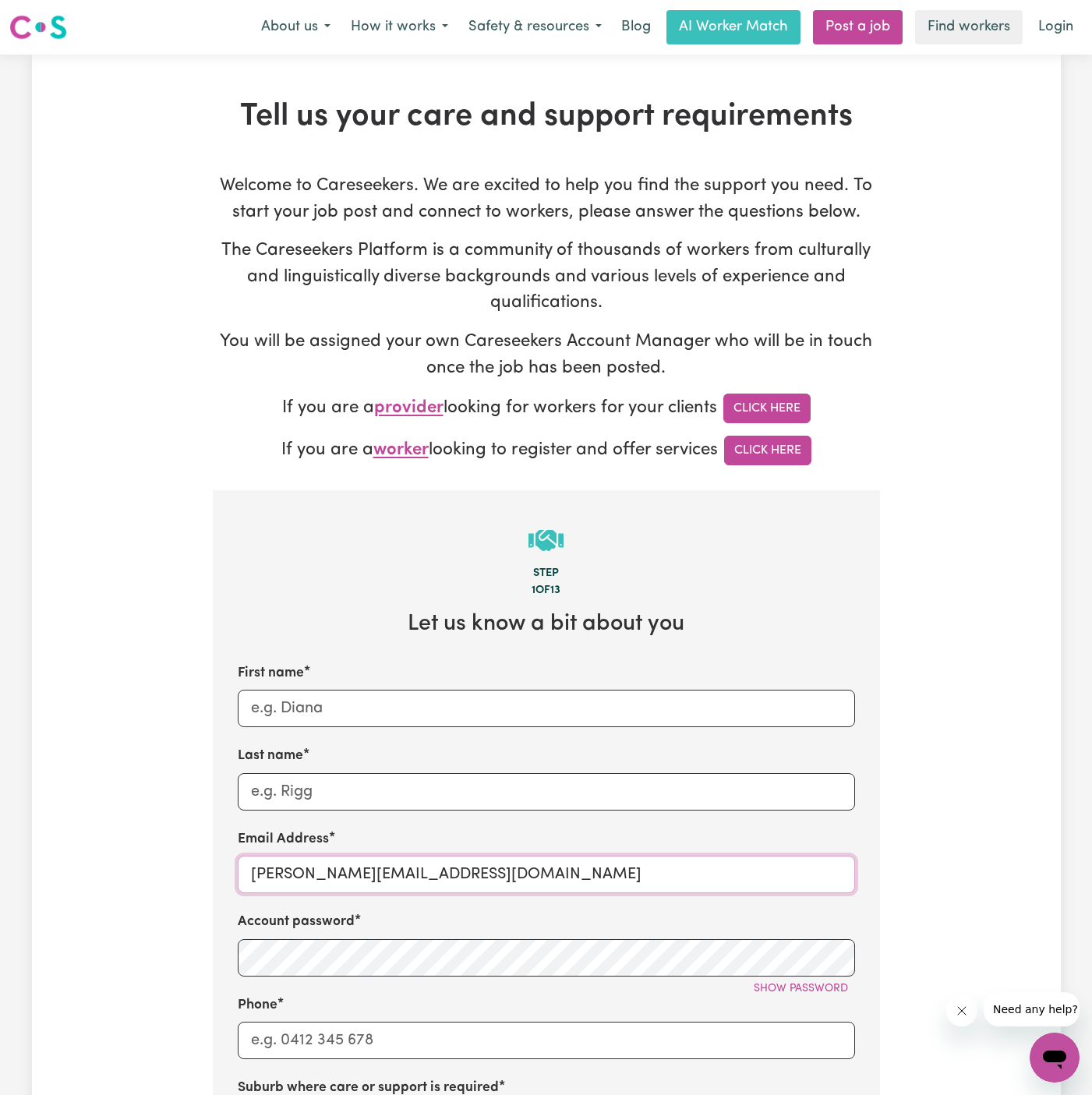
drag, startPoint x: 288, startPoint y: 875, endPoint x: 638, endPoint y: 873, distance: 349.2
click at [638, 873] on input "[PERSON_NAME][EMAIL_ADDRESS][DOMAIN_NAME]" at bounding box center [546, 874] width 617 height 37
click at [378, 875] on input "[PERSON_NAME][EMAIL_ADDRESS][DOMAIN_NAME]" at bounding box center [546, 874] width 617 height 37
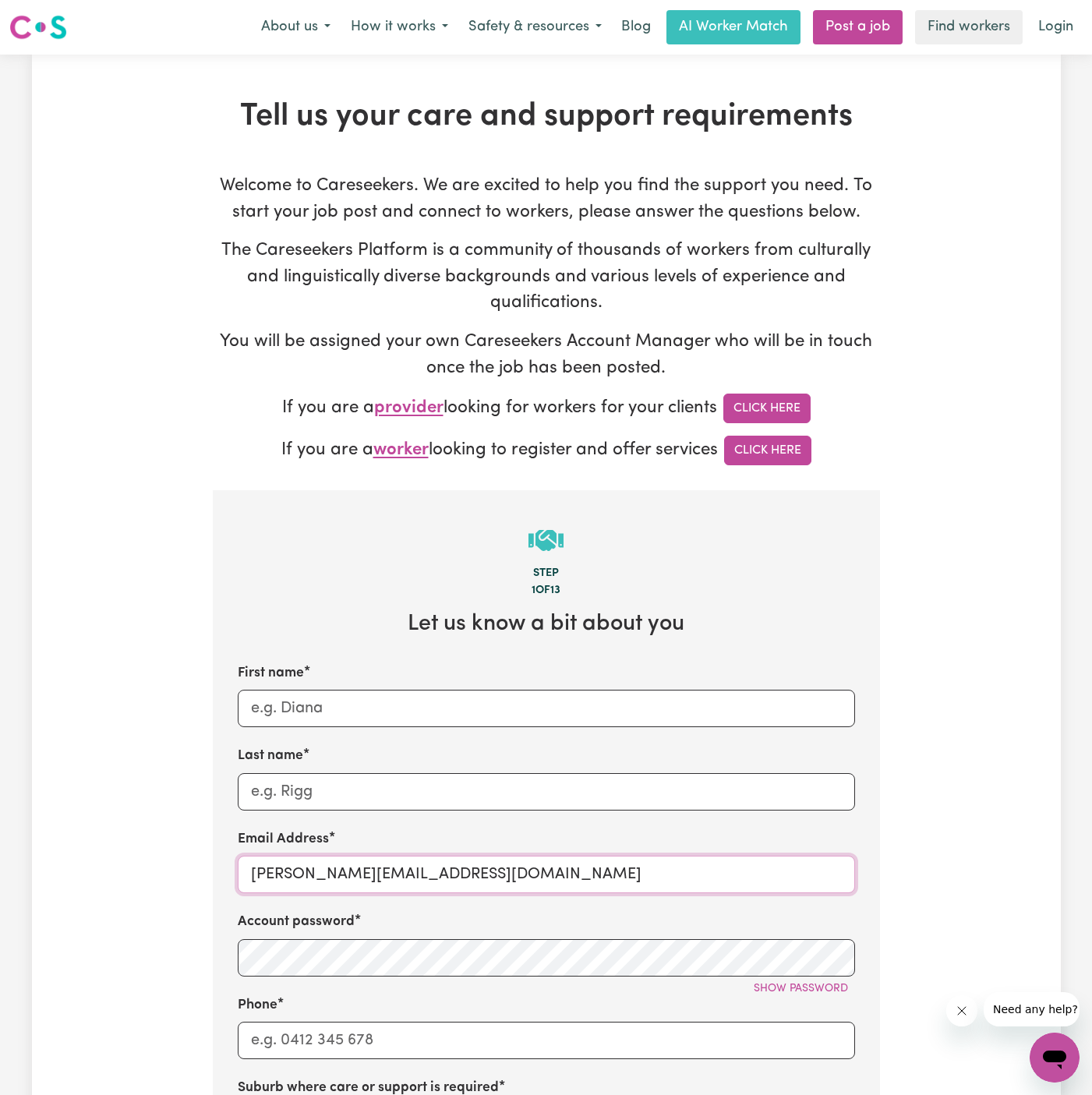
paste input "FatemehKouchehMeshkiYS"
type input "[EMAIL_ADDRESS][DOMAIN_NAME]"
click at [337, 711] on input "First name" at bounding box center [546, 708] width 617 height 37
paste input "[PERSON_NAME]"
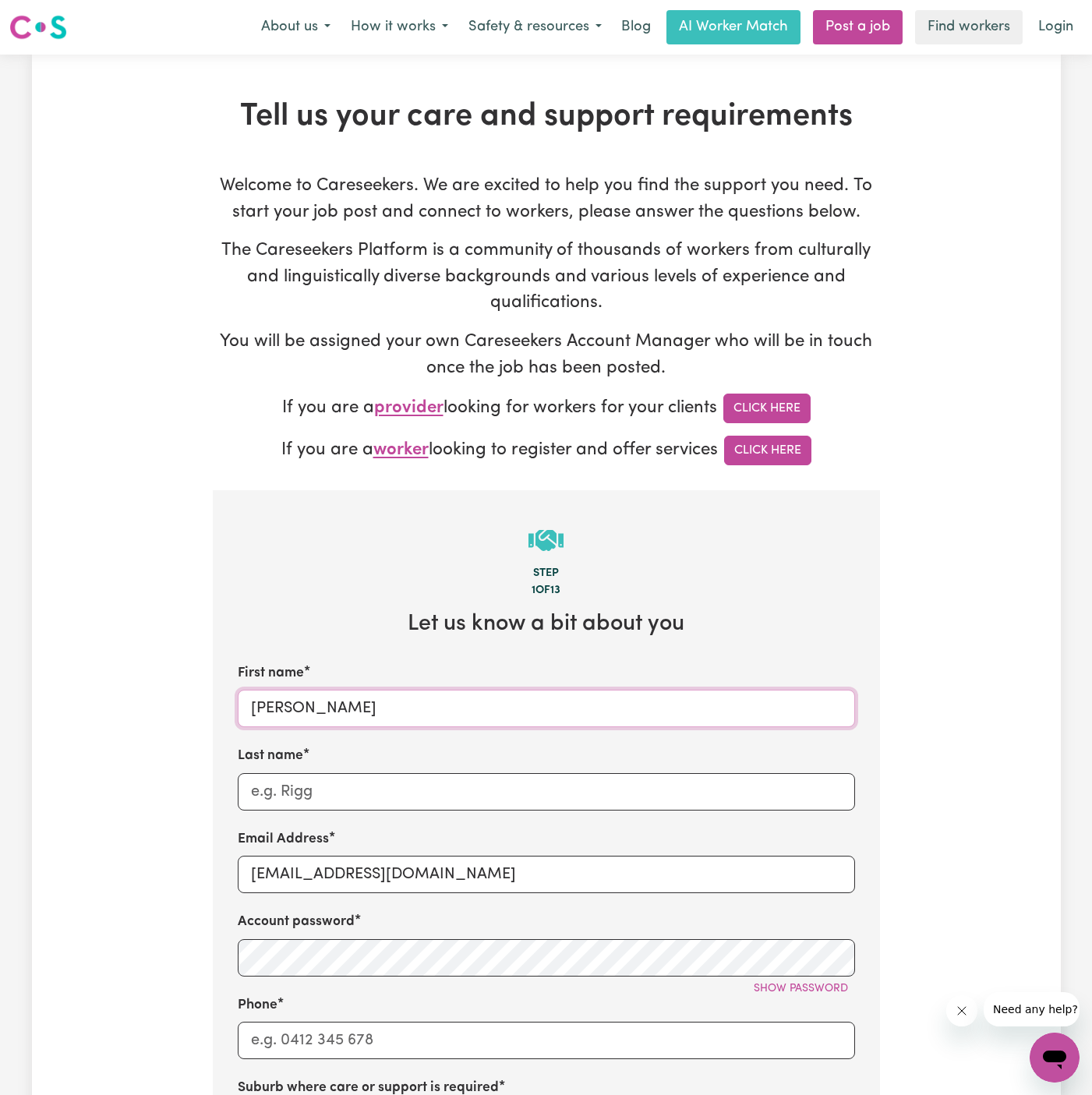
click at [398, 709] on input "[PERSON_NAME]" at bounding box center [546, 708] width 617 height 37
type input "[PERSON_NAME]"
click at [387, 785] on input "Last name" at bounding box center [546, 791] width 617 height 37
paste input "Meshki"
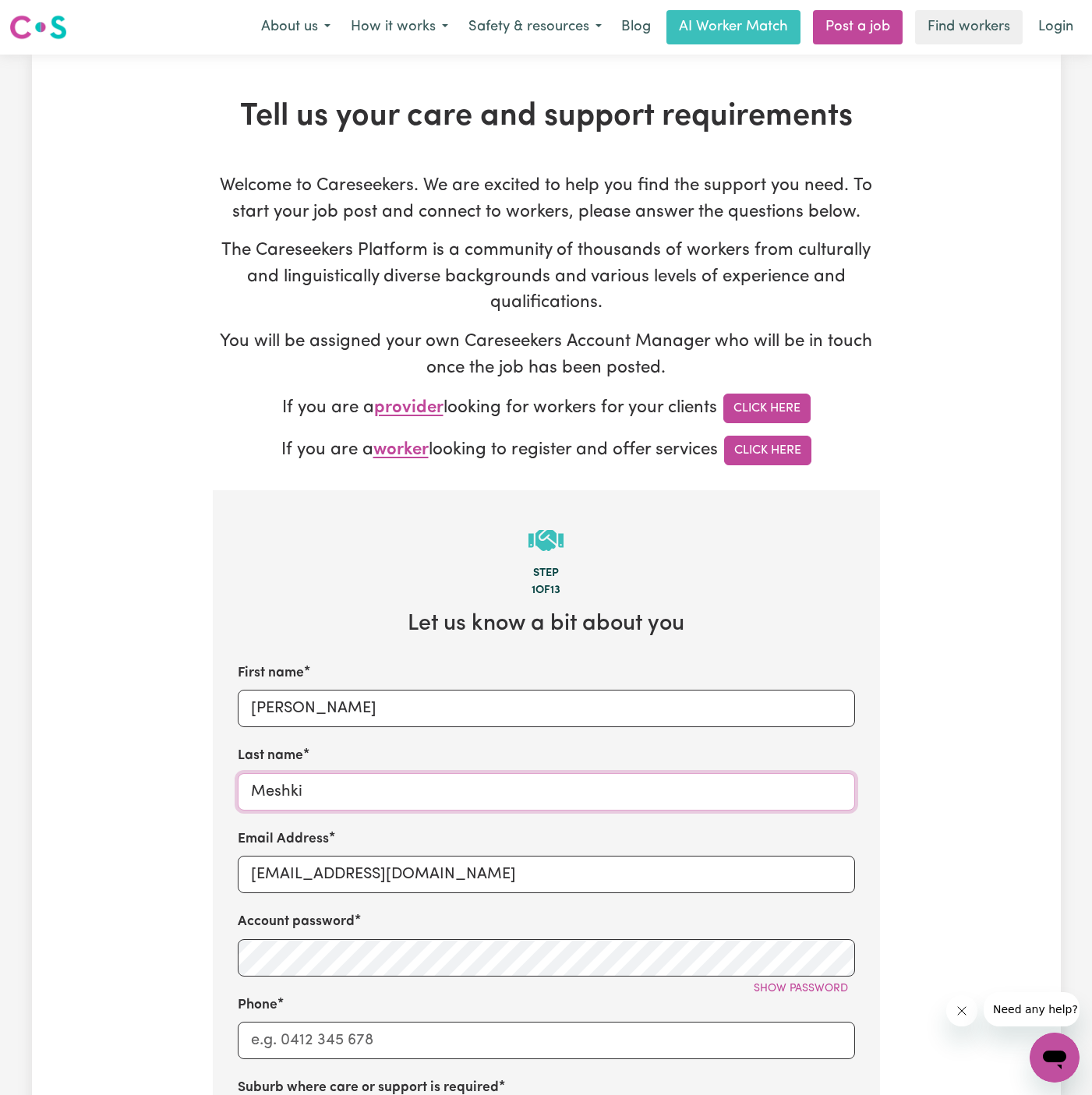
scroll to position [3, 0]
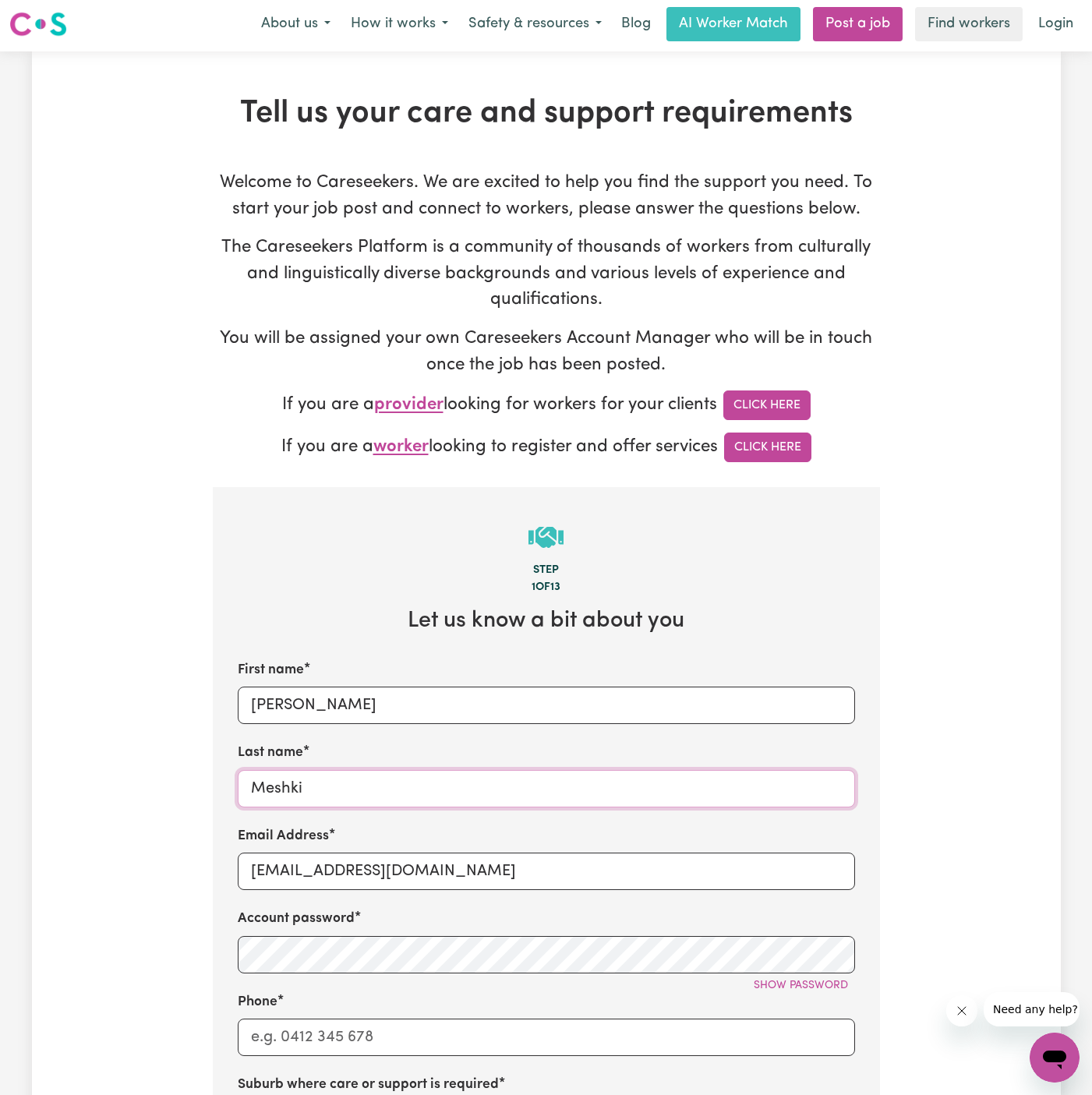
type input "Meshki"
click at [381, 1041] on input "Phone" at bounding box center [546, 1037] width 617 height 37
type input "1300765465"
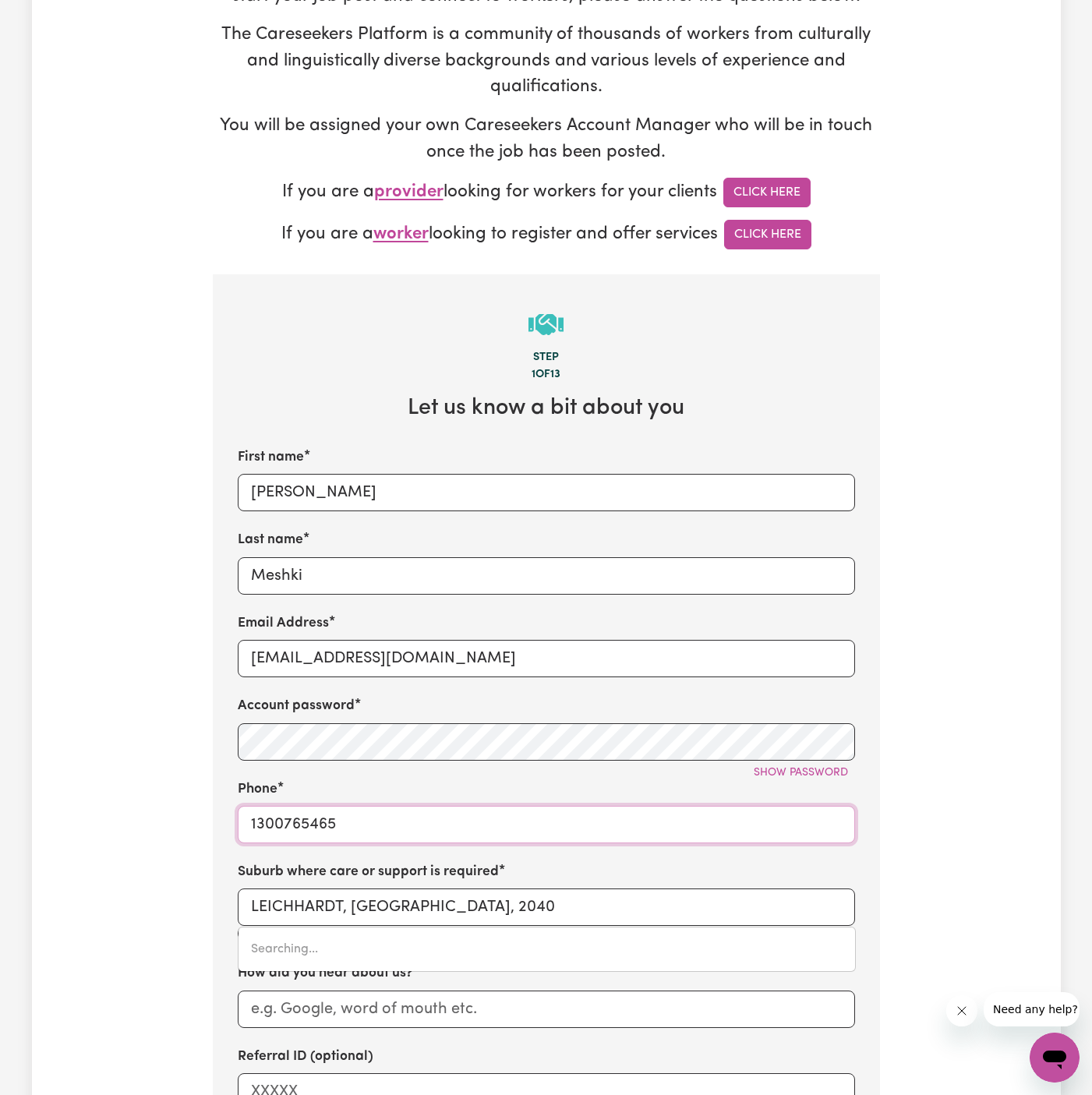
scroll to position [428, 0]
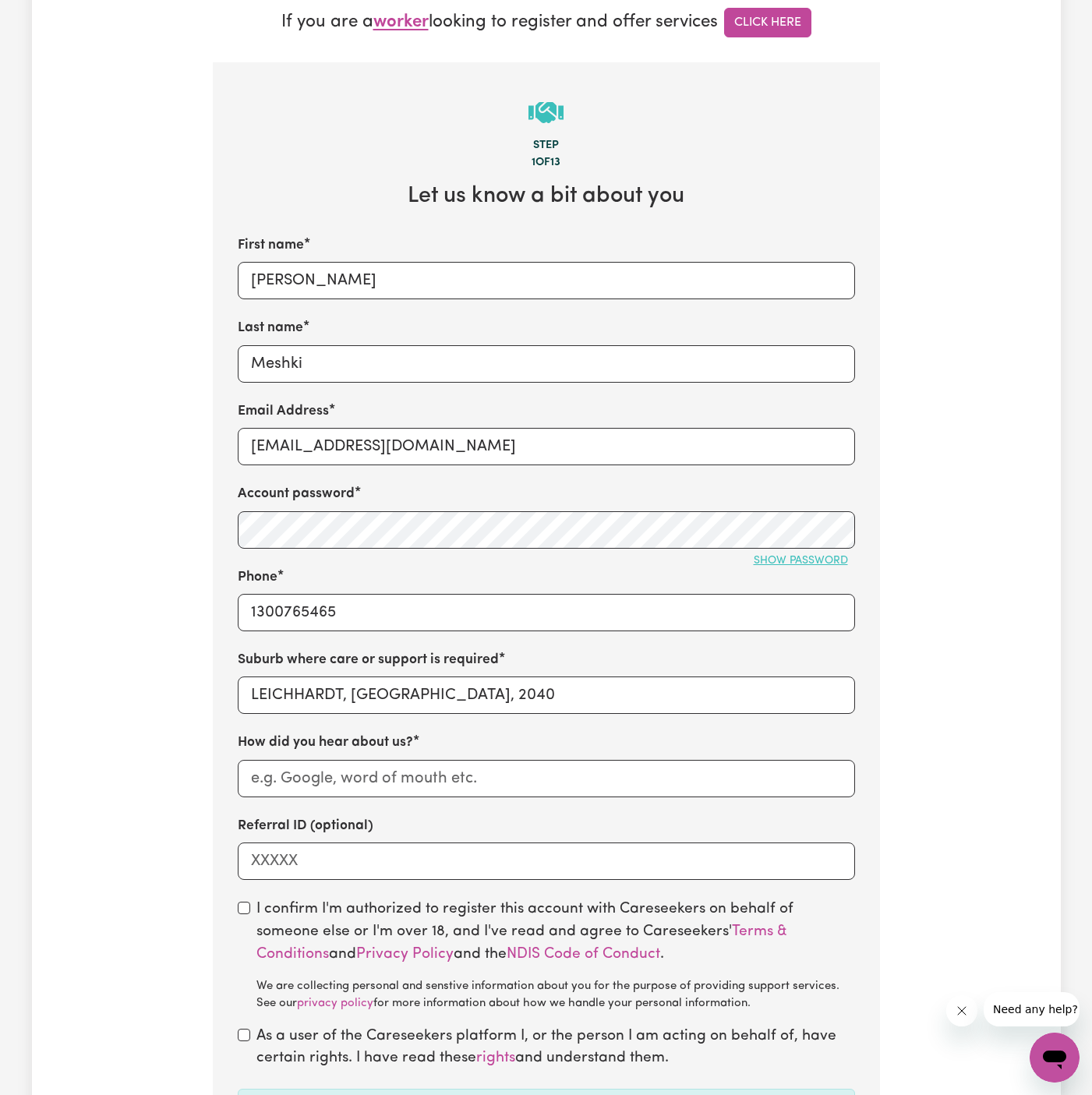
click at [800, 557] on span "Show password" at bounding box center [801, 561] width 94 height 12
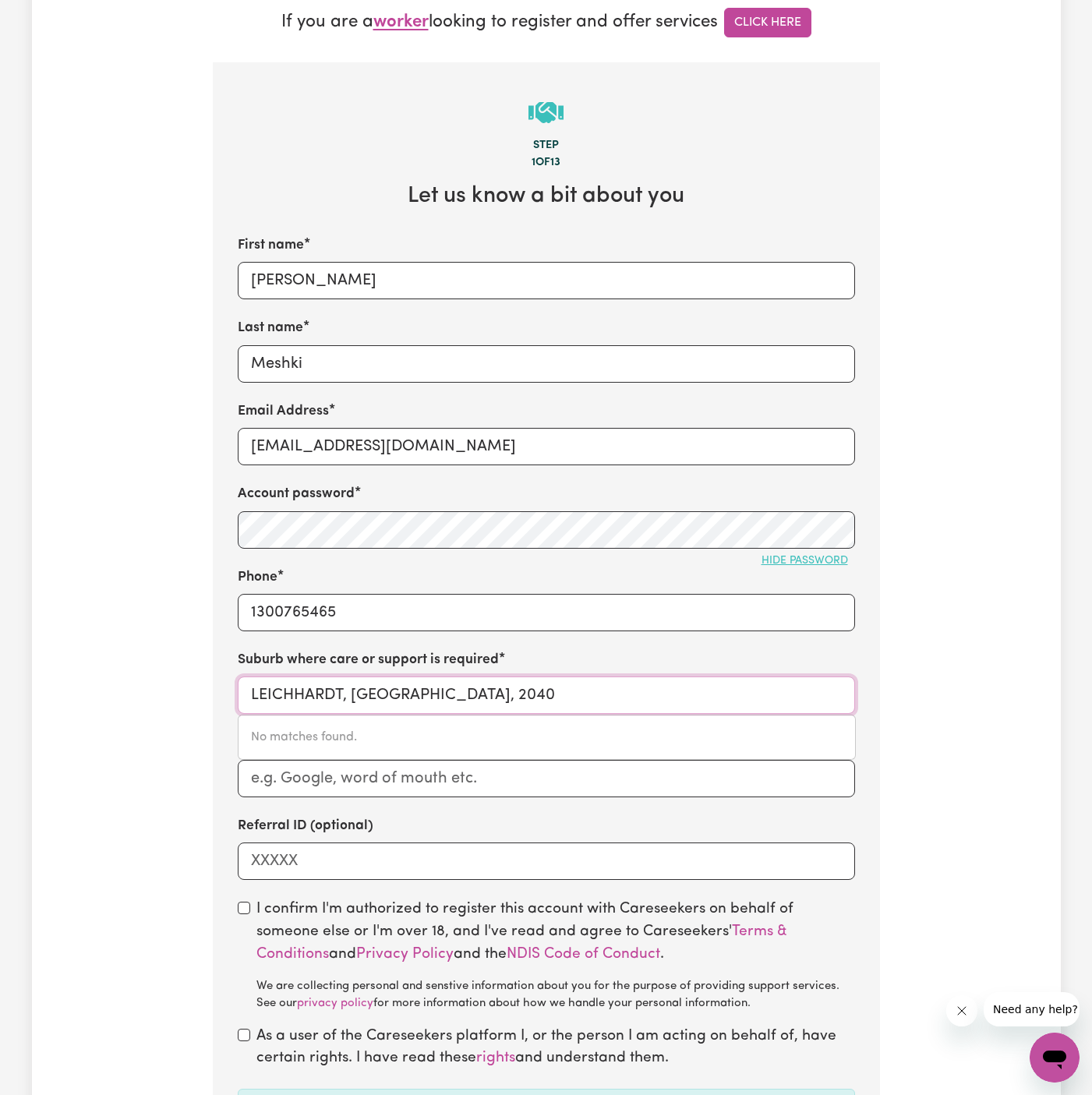
click at [449, 698] on input "LEICHHARDT, [GEOGRAPHIC_DATA], 2040" at bounding box center [546, 695] width 617 height 37
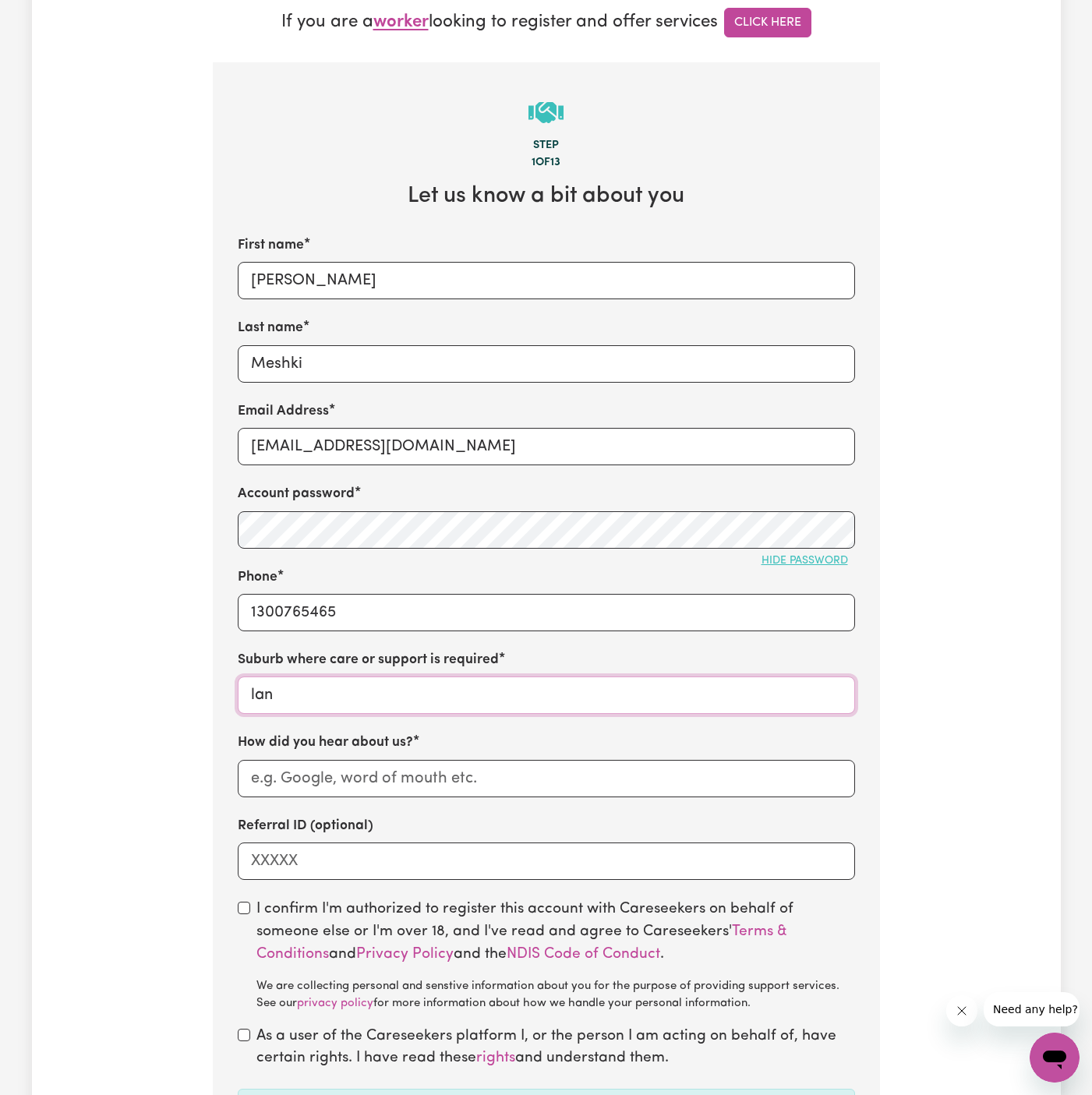
type input "lane"
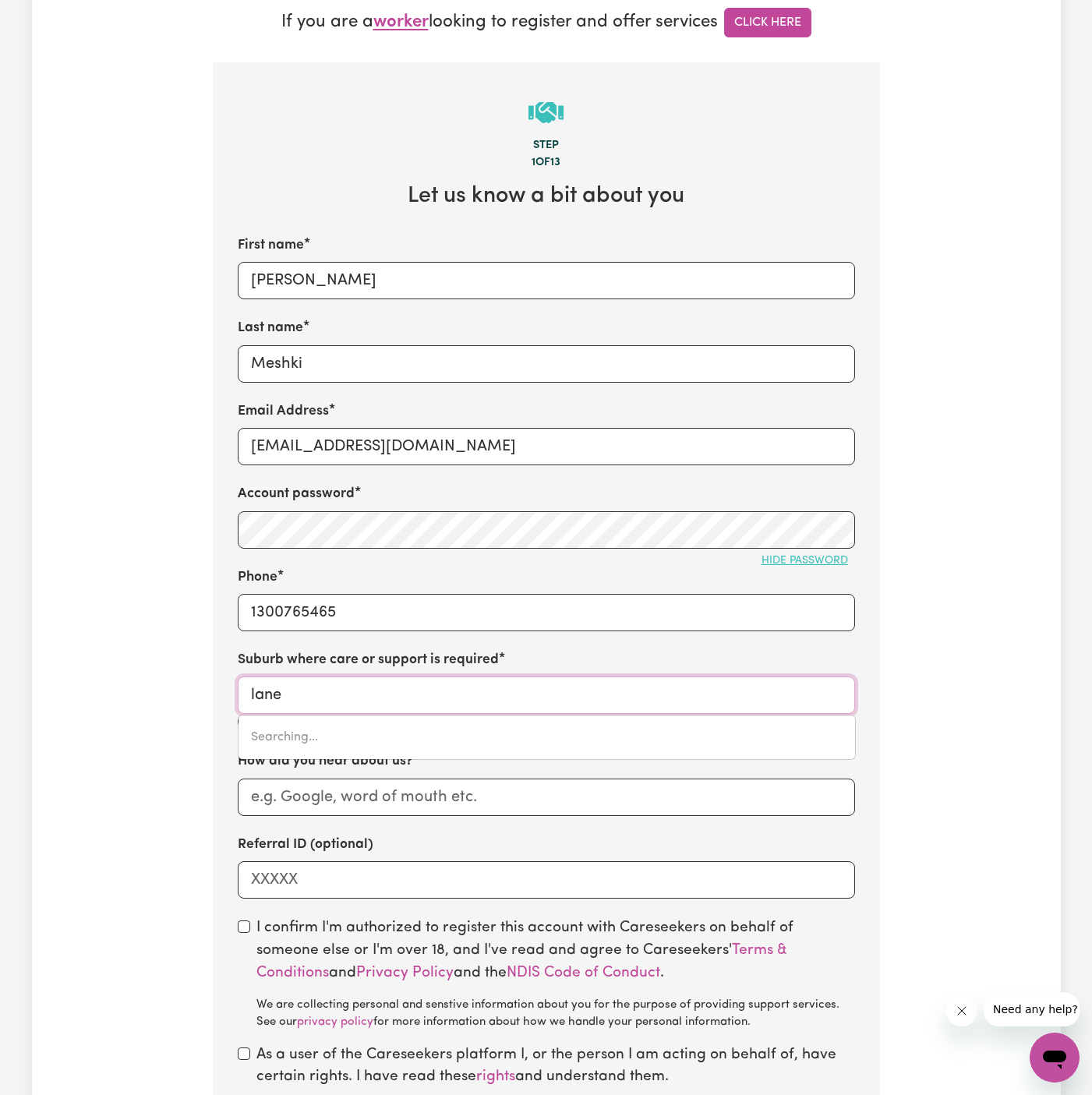
type input "[STREET_ADDRESS]"
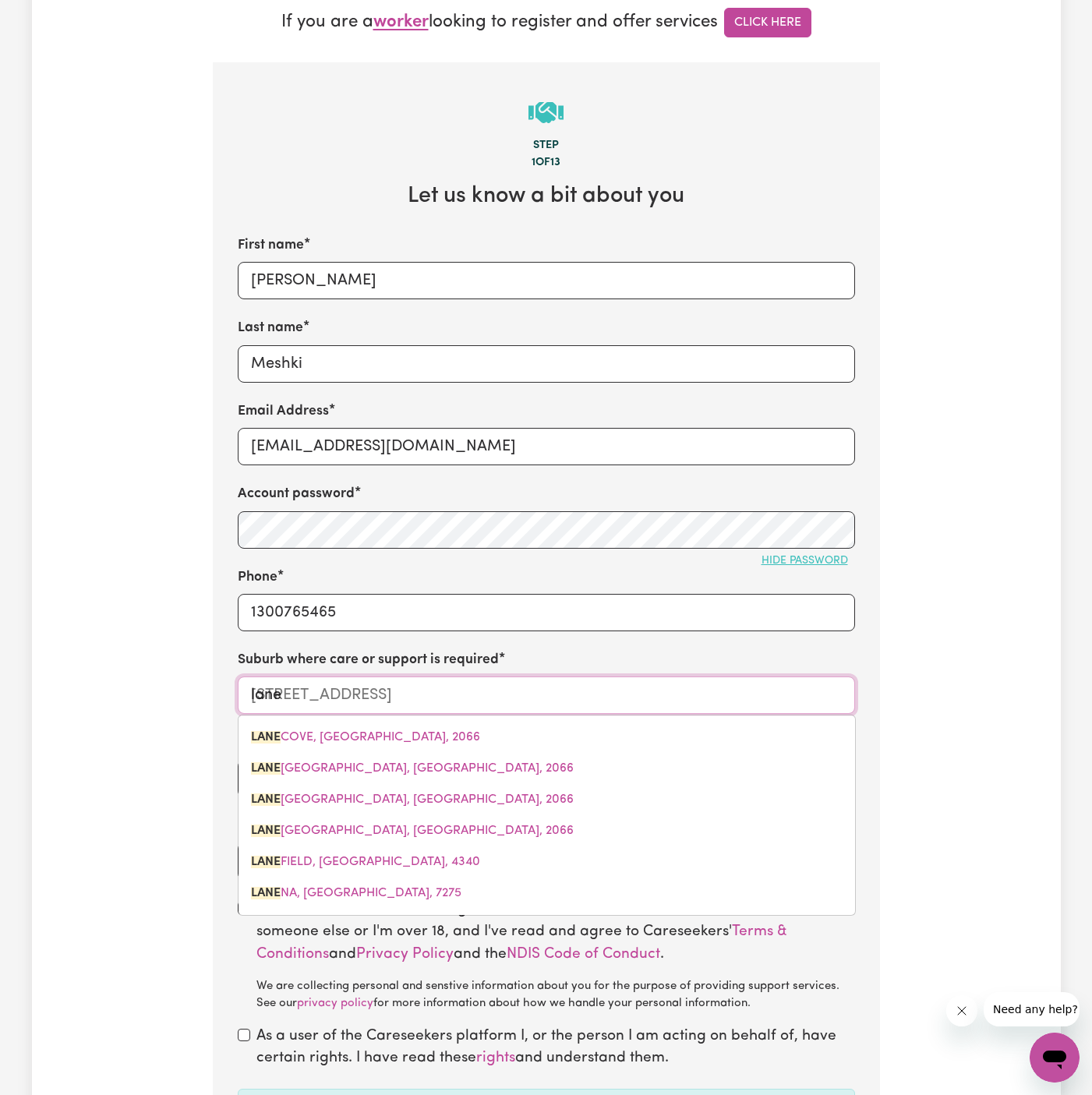
type input "lane v"
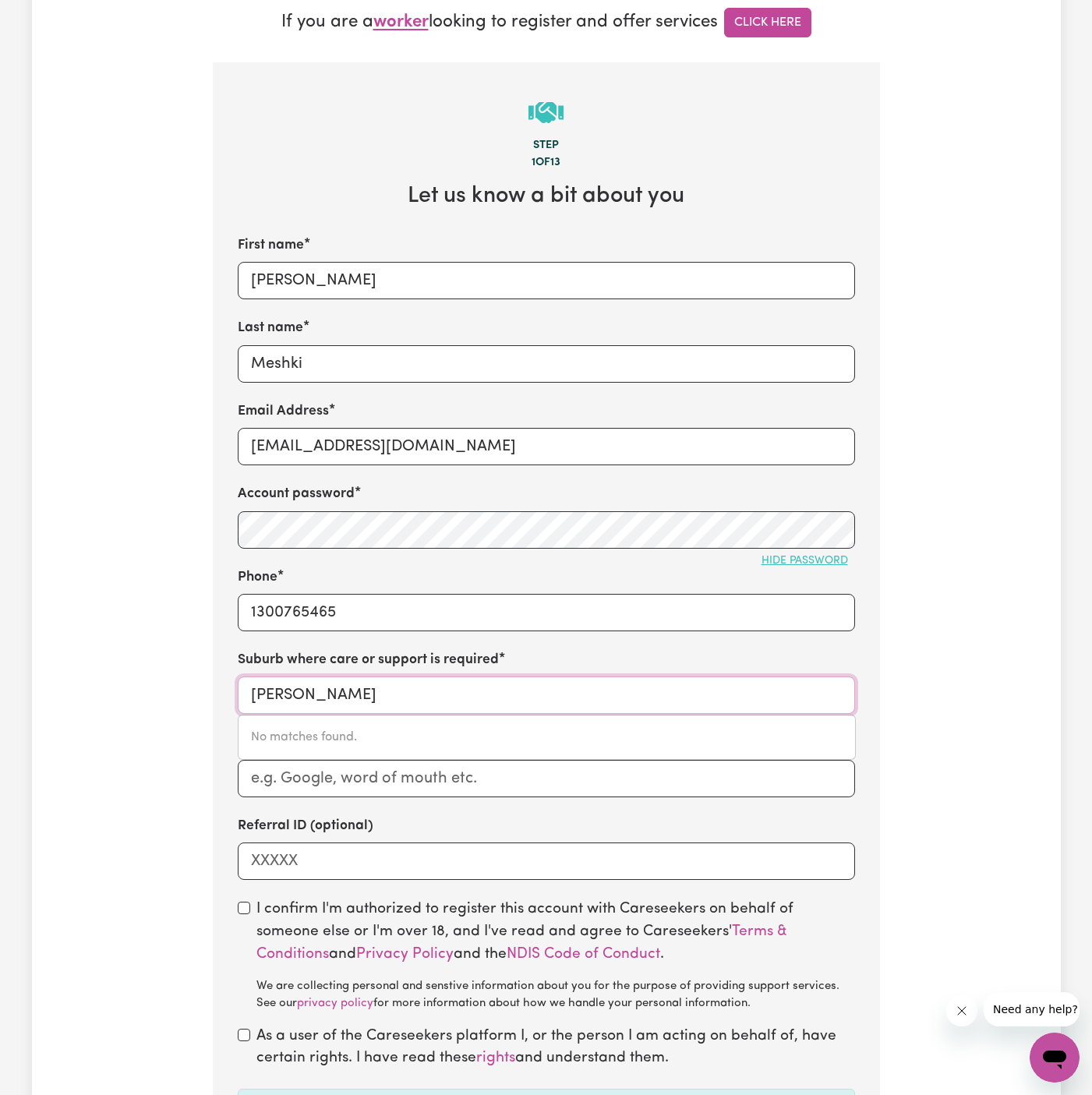
type input "lane c"
type input "[STREET_ADDRESS]"
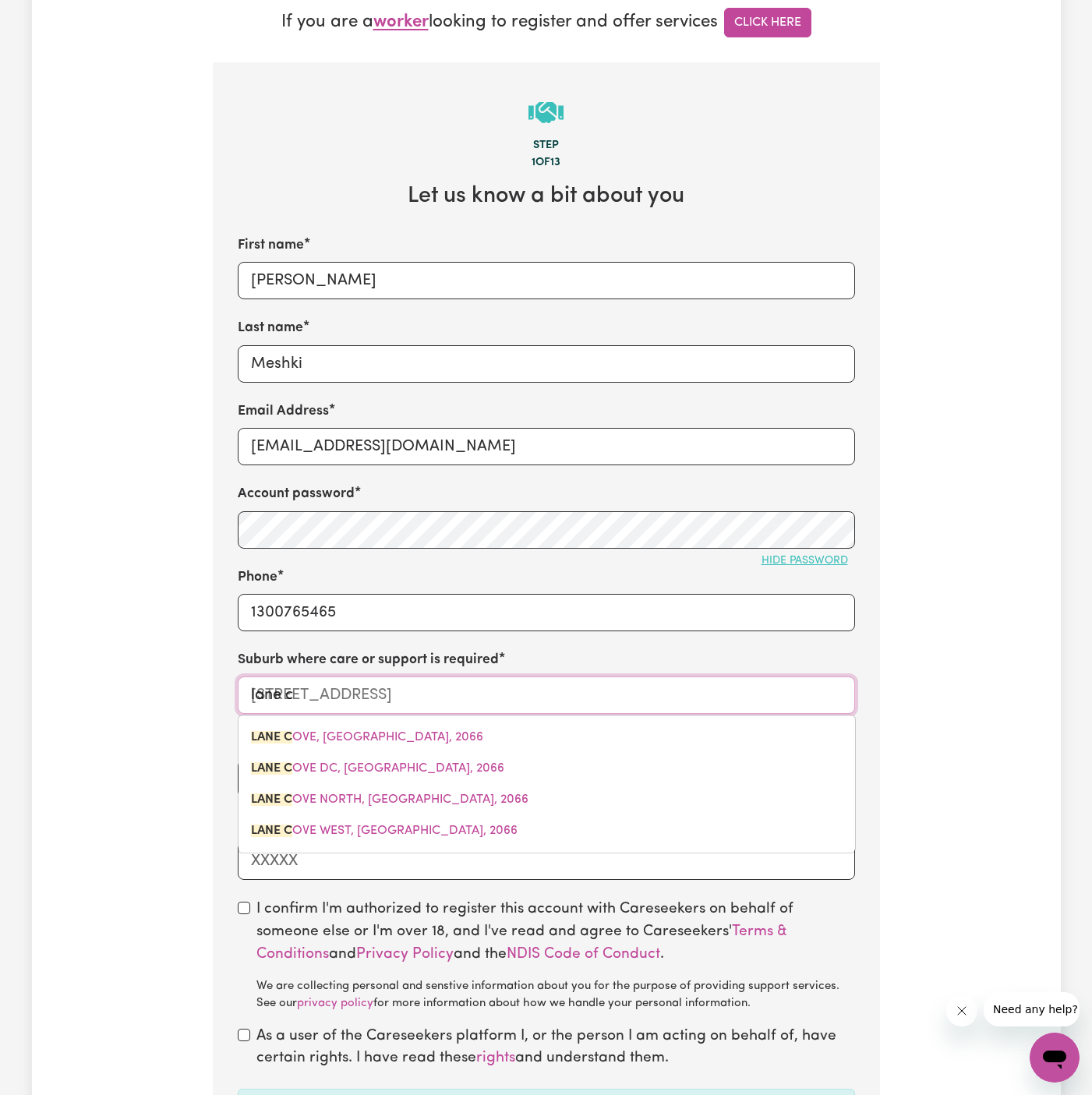
type input "lane co"
type input "lane coVE, [GEOGRAPHIC_DATA], 2066"
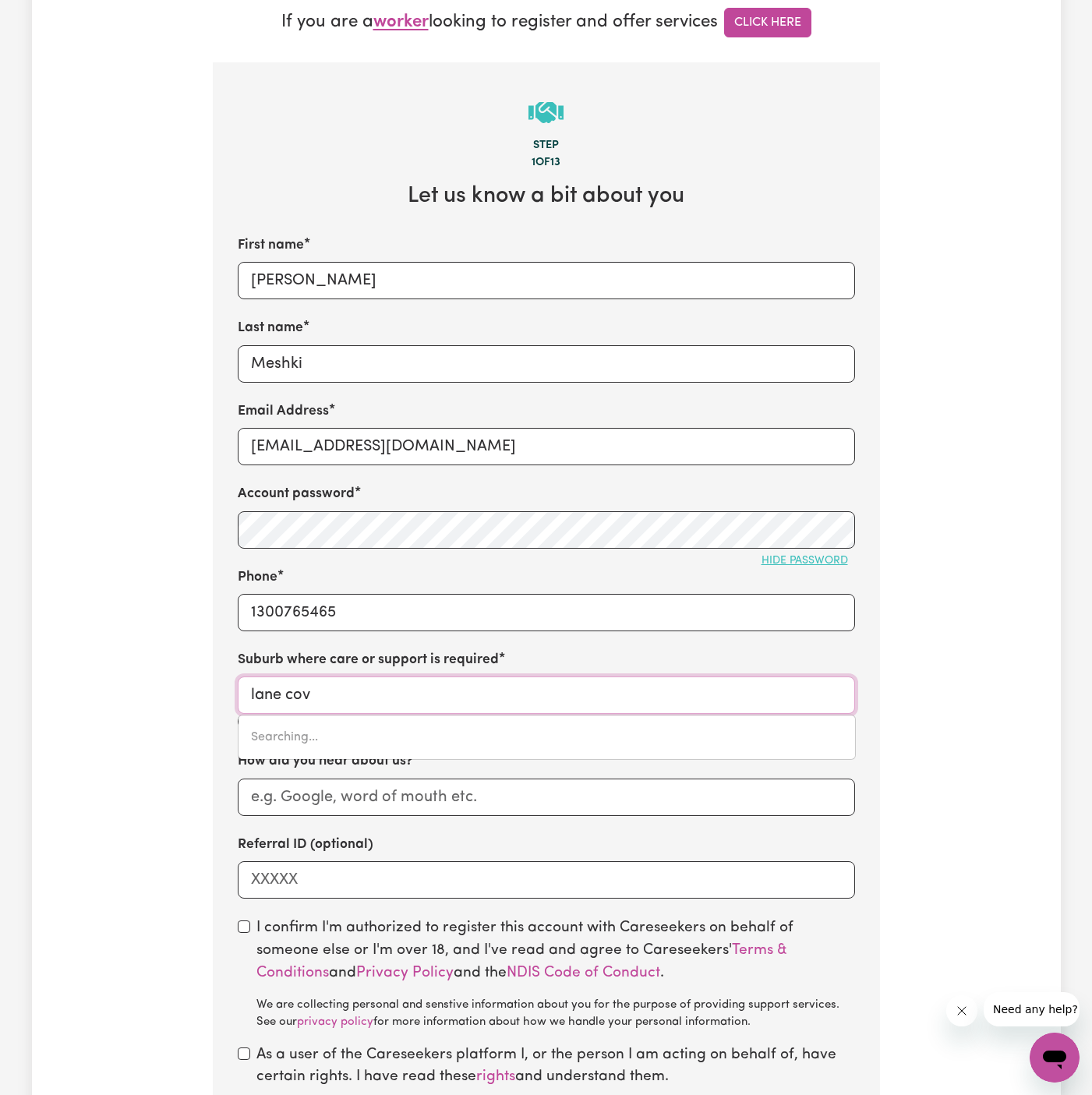
type input "[GEOGRAPHIC_DATA]"
type input "[STREET_ADDRESS]"
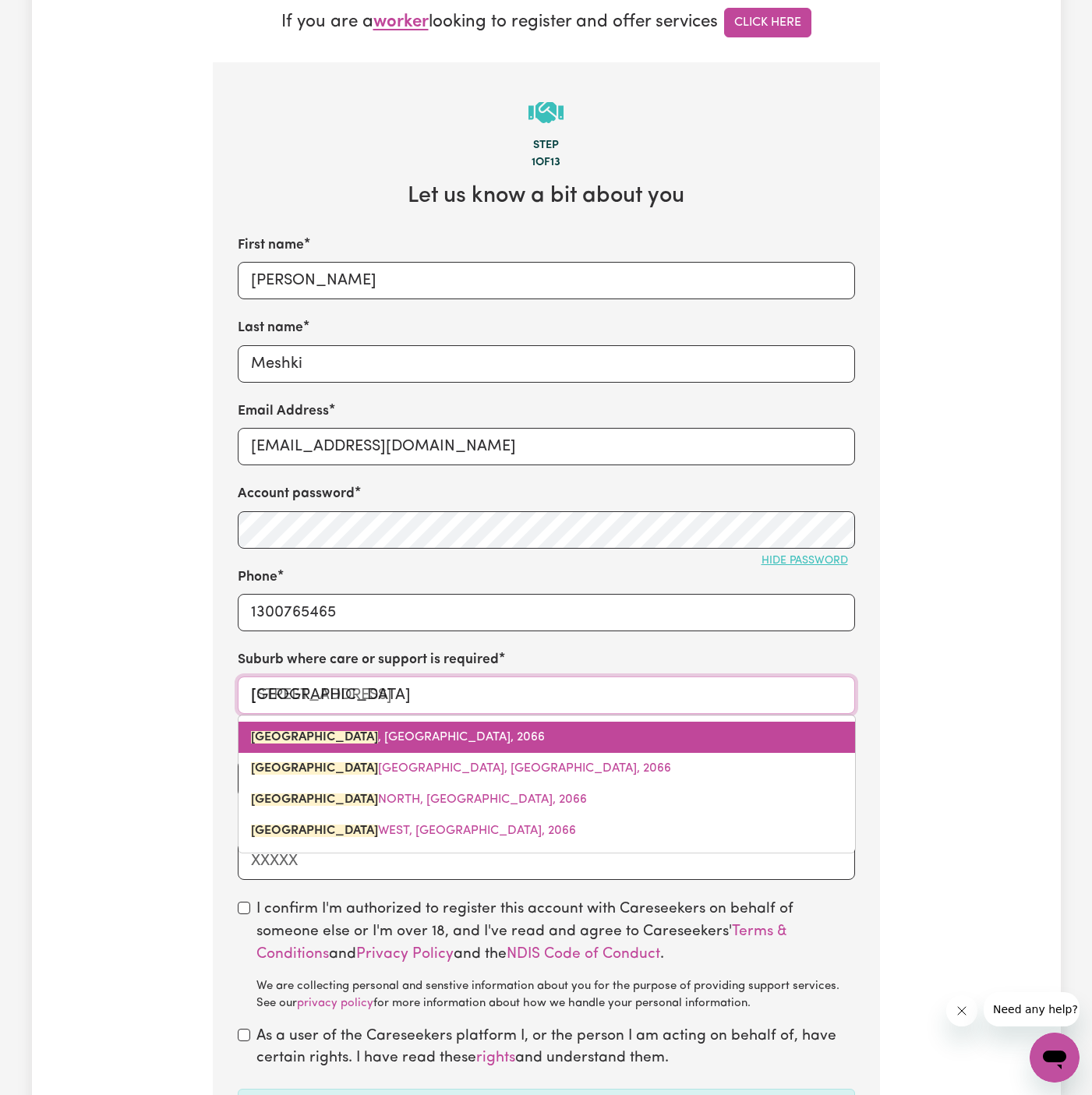
click at [453, 733] on span "[STREET_ADDRESS]" at bounding box center [398, 737] width 294 height 12
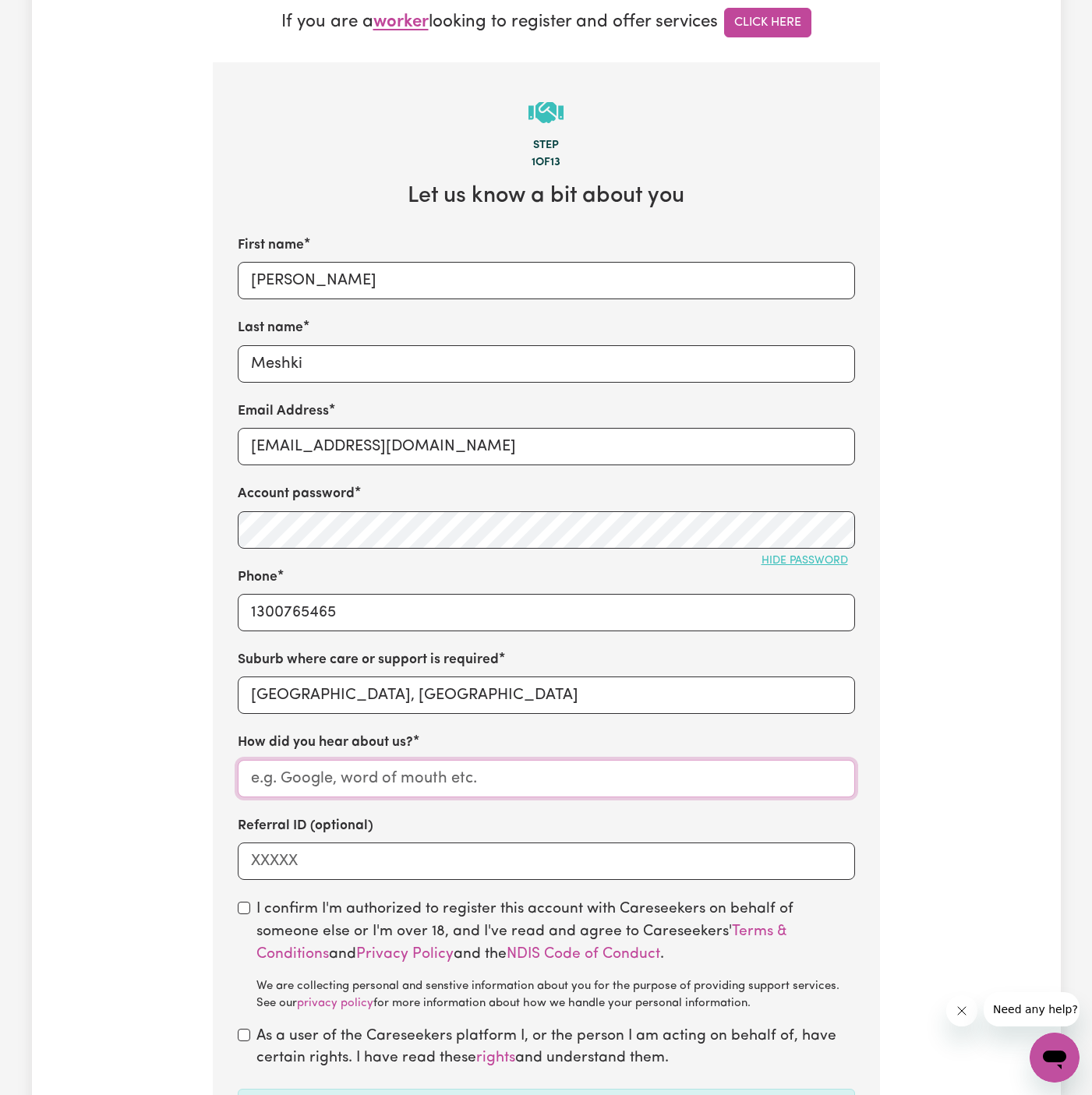
click at [385, 775] on input "How did you hear about us?" at bounding box center [546, 778] width 617 height 37
click at [311, 771] on input "How did you hear about us?" at bounding box center [546, 778] width 617 height 37
paste input "YS HCP"
click at [258, 776] on input "YS HCP" at bounding box center [546, 778] width 617 height 37
click at [428, 775] on input "YourSide HCP" at bounding box center [546, 778] width 617 height 37
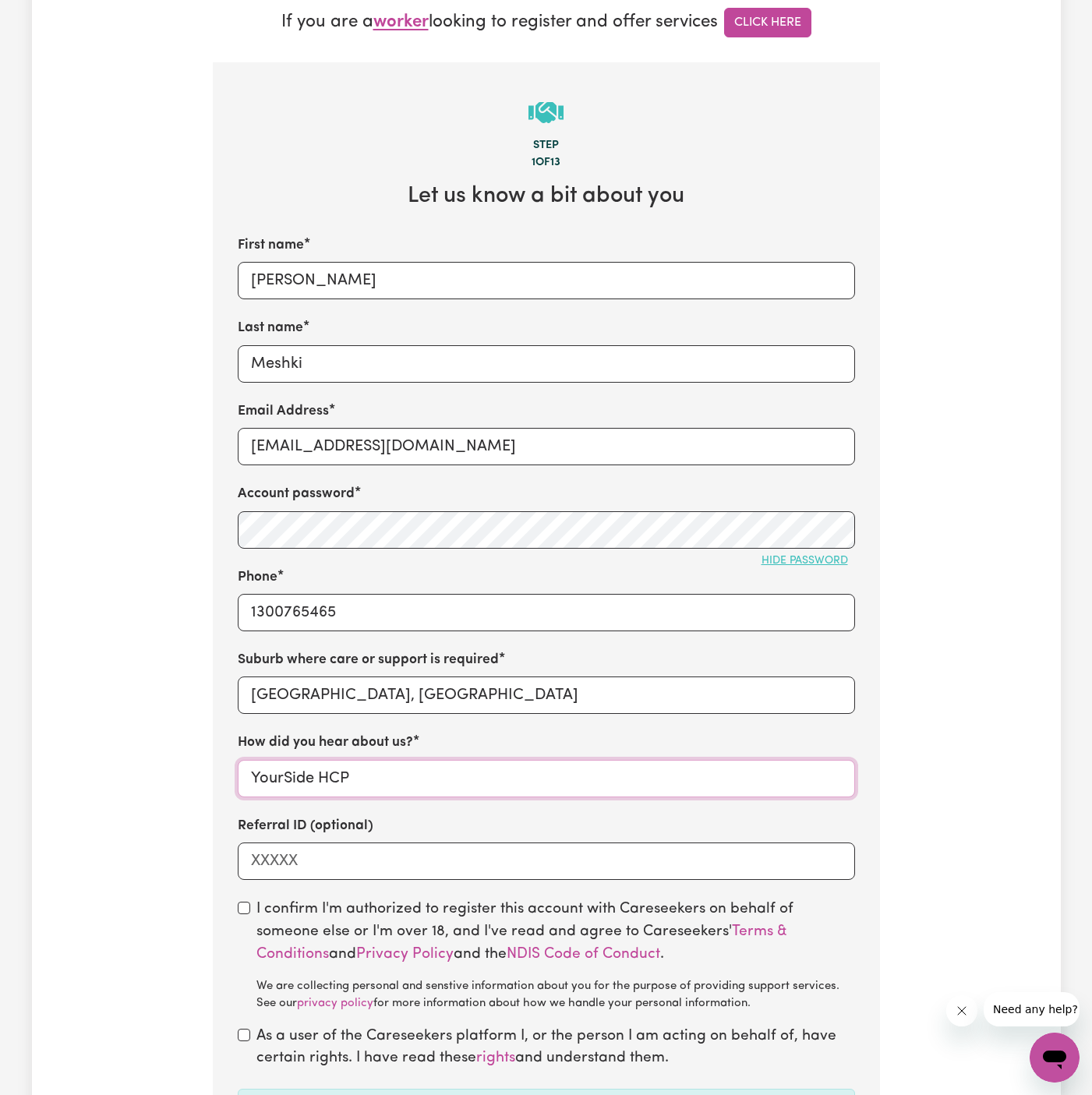
type input "YourSide HCP"
click at [239, 910] on input "checkbox" at bounding box center [244, 908] width 12 height 12
checkbox input "true"
click at [240, 1026] on div "As a user of the Careseekers platform I, or the person I am acting on behalf of…" at bounding box center [546, 1048] width 617 height 45
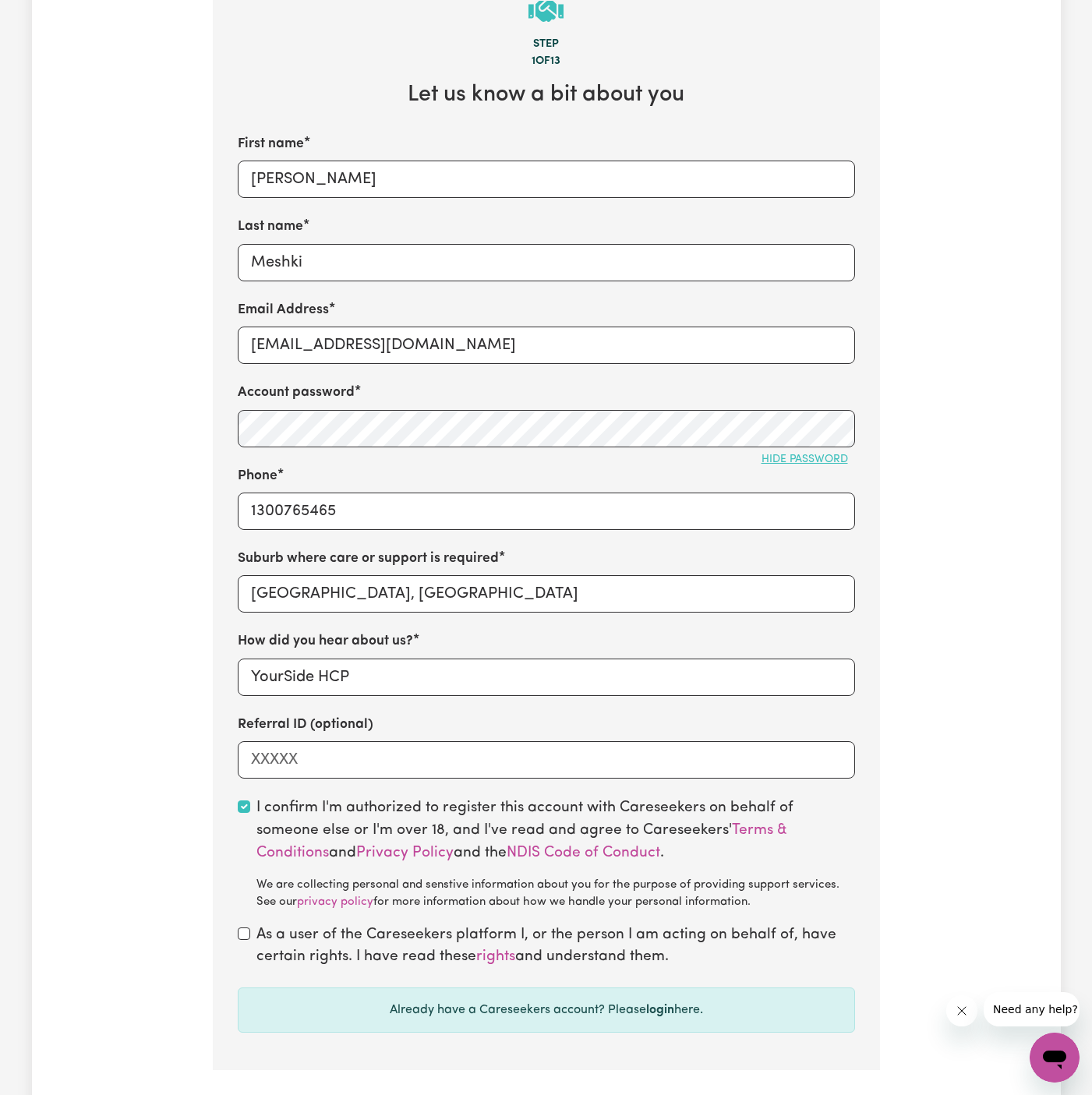
scroll to position [550, 0]
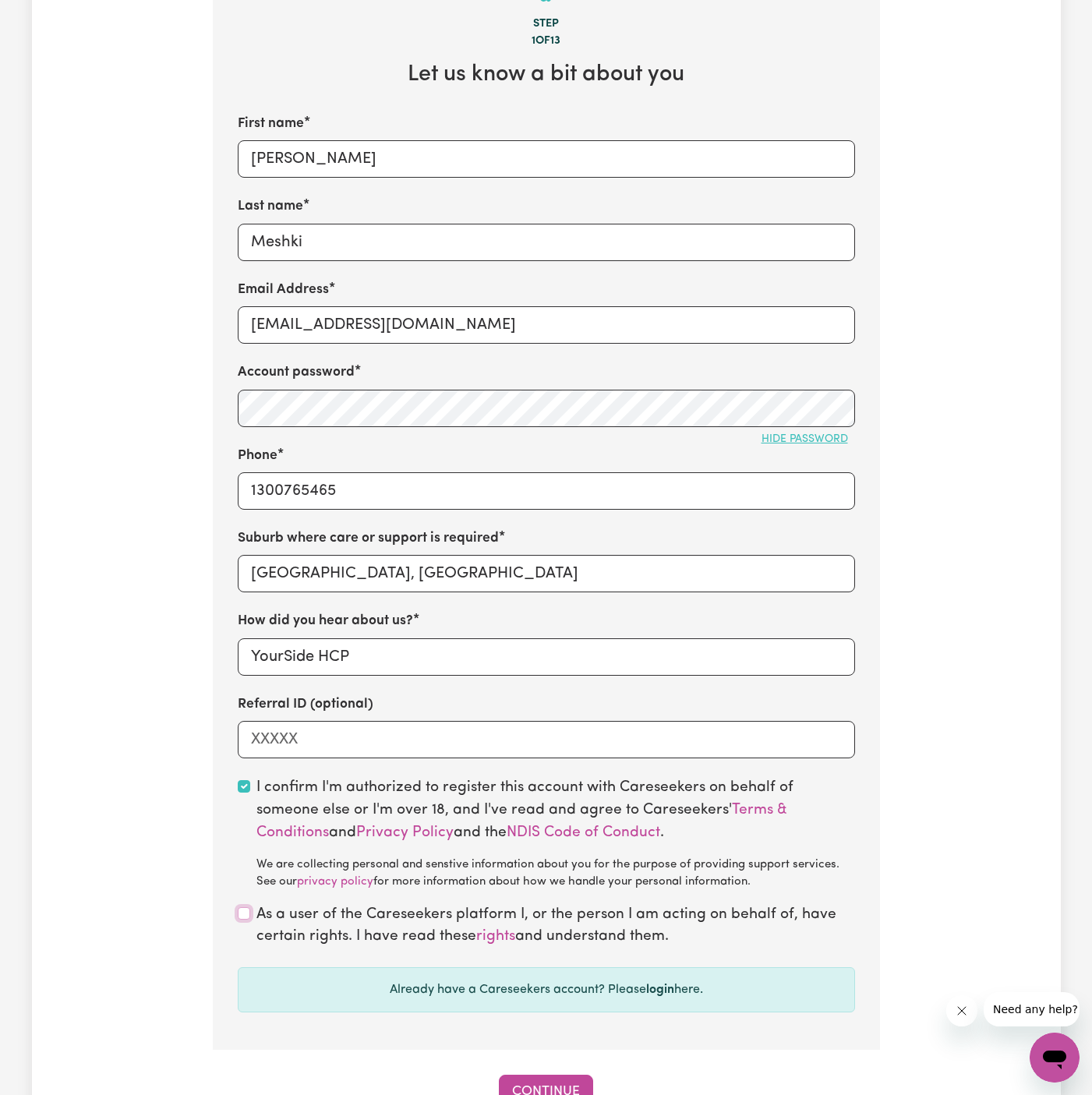
click at [247, 914] on input "checkbox" at bounding box center [244, 913] width 12 height 12
checkbox input "true"
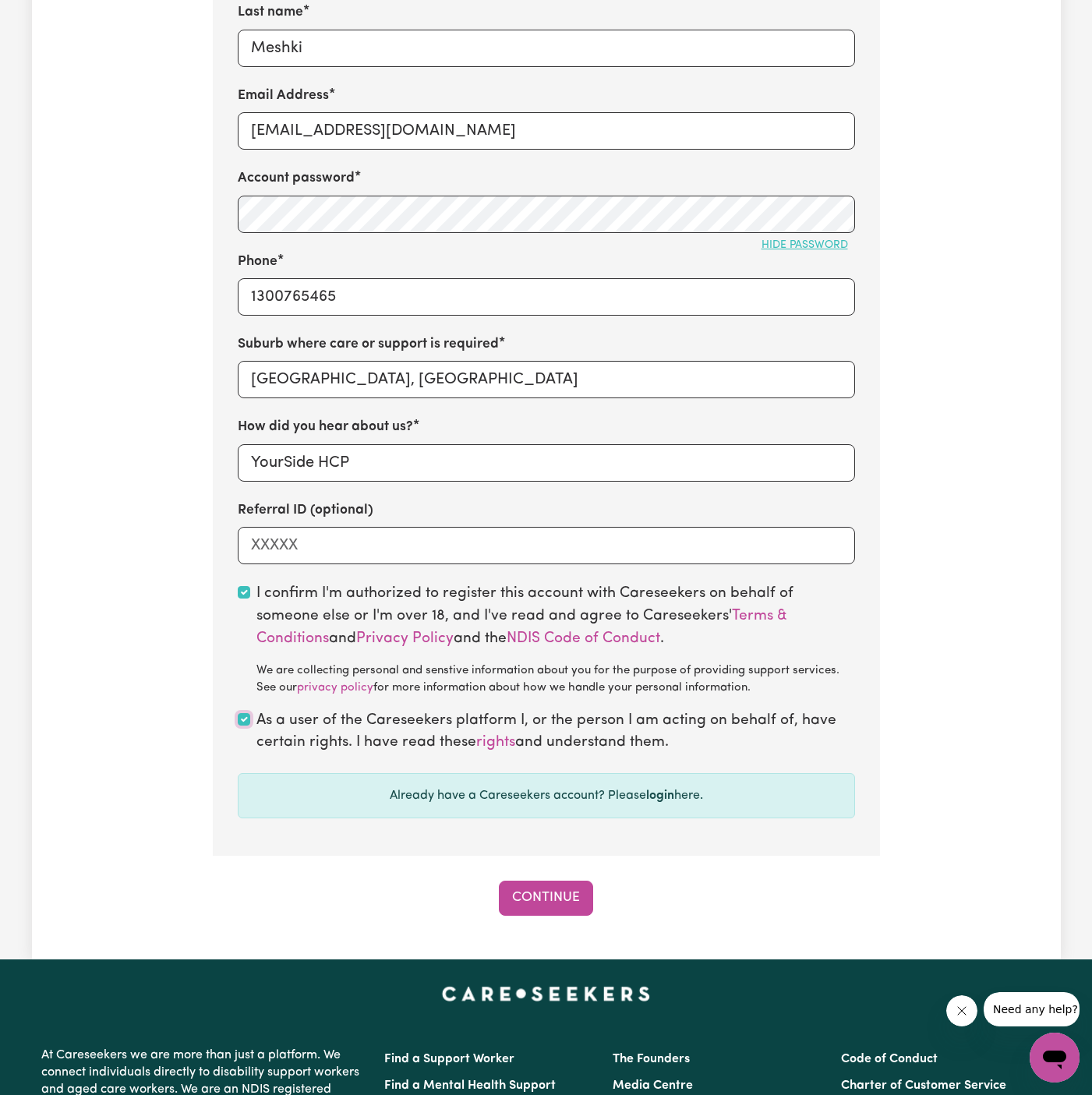
scroll to position [769, 0]
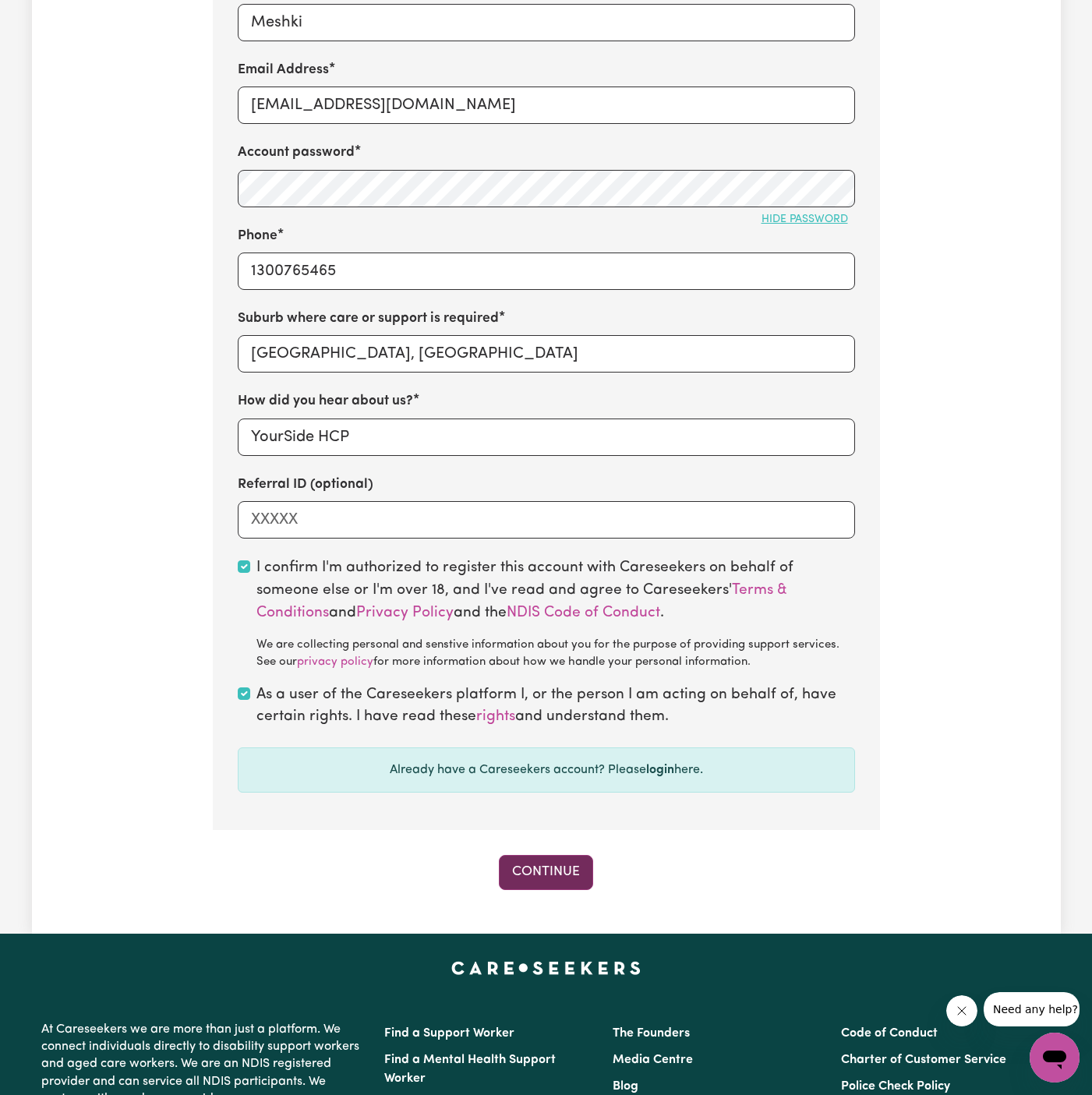
click at [557, 872] on button "Continue" at bounding box center [546, 872] width 94 height 34
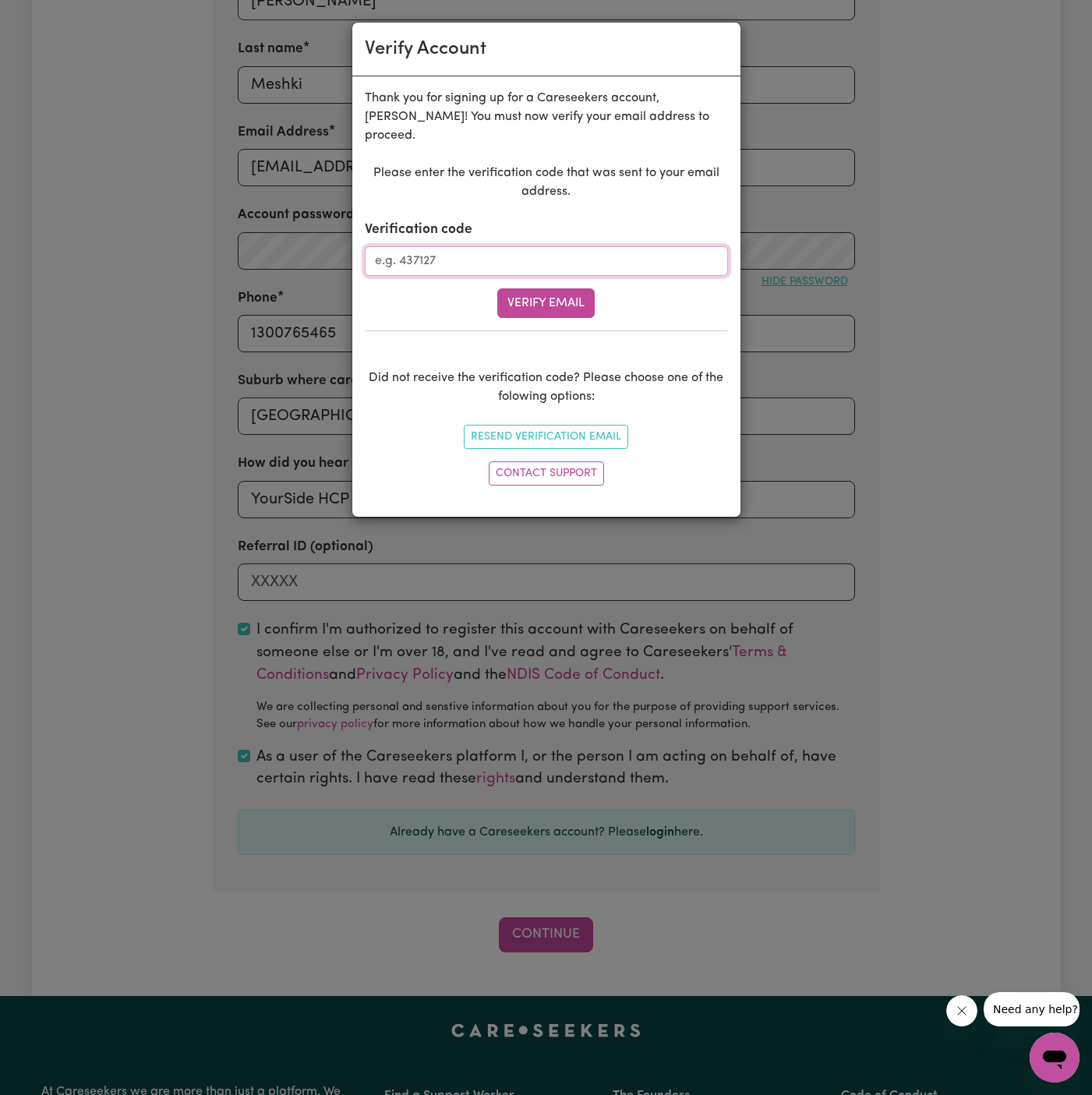
click at [461, 246] on input "Verification code" at bounding box center [546, 261] width 363 height 30
paste input "108632"
type input "108632"
click at [539, 288] on button "Verify Email" at bounding box center [545, 303] width 97 height 30
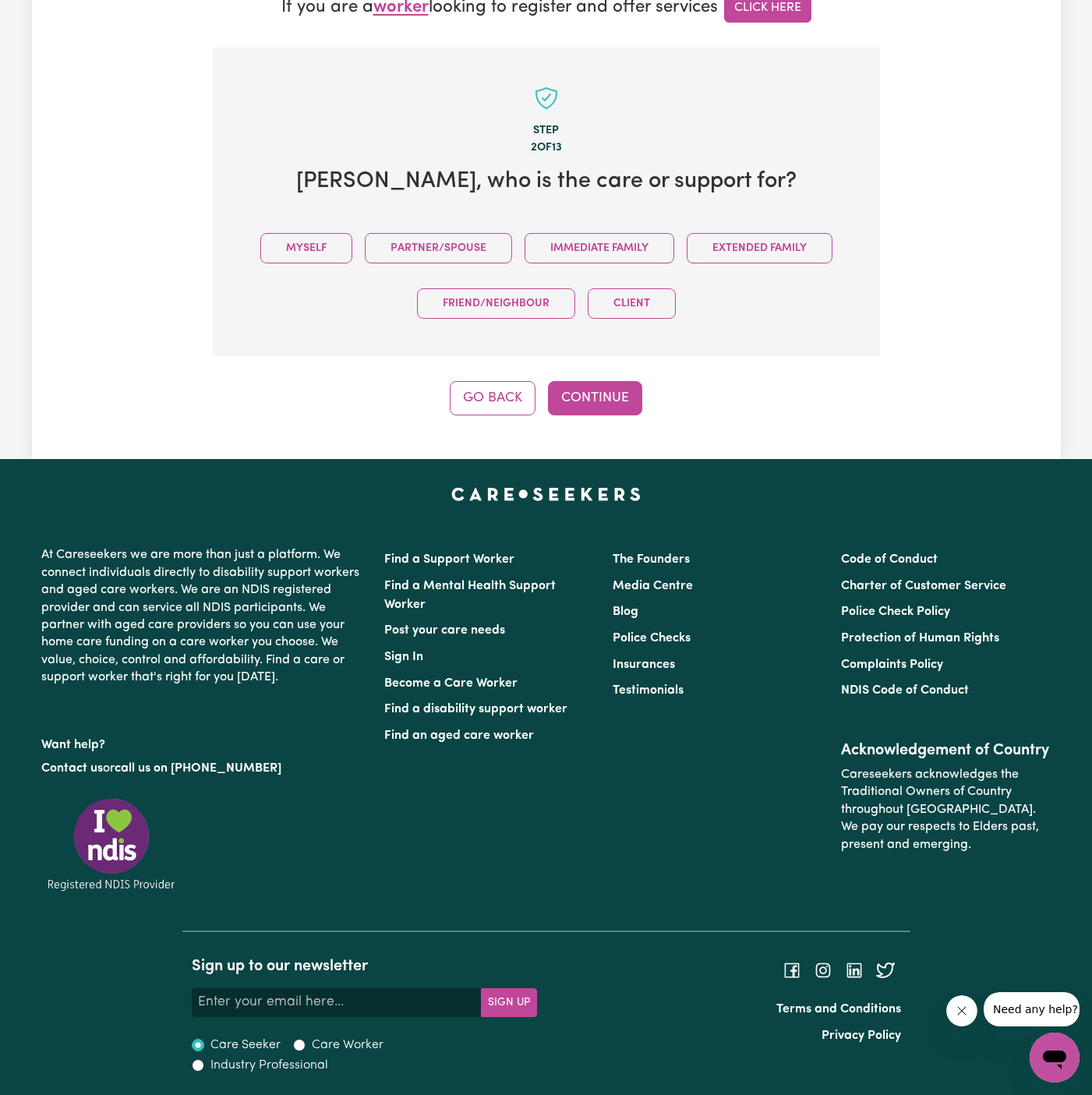
scroll to position [440, 0]
